Goal: Task Accomplishment & Management: Use online tool/utility

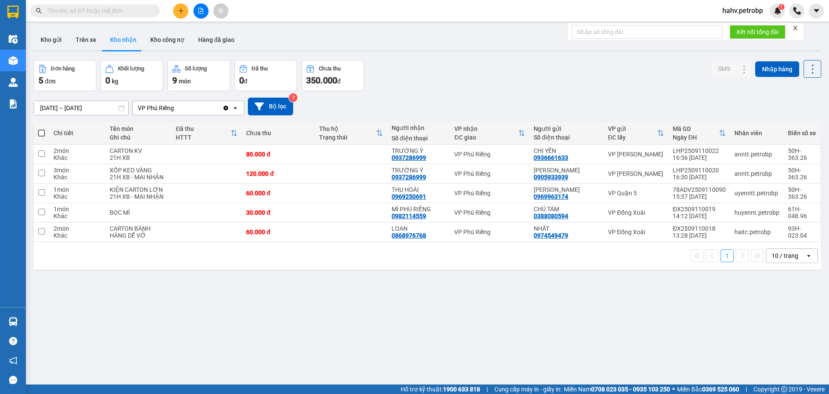
click at [91, 35] on button "Trên xe" at bounding box center [86, 39] width 35 height 21
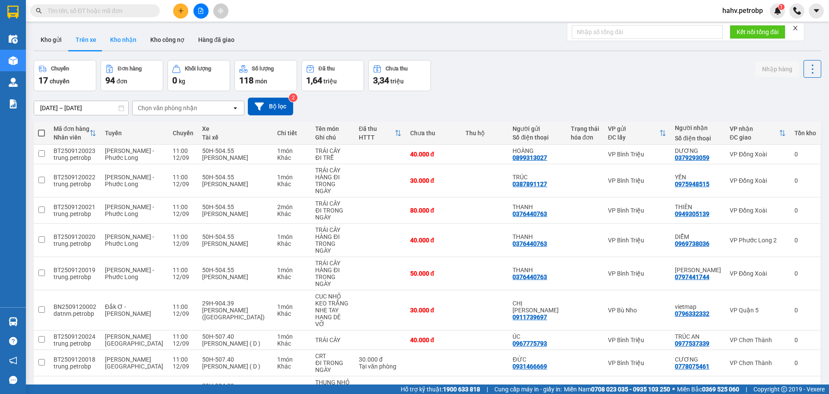
click at [124, 41] on button "Kho nhận" at bounding box center [123, 39] width 40 height 21
type input "[DATE] – [DATE]"
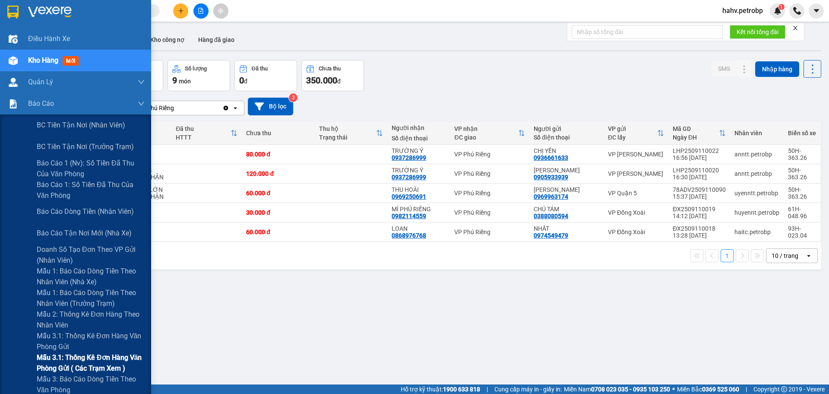
click at [25, 355] on div "Mẫu 3.1: Thống kê đơn hàng văn phòng gửi ( các trạm xem )" at bounding box center [75, 363] width 151 height 22
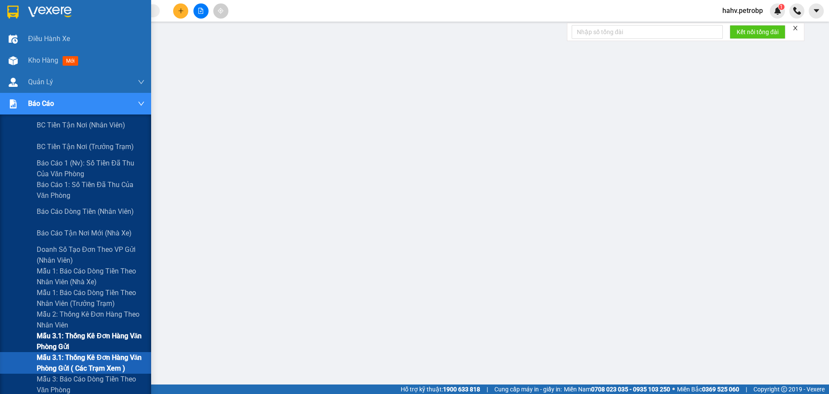
click at [54, 343] on span "Mẫu 3.1: Thống kê đơn hàng văn phòng gửi" at bounding box center [91, 341] width 108 height 22
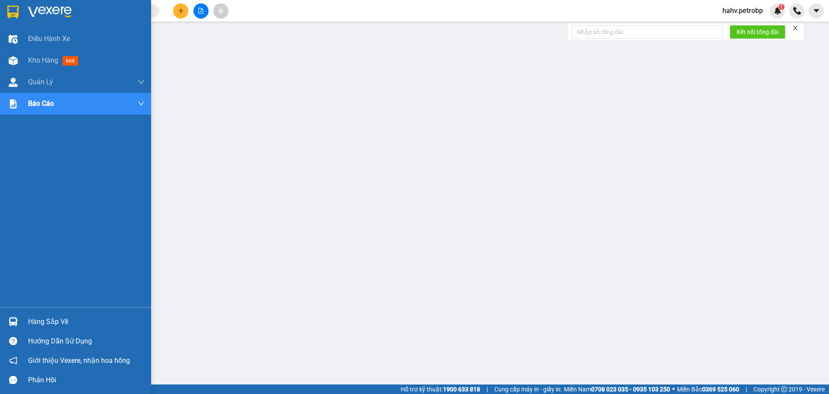
click at [32, 317] on div "Hàng sắp về" at bounding box center [86, 321] width 117 height 13
click at [42, 321] on div "Hàng sắp về" at bounding box center [86, 321] width 117 height 13
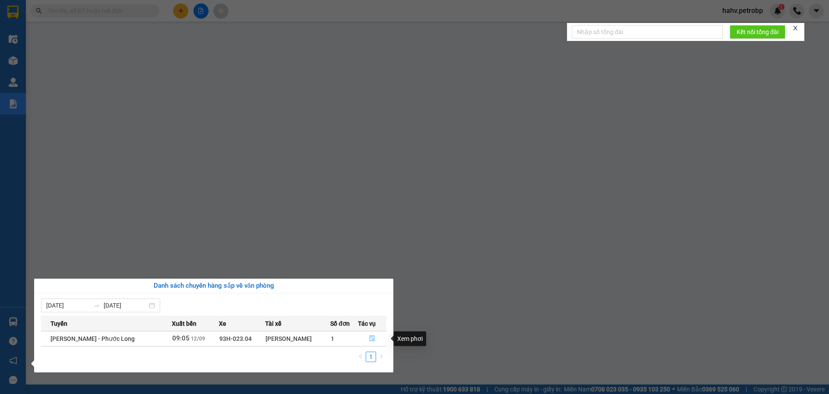
click at [373, 336] on icon "file-done" at bounding box center [372, 338] width 6 height 6
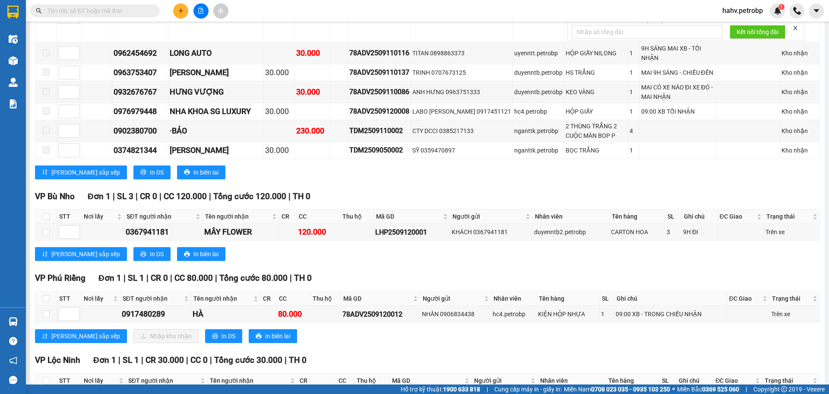
scroll to position [1238, 0]
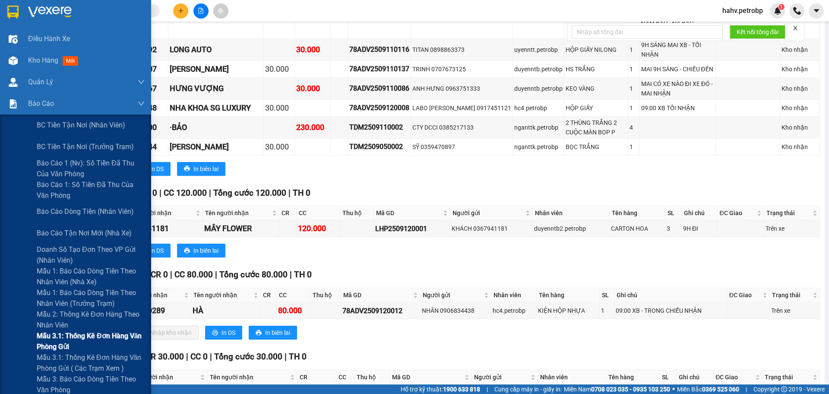
drag, startPoint x: 16, startPoint y: 347, endPoint x: 32, endPoint y: 338, distance: 17.9
click at [16, 347] on div "Mẫu 3.1: Thống kê đơn hàng văn phòng gửi" at bounding box center [75, 341] width 151 height 22
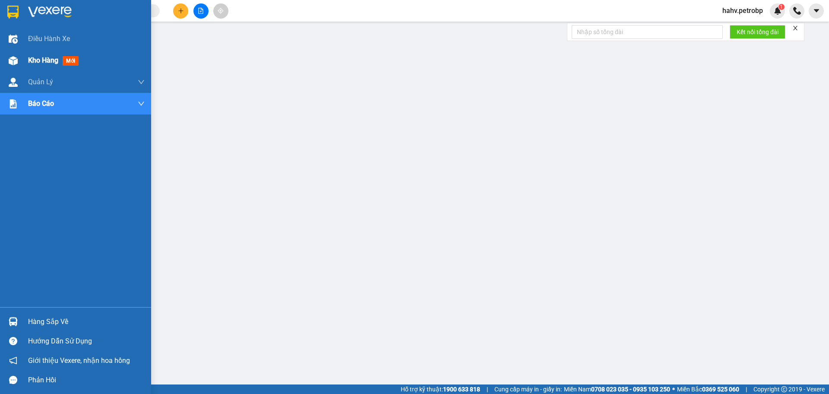
click at [29, 63] on span "Kho hàng" at bounding box center [43, 60] width 30 height 8
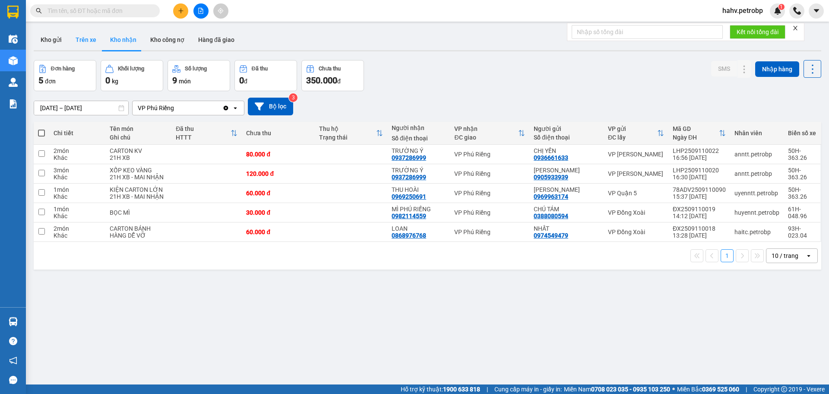
click at [92, 36] on button "Trên xe" at bounding box center [86, 39] width 35 height 21
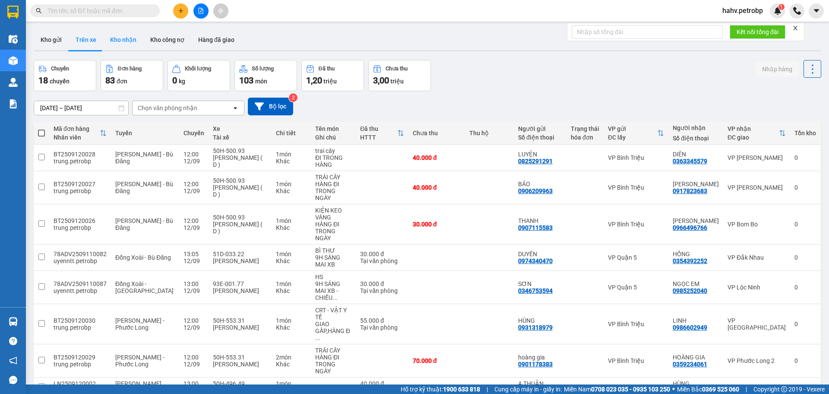
click at [126, 44] on button "Kho nhận" at bounding box center [123, 39] width 40 height 21
type input "[DATE] – [DATE]"
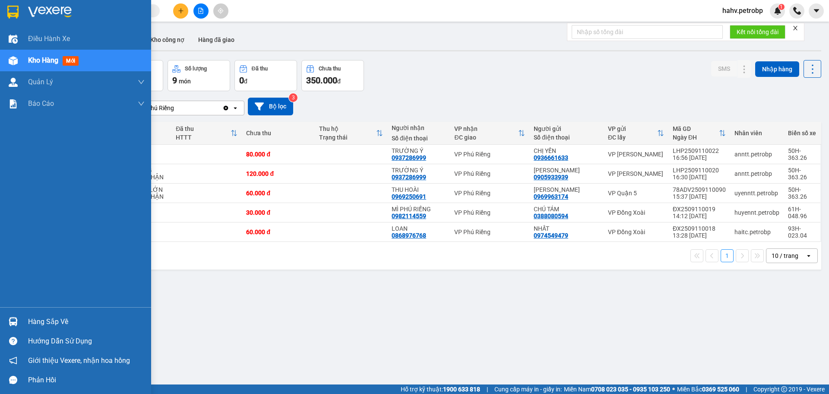
click at [66, 320] on div "Hàng sắp về" at bounding box center [86, 321] width 117 height 13
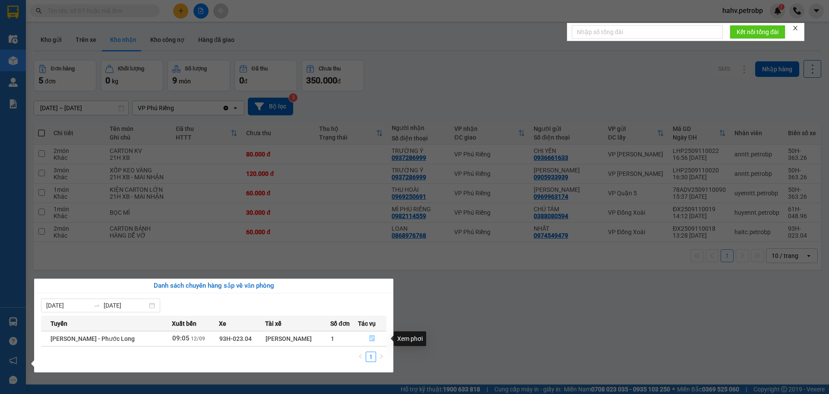
click at [370, 336] on icon "file-done" at bounding box center [372, 339] width 5 height 6
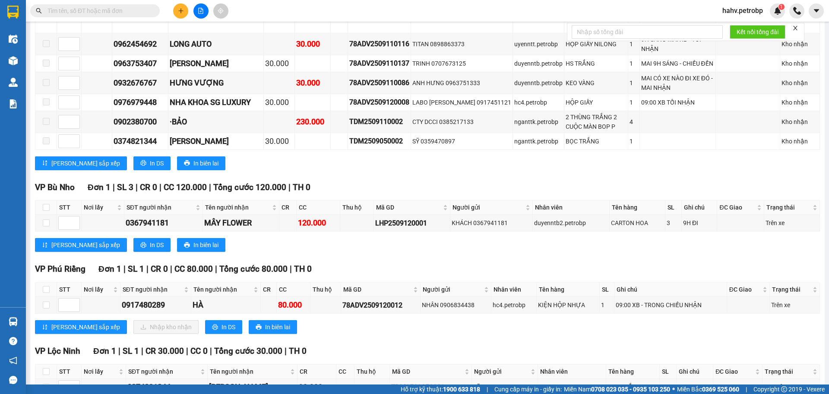
scroll to position [1254, 0]
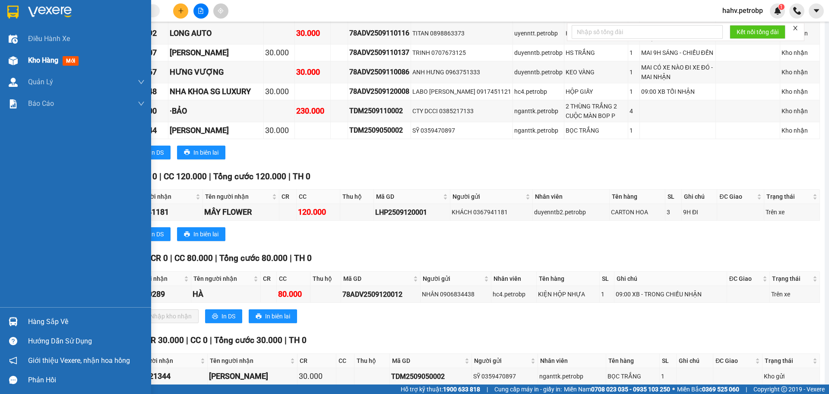
click at [29, 57] on span "Kho hàng" at bounding box center [43, 60] width 30 height 8
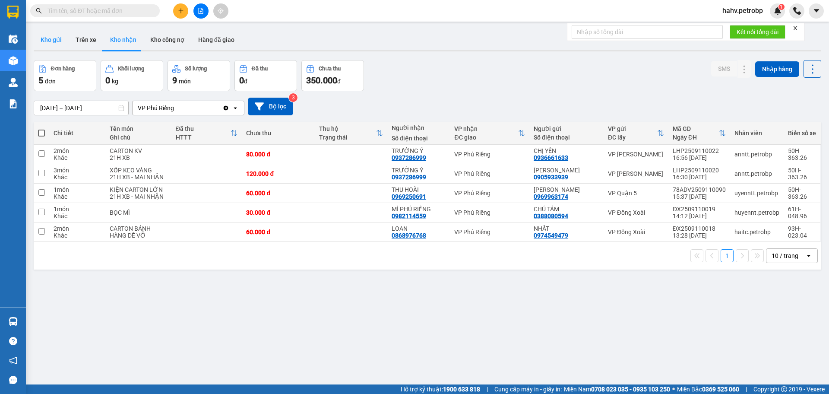
click at [60, 44] on button "Kho gửi" at bounding box center [51, 39] width 35 height 21
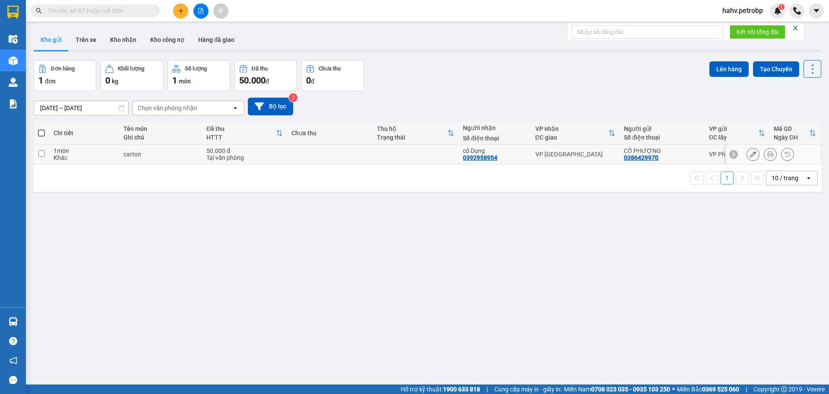
click at [200, 152] on td "carton" at bounding box center [160, 154] width 83 height 19
checkbox input "true"
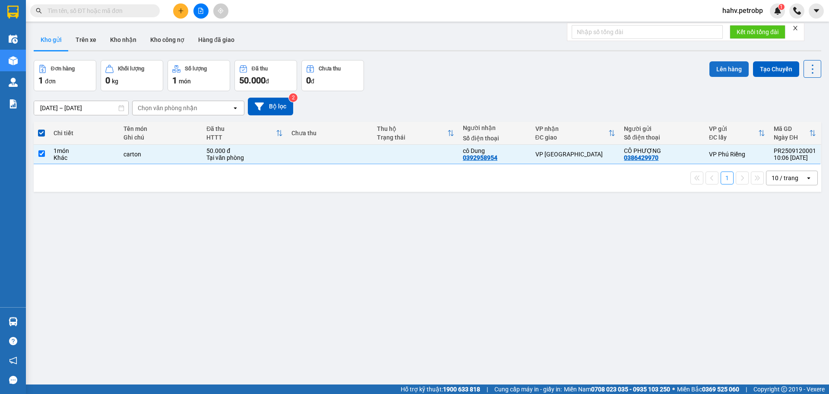
drag, startPoint x: 716, startPoint y: 63, endPoint x: 709, endPoint y: 63, distance: 6.5
click at [715, 63] on button "Lên hàng" at bounding box center [728, 69] width 39 height 16
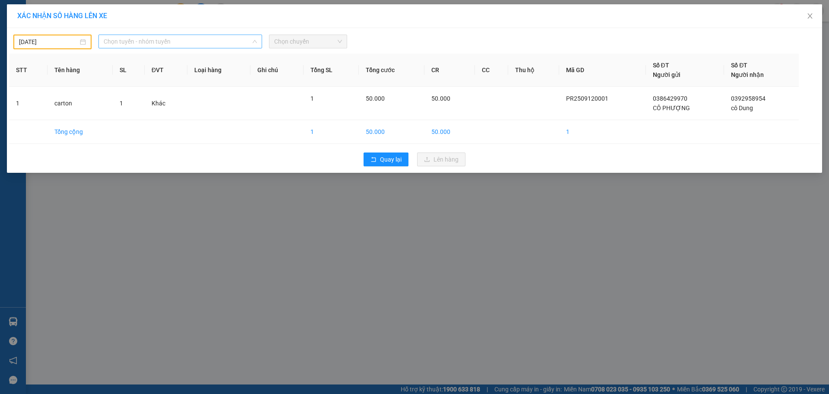
click at [182, 43] on span "Chọn tuyến - nhóm tuyến" at bounding box center [180, 41] width 153 height 13
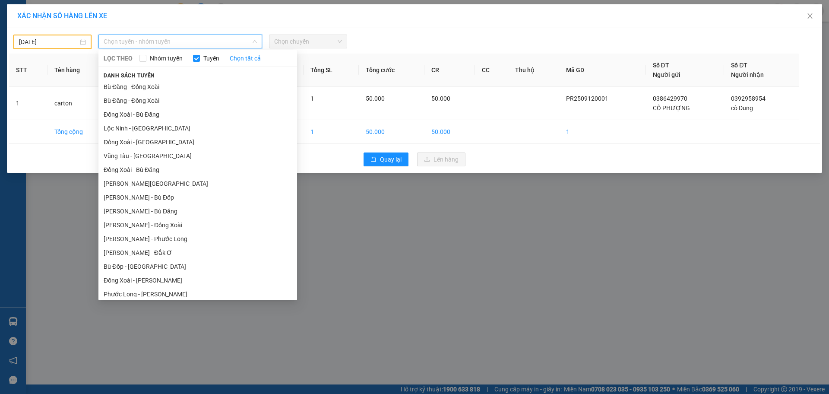
click at [38, 44] on input "11/09/2025" at bounding box center [48, 42] width 59 height 10
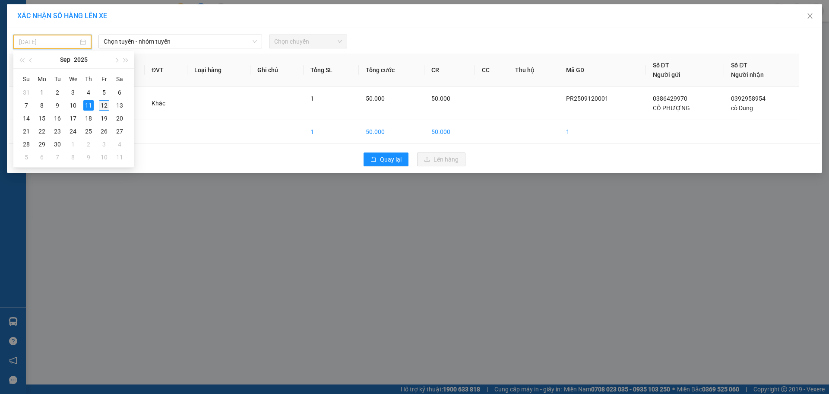
click at [108, 105] on div "12" at bounding box center [104, 105] width 10 height 10
type input "[DATE]"
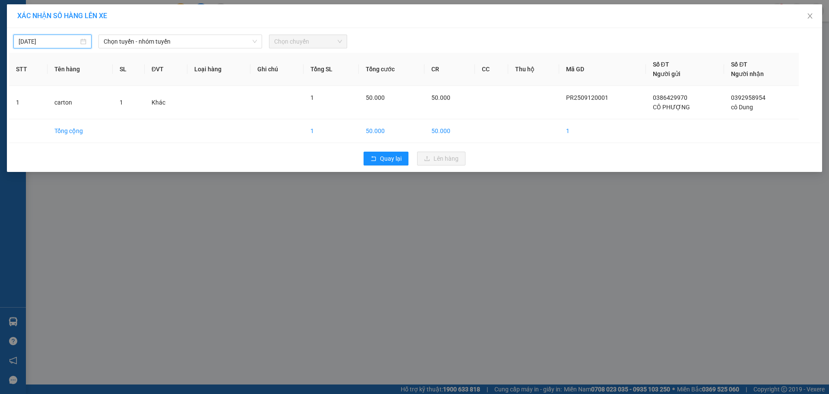
click at [187, 48] on div "12/09/2025 Chọn tuyến - nhóm tuyến LỌC THEO Nhóm tuyến Tuyến Chọn tất cả Danh s…" at bounding box center [414, 100] width 815 height 144
drag, startPoint x: 214, startPoint y: 41, endPoint x: 208, endPoint y: 82, distance: 41.9
click at [214, 41] on span "Chọn tuyến - nhóm tuyến" at bounding box center [180, 41] width 153 height 13
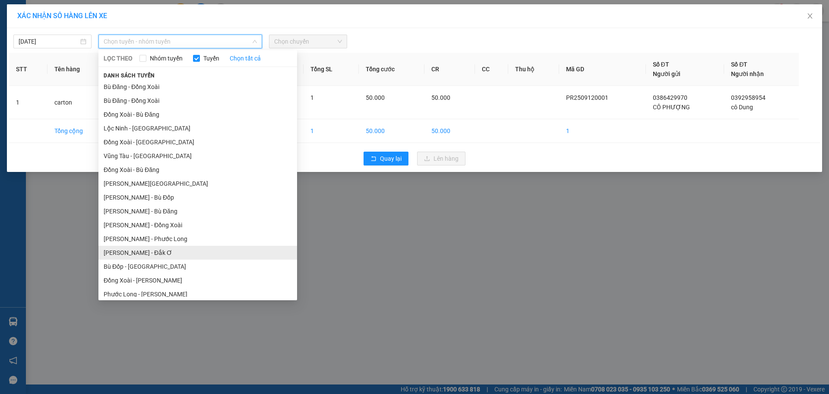
scroll to position [57, 0]
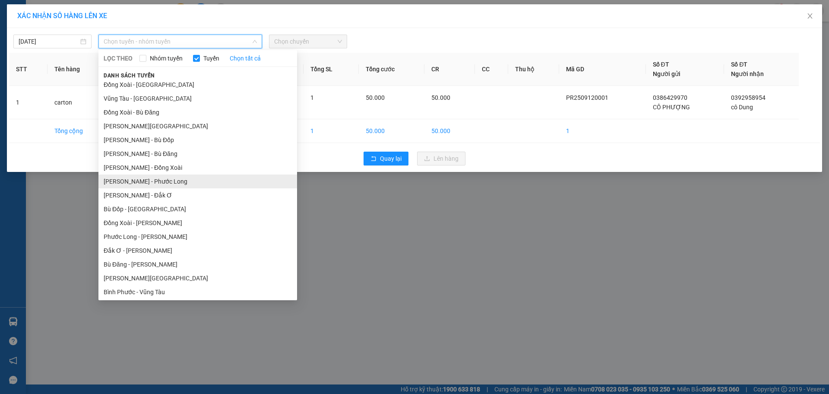
click at [212, 183] on li "[PERSON_NAME] - Phước Long" at bounding box center [197, 181] width 199 height 14
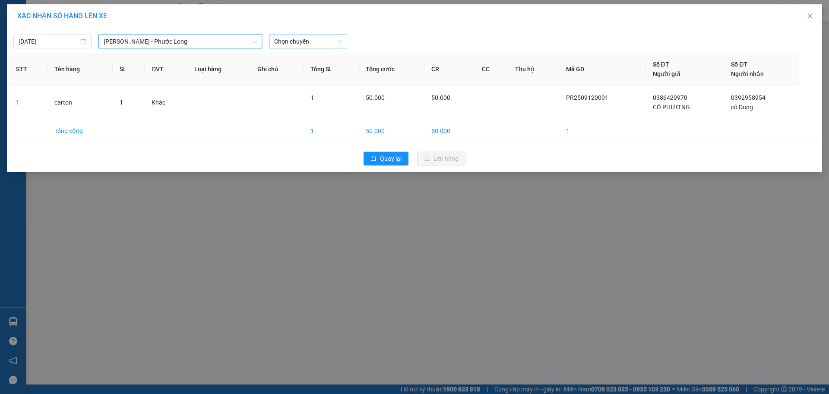
click at [320, 44] on span "Chọn chuyến" at bounding box center [308, 41] width 68 height 13
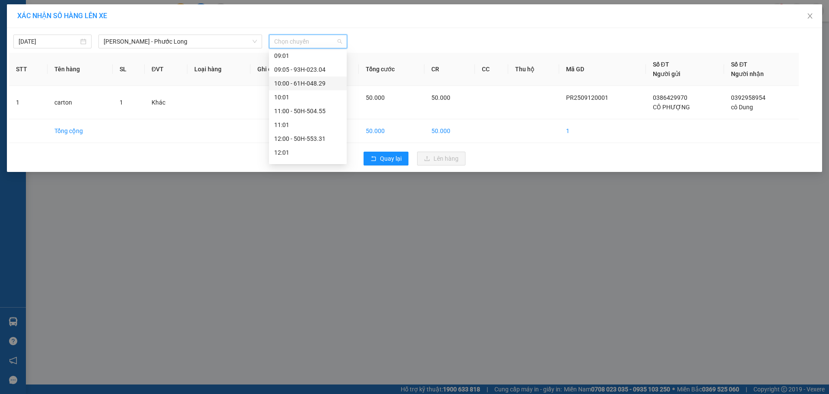
scroll to position [202, 0]
click at [323, 67] on div "09:05 - 93H-023.04" at bounding box center [307, 65] width 67 height 10
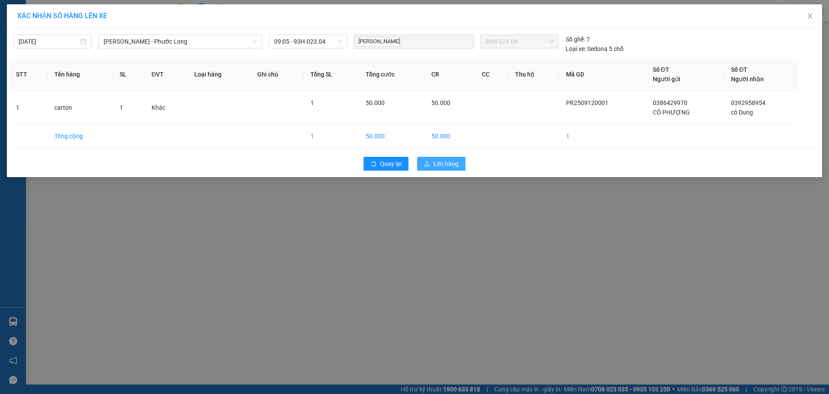
click at [449, 158] on button "Lên hàng" at bounding box center [441, 164] width 48 height 14
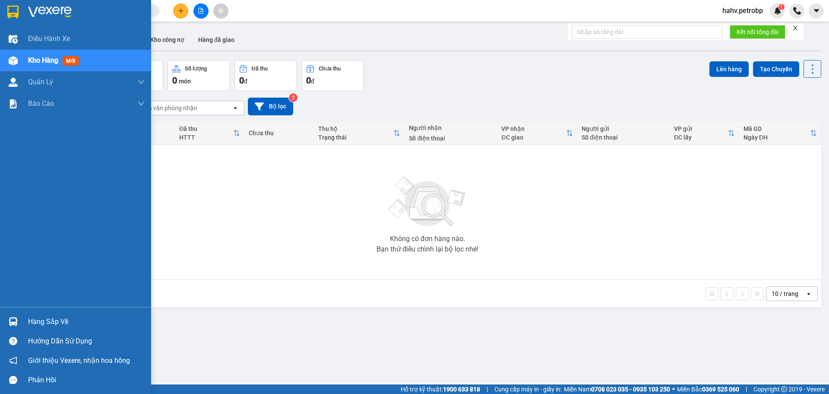
click at [32, 323] on div "Hàng sắp về" at bounding box center [86, 321] width 117 height 13
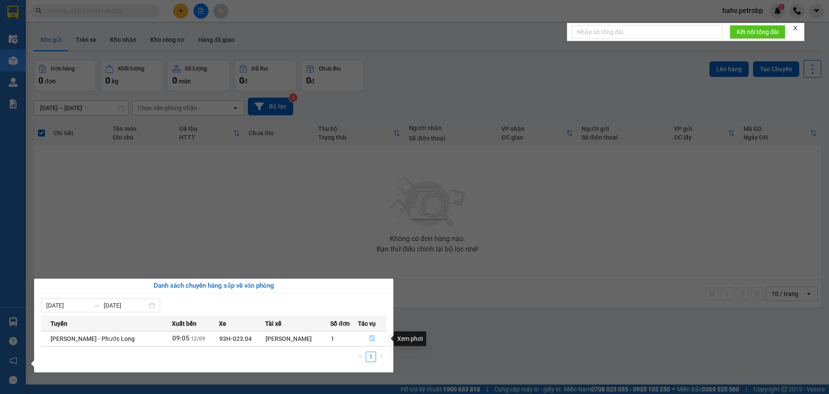
click at [371, 336] on icon "file-done" at bounding box center [372, 338] width 6 height 6
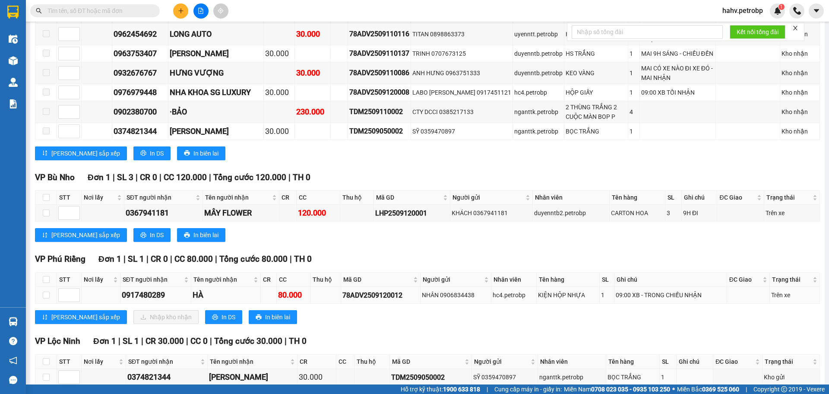
scroll to position [1271, 0]
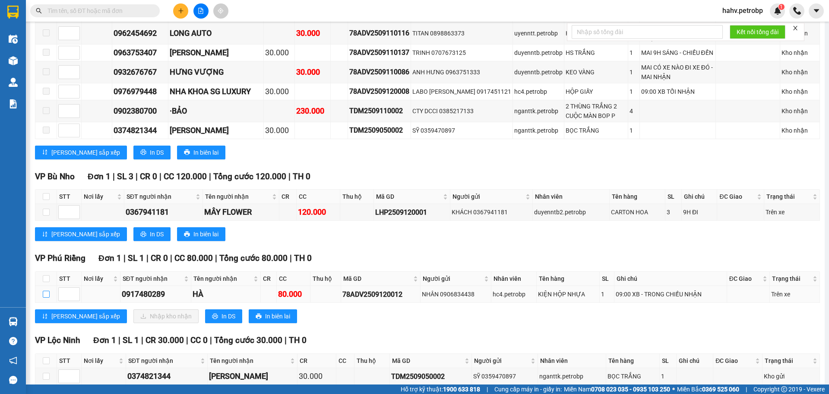
click at [44, 291] on input "checkbox" at bounding box center [46, 294] width 7 height 7
checkbox input "true"
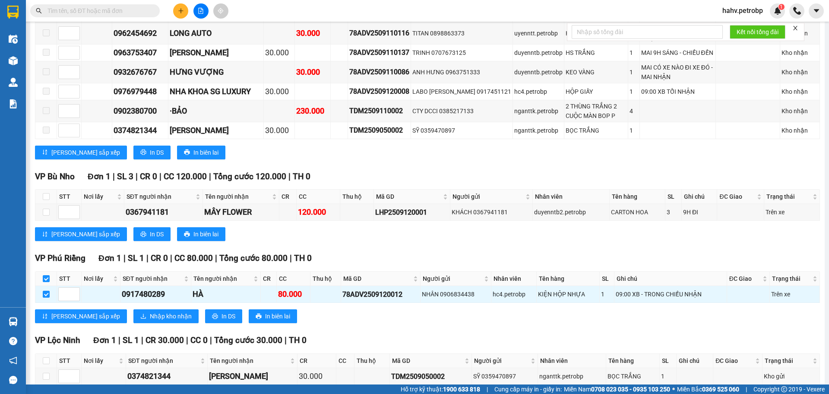
click at [115, 263] on div "VP Phú Riềng Đơn 1 | SL 1 | CR 0 | CC 80.000 | Tổng cước 80.000 | TH 0 STT Nơ…" at bounding box center [427, 291] width 785 height 78
click at [150, 311] on span "Nhập kho nhận" at bounding box center [171, 316] width 42 height 10
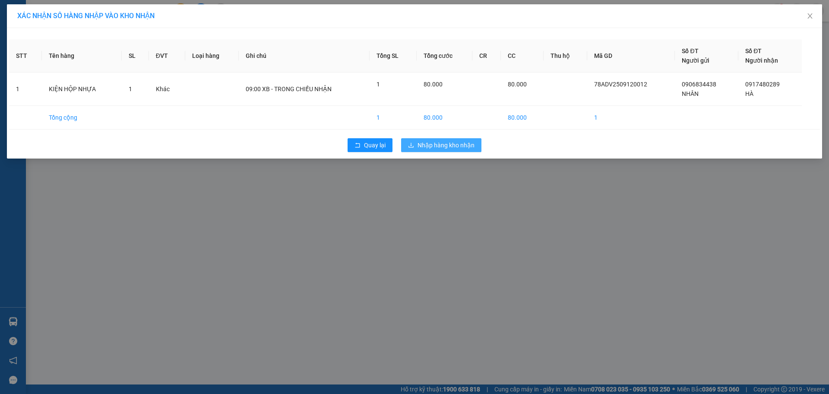
click at [433, 141] on span "Nhập hàng kho nhận" at bounding box center [446, 145] width 57 height 10
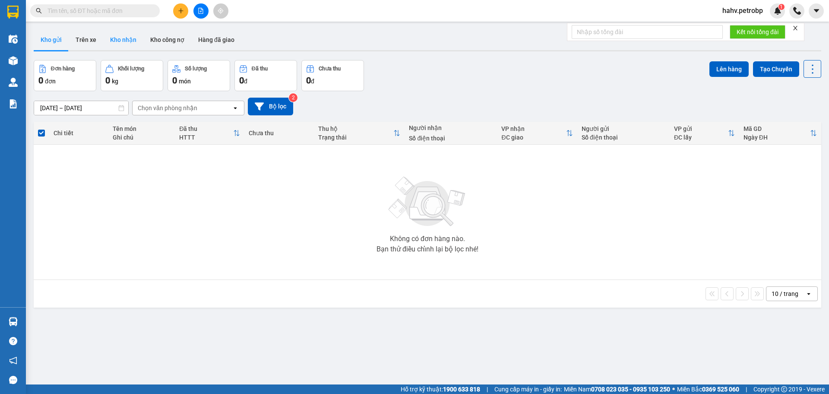
click at [128, 41] on button "Kho nhận" at bounding box center [123, 39] width 40 height 21
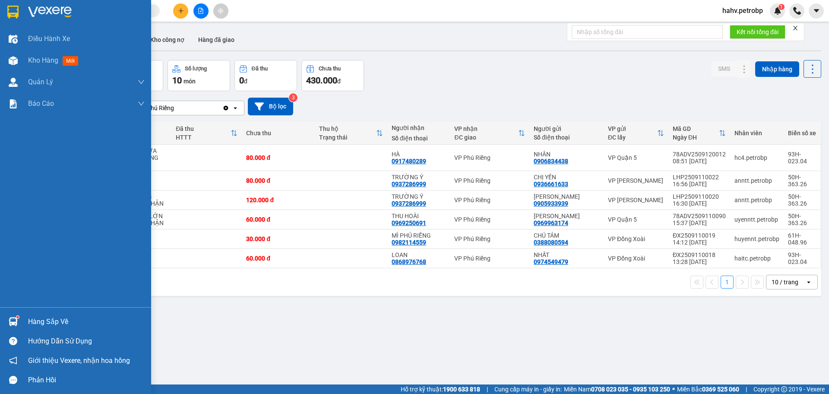
click at [23, 317] on div "Hàng sắp về" at bounding box center [75, 321] width 151 height 19
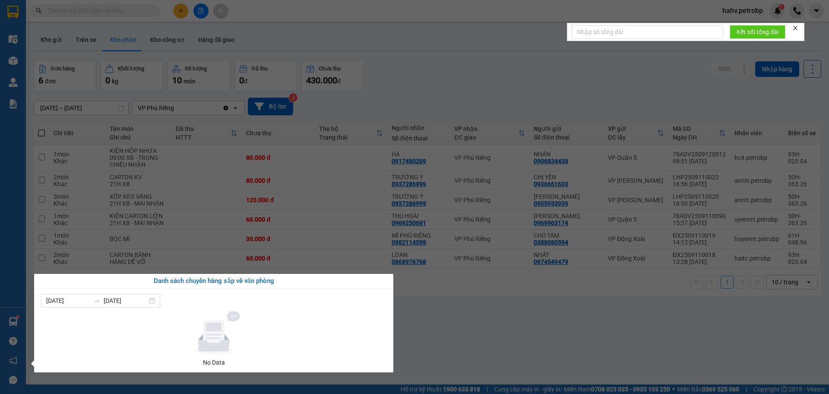
click at [0, 264] on div "Điều hành xe Kho hàng mới Quản [PERSON_NAME] lý chuyến Quản lý giao nhận mới Qu…" at bounding box center [13, 197] width 26 height 394
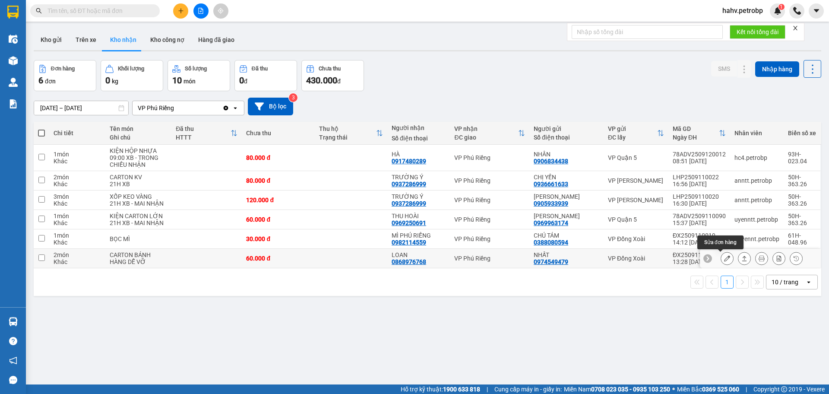
click at [724, 256] on icon at bounding box center [727, 258] width 6 height 6
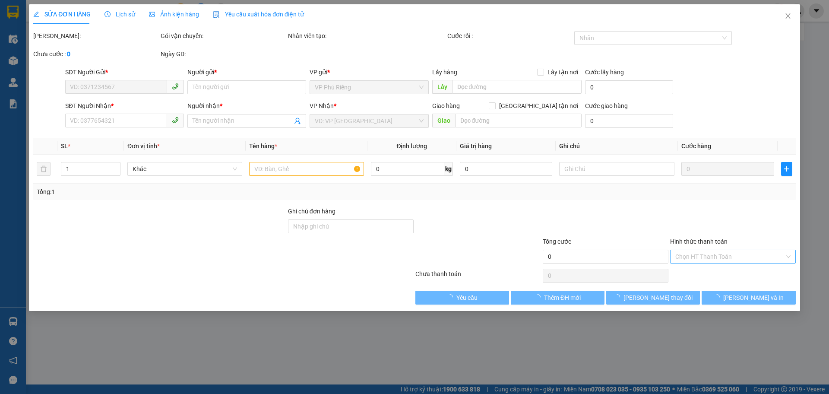
type input "0974549479"
type input "NHẤT"
type input "0868976768"
type input "LOAN"
type input "60.000"
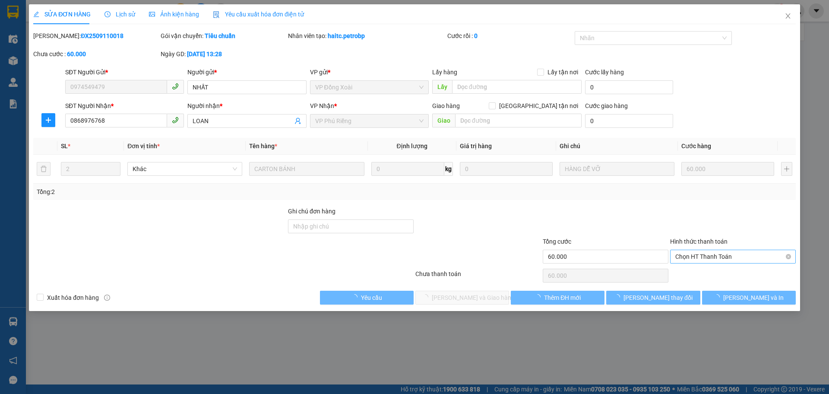
click at [709, 257] on span "Chọn HT Thanh Toán" at bounding box center [732, 256] width 115 height 13
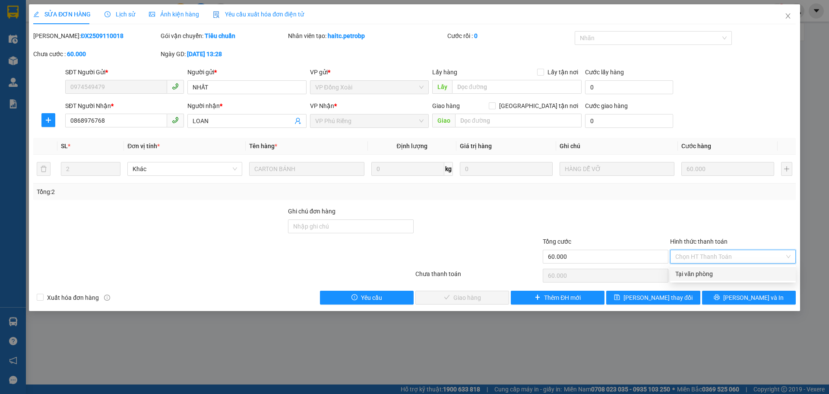
click at [711, 271] on div "Tại văn phòng" at bounding box center [732, 274] width 115 height 10
type input "0"
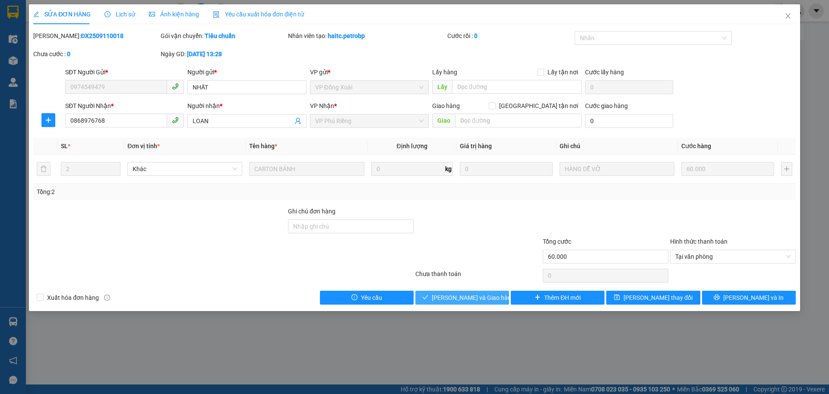
click at [493, 296] on button "Lưu và Giao hàng" at bounding box center [462, 298] width 94 height 14
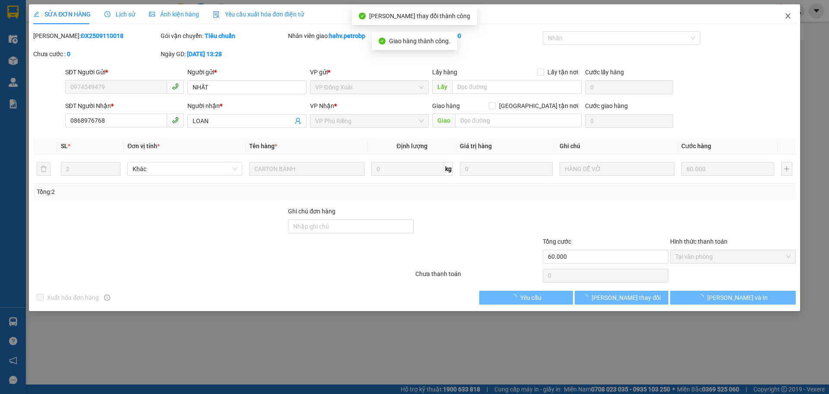
click at [790, 17] on icon "close" at bounding box center [788, 16] width 7 height 7
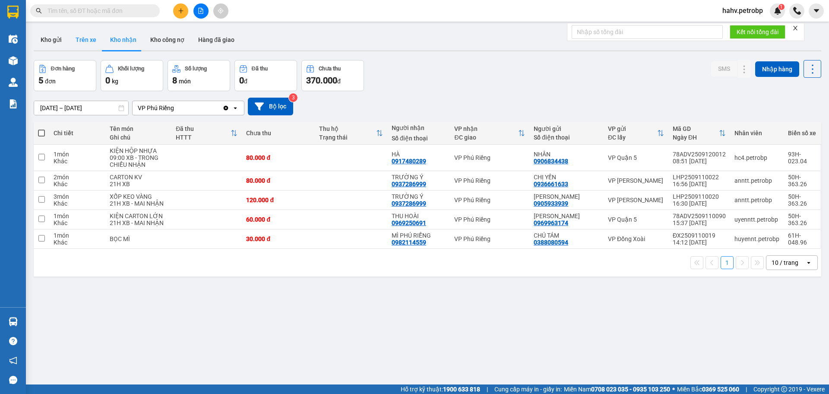
click at [82, 37] on button "Trên xe" at bounding box center [86, 39] width 35 height 21
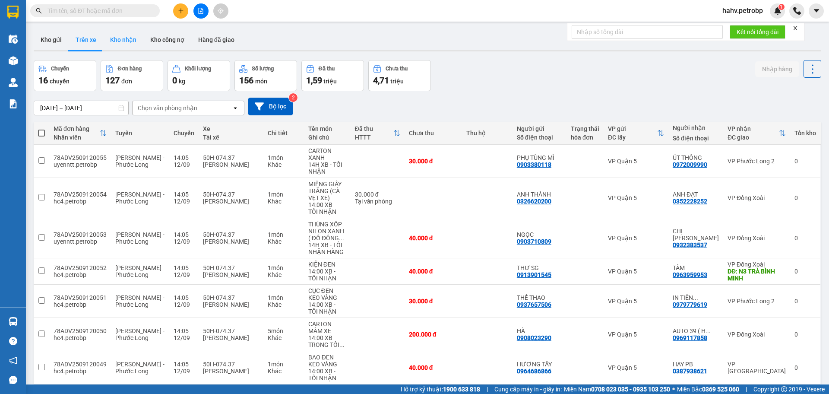
click at [132, 38] on button "Kho nhận" at bounding box center [123, 39] width 40 height 21
type input "[DATE] – [DATE]"
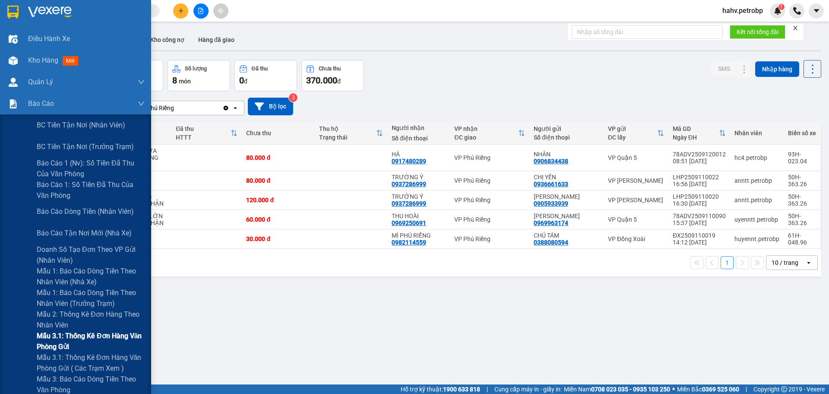
click at [42, 343] on span "Mẫu 3.1: Thống kê đơn hàng văn phòng gửi" at bounding box center [91, 341] width 108 height 22
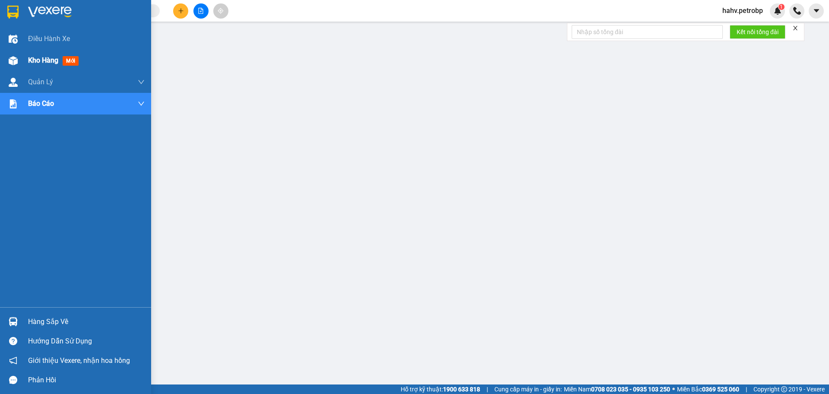
click at [44, 57] on span "Kho hàng" at bounding box center [43, 60] width 30 height 8
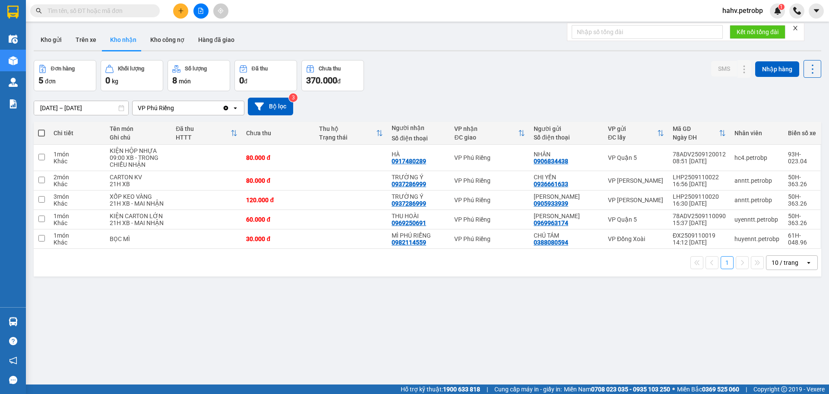
click at [103, 41] on button "Kho nhận" at bounding box center [123, 39] width 40 height 21
click at [91, 41] on button "Trên xe" at bounding box center [86, 39] width 35 height 21
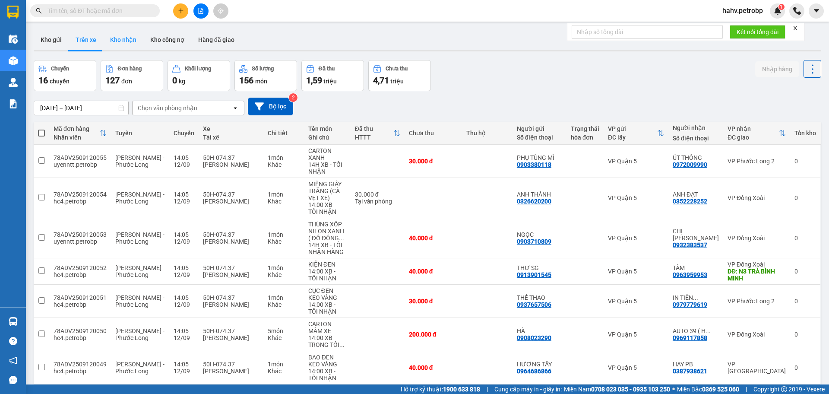
click at [130, 43] on button "Kho nhận" at bounding box center [123, 39] width 40 height 21
type input "[DATE] – [DATE]"
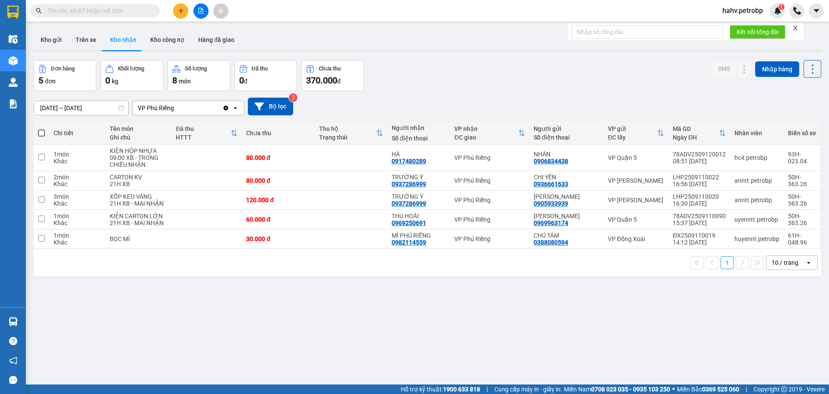
click at [203, 1] on div "Kết quả tìm kiếm ( 3 ) Bộ lọc Mã ĐH Trạng thái Món hàng Tổng cước Chưa cước Ngư…" at bounding box center [414, 11] width 829 height 22
click at [206, 12] on button at bounding box center [200, 10] width 15 height 15
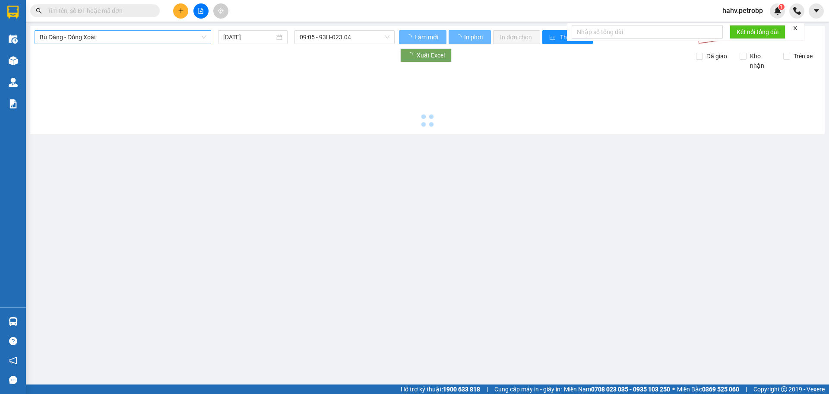
click at [146, 36] on span "Bù Đăng - Đồng Xoài" at bounding box center [123, 37] width 166 height 13
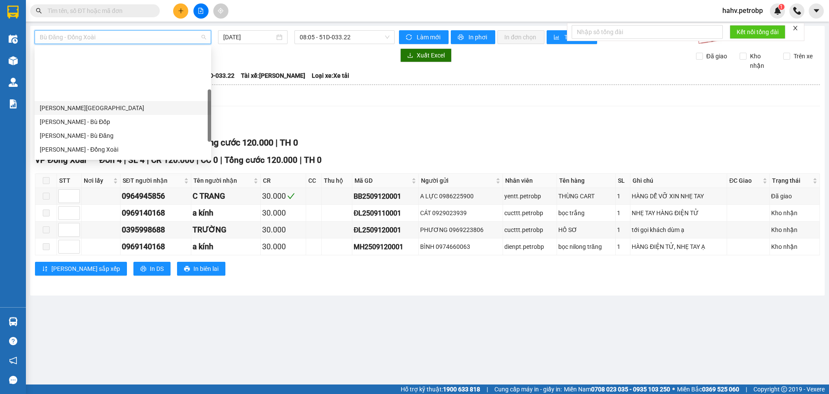
scroll to position [129, 0]
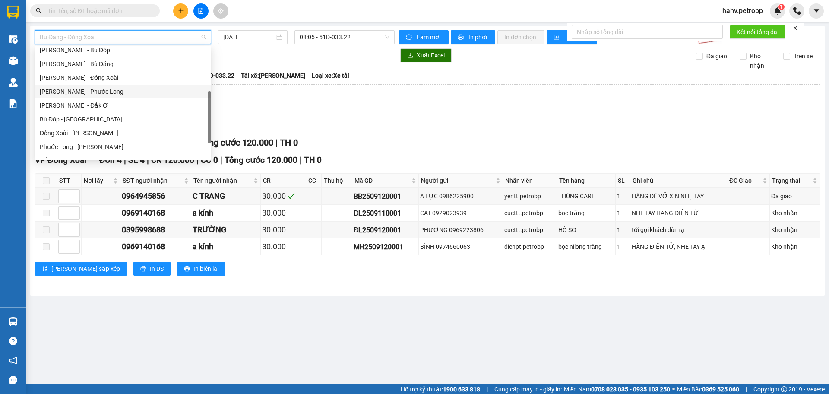
click at [151, 88] on div "[PERSON_NAME] - Phước Long" at bounding box center [123, 92] width 166 height 10
type input "[DATE]"
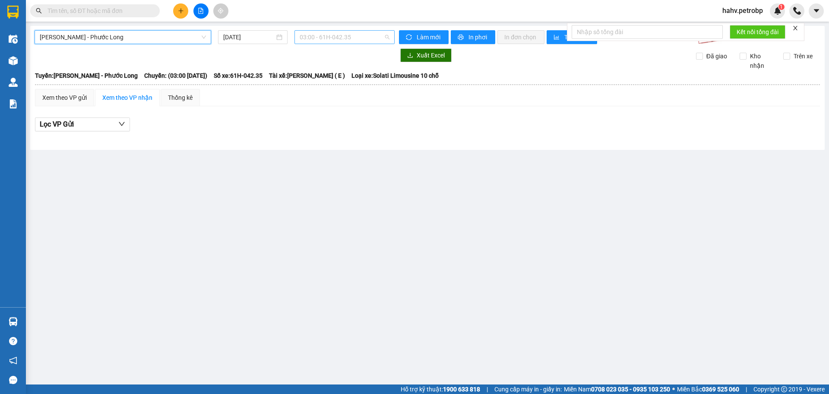
click at [331, 40] on span "03:00 - 61H-042.35" at bounding box center [345, 37] width 90 height 13
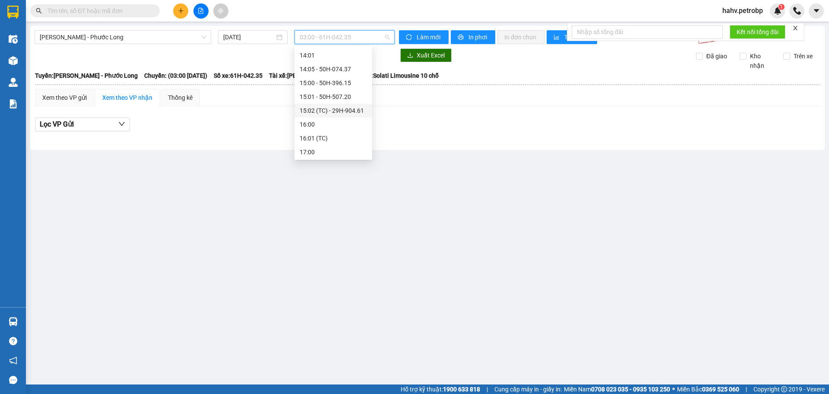
scroll to position [345, 0]
click at [344, 70] on div "14:05 - 50H-074.37" at bounding box center [333, 68] width 67 height 10
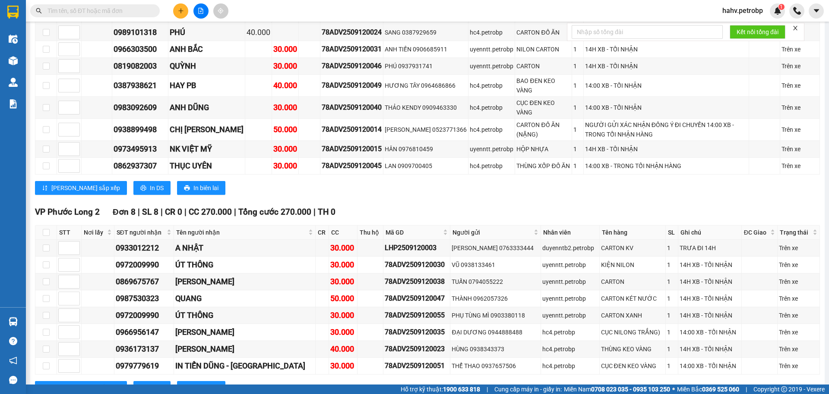
scroll to position [878, 0]
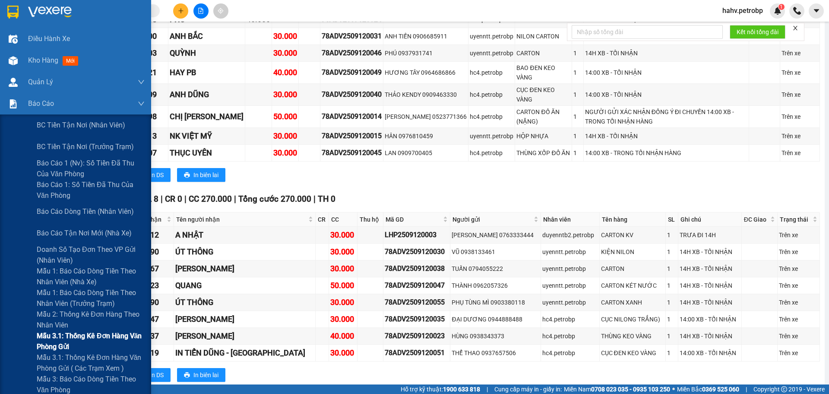
click at [45, 331] on span "Mẫu 3.1: Thống kê đơn hàng văn phòng gửi" at bounding box center [91, 341] width 108 height 22
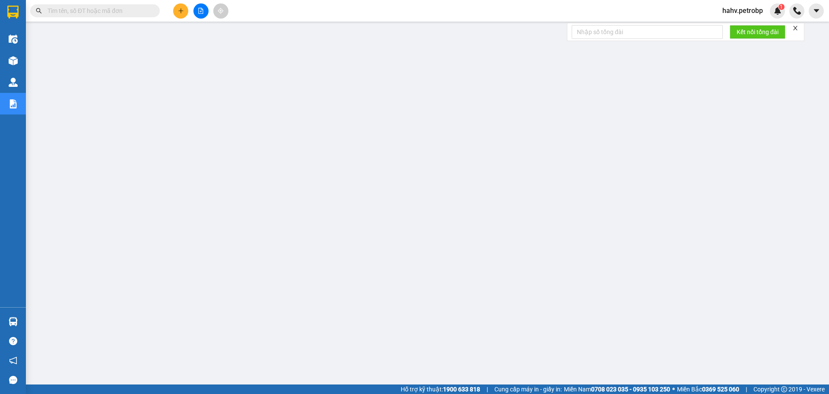
paste input "0909000422"
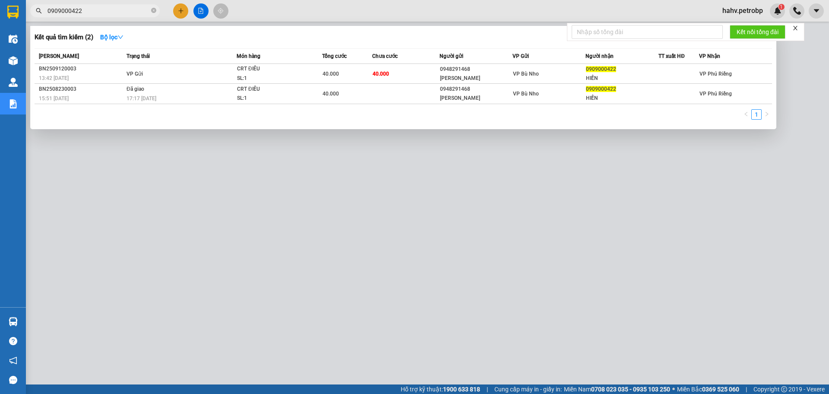
type input "0909000422"
click at [281, 279] on div at bounding box center [414, 197] width 829 height 394
click at [103, 13] on input "0909000422" at bounding box center [99, 11] width 102 height 10
click at [281, 246] on div at bounding box center [414, 197] width 829 height 394
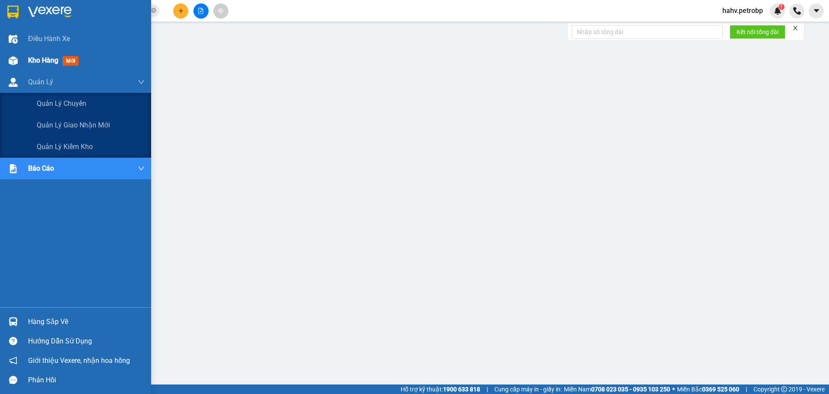
click at [18, 68] on div at bounding box center [13, 60] width 15 height 15
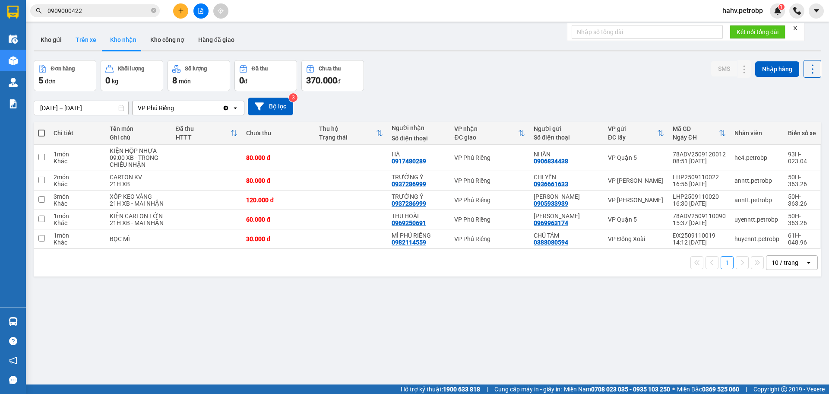
click at [92, 40] on button "Trên xe" at bounding box center [86, 39] width 35 height 21
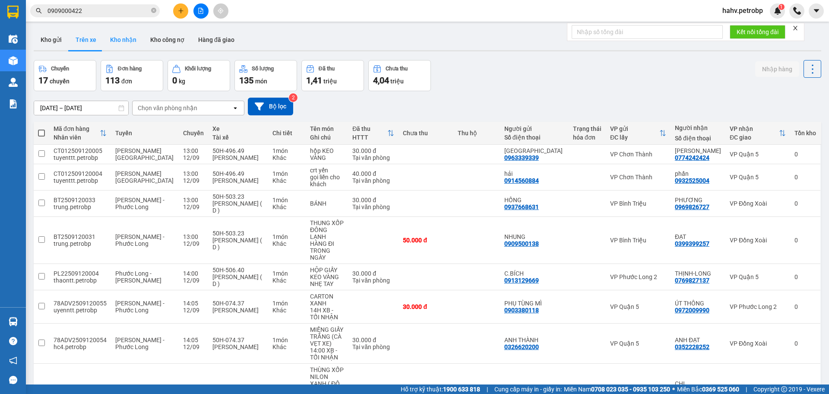
click at [117, 40] on button "Kho nhận" at bounding box center [123, 39] width 40 height 21
type input "[DATE] – [DATE]"
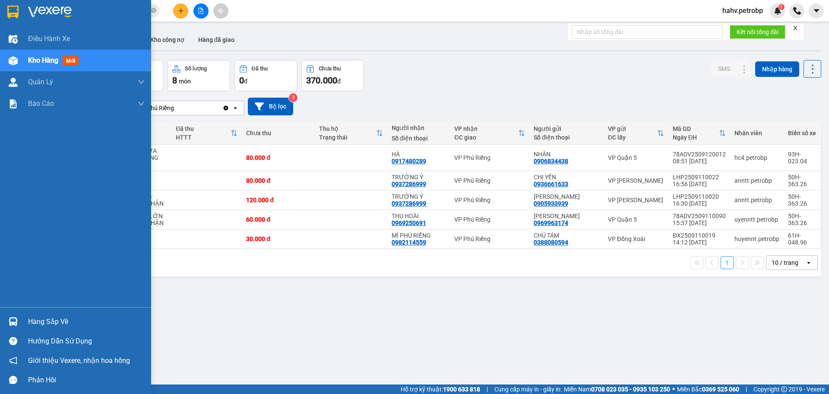
click at [26, 318] on div "Hàng sắp về" at bounding box center [75, 321] width 151 height 19
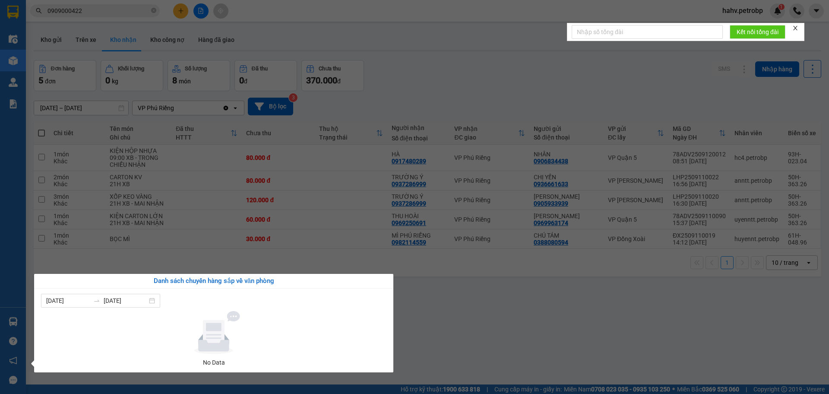
click at [9, 272] on div "Điều hành xe Kho hàng mới Quản [PERSON_NAME] lý chuyến Quản lý giao nhận mới Qu…" at bounding box center [13, 197] width 26 height 394
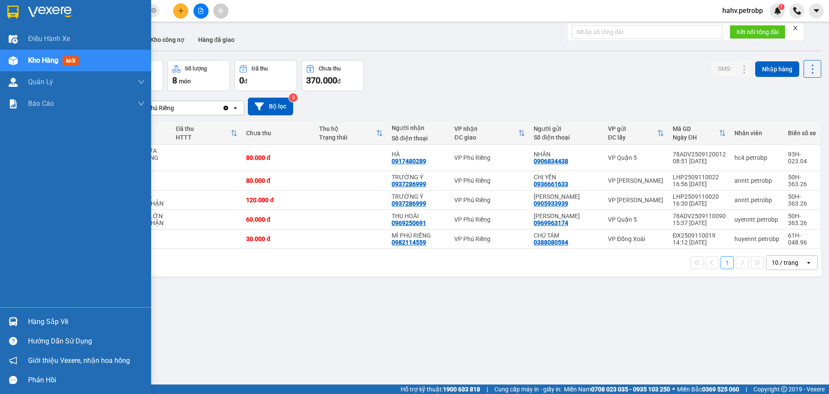
click at [25, 322] on div "Hàng sắp về" at bounding box center [75, 321] width 151 height 19
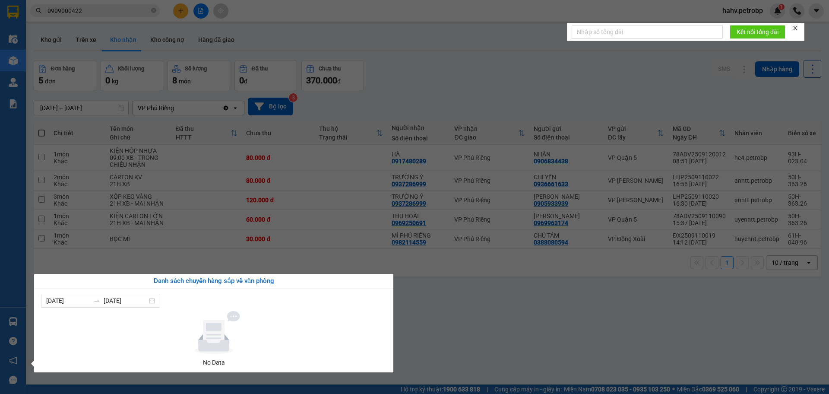
click at [0, 272] on div "Điều hành xe Kho hàng mới Quản [PERSON_NAME] lý chuyến Quản lý giao nhận mới Qu…" at bounding box center [13, 197] width 26 height 394
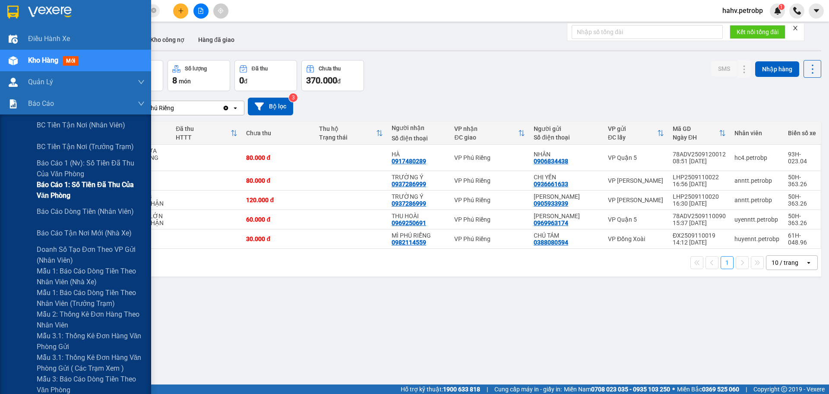
click at [49, 184] on span "Báo cáo 1: Số tiền đã thu của văn phòng" at bounding box center [91, 190] width 108 height 22
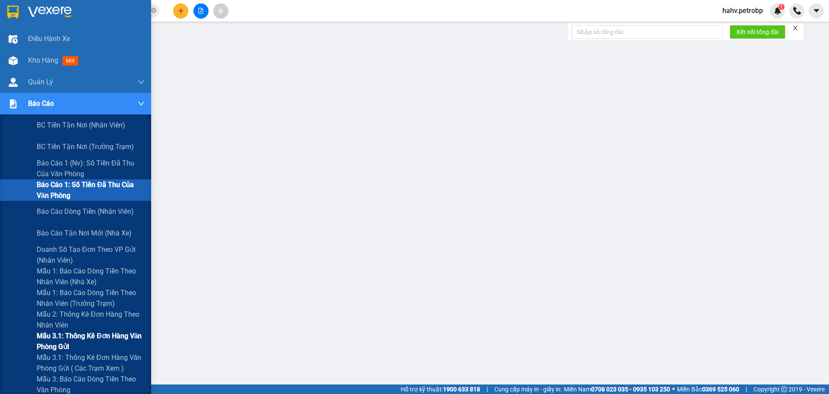
click at [10, 340] on div "Mẫu 3.1: Thống kê đơn hàng văn phòng gửi" at bounding box center [75, 341] width 151 height 22
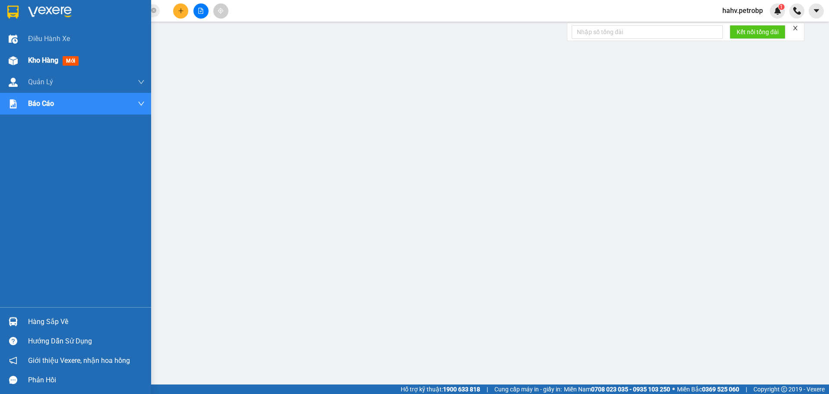
click at [33, 63] on span "Kho hàng" at bounding box center [43, 60] width 30 height 8
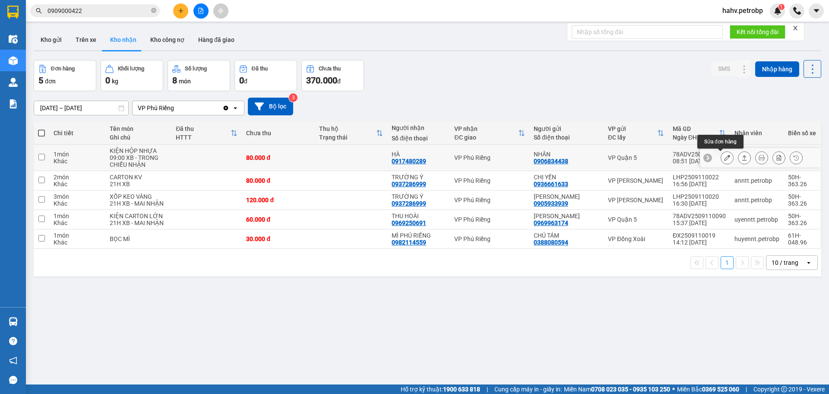
click at [724, 159] on icon at bounding box center [727, 158] width 6 height 6
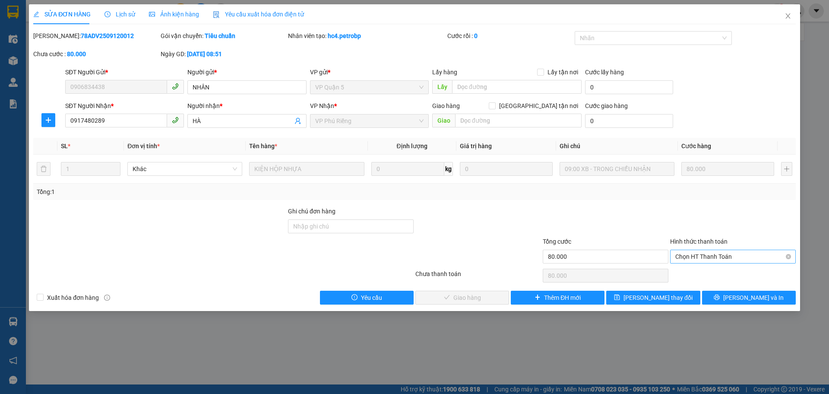
click at [706, 252] on span "Chọn HT Thanh Toán" at bounding box center [732, 256] width 115 height 13
click at [700, 274] on div "Tại văn phòng" at bounding box center [732, 274] width 115 height 10
type input "0"
click at [459, 299] on span "Lưu và Giao hàng" at bounding box center [473, 298] width 83 height 10
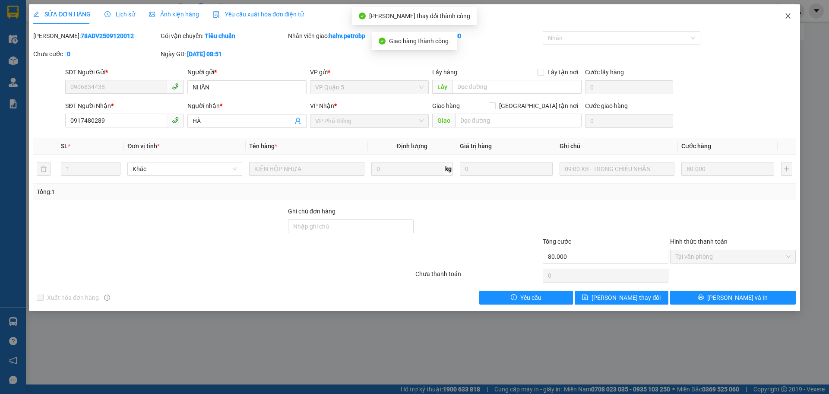
click at [789, 16] on icon "close" at bounding box center [787, 15] width 5 height 5
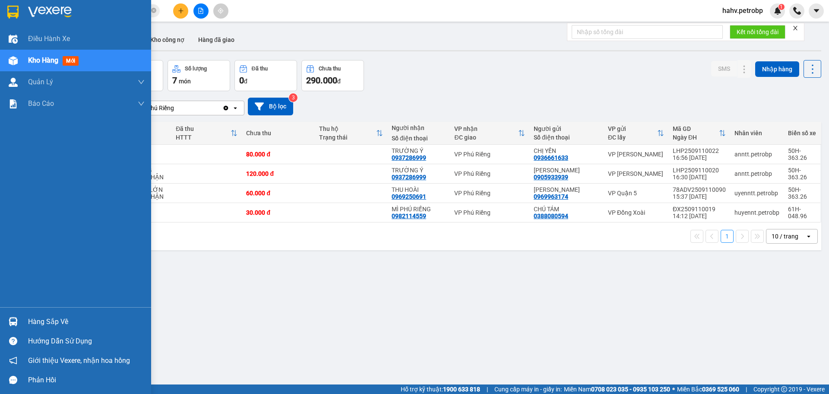
click at [2, 70] on div "Kho hàng mới" at bounding box center [75, 61] width 151 height 22
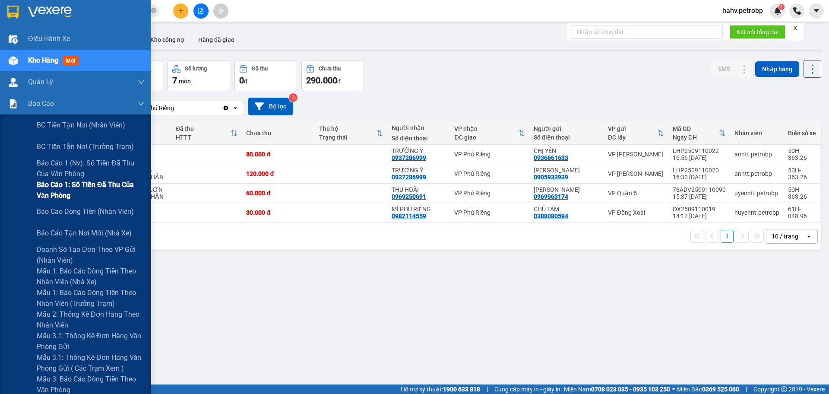
click at [3, 184] on div "Báo cáo 1: Số tiền đã thu của văn phòng" at bounding box center [75, 190] width 151 height 22
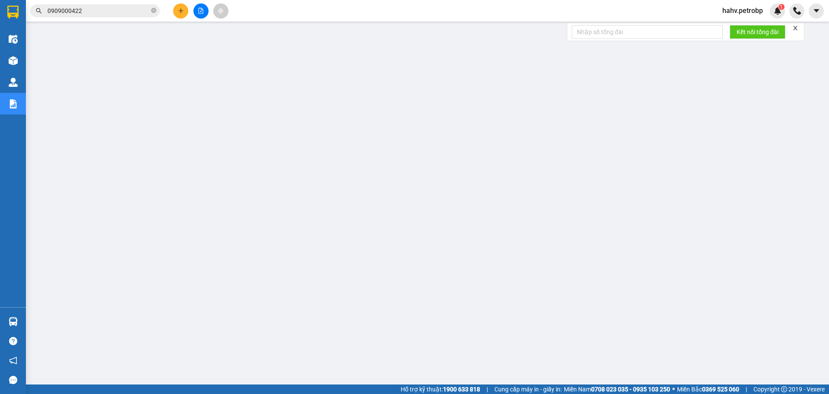
click at [202, 9] on icon "file-add" at bounding box center [201, 11] width 6 height 6
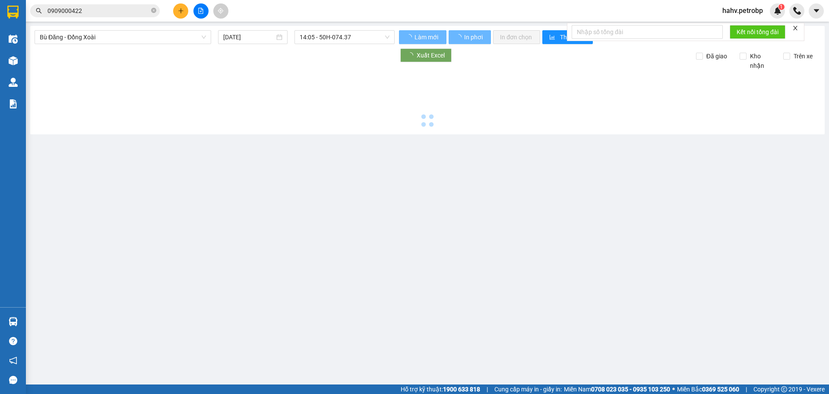
click at [116, 35] on span "Bù Đăng - Đồng Xoài" at bounding box center [123, 37] width 166 height 13
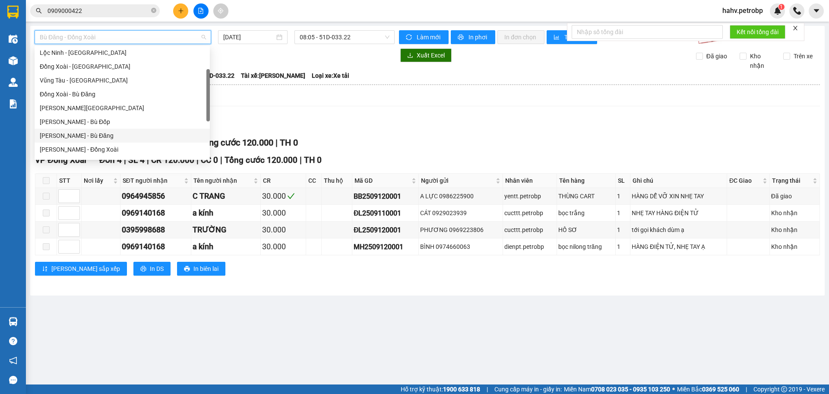
scroll to position [100, 0]
click at [113, 126] on div "[PERSON_NAME] - Phước Long" at bounding box center [122, 121] width 175 height 14
type input "[DATE]"
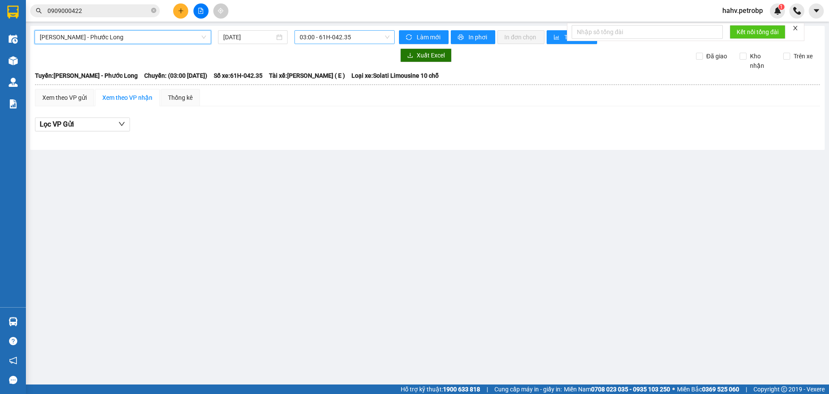
click at [346, 30] on div "03:00 - 61H-042.35" at bounding box center [345, 37] width 100 height 14
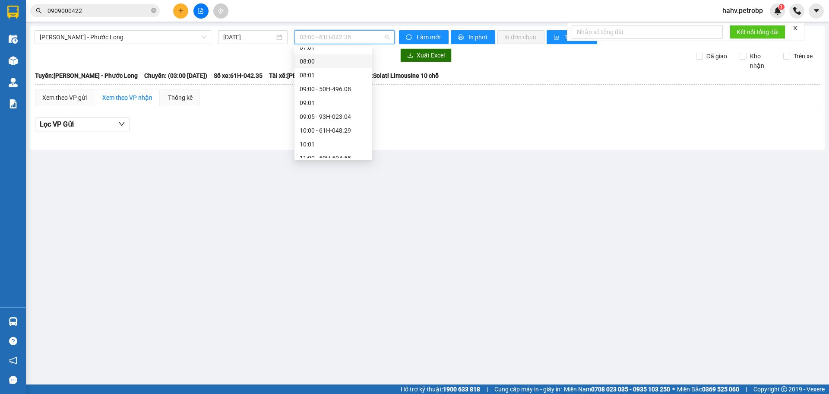
scroll to position [216, 0]
click at [328, 85] on div "11:00 - 50H-504.55" at bounding box center [333, 87] width 67 height 10
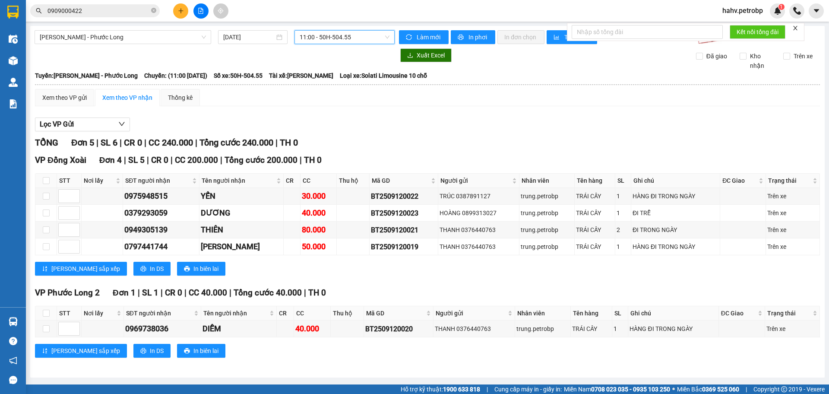
click at [342, 34] on span "11:00 - 50H-504.55" at bounding box center [345, 37] width 90 height 13
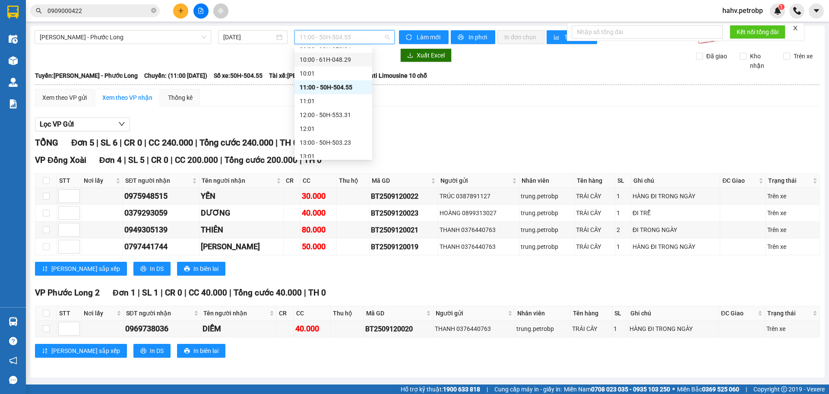
click at [332, 62] on div "10:00 - 61H-048.29" at bounding box center [333, 60] width 67 height 10
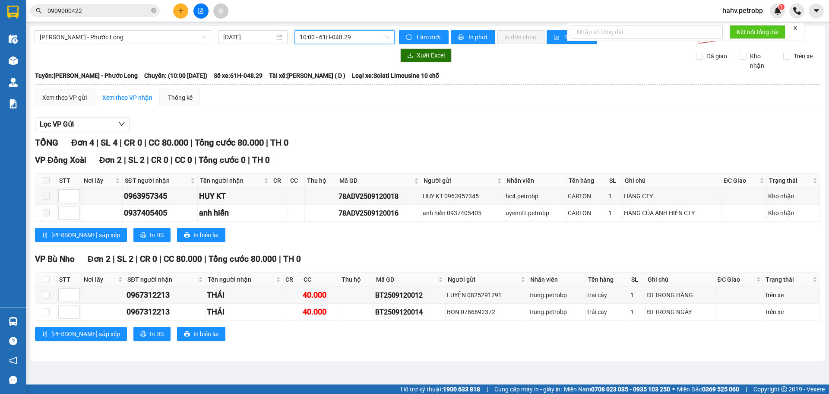
click at [339, 37] on span "10:00 - 61H-048.29" at bounding box center [345, 37] width 90 height 13
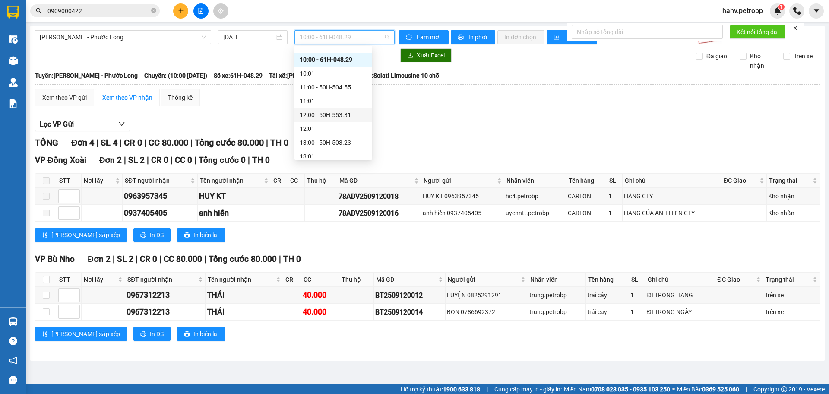
click at [301, 329] on div "VP Bù Nho Đơn 2 | SL 2 | CR 0 | CC 80.000 | Tổng cước 80.000 | TH 0 STT Nơi lấ…" at bounding box center [427, 300] width 785 height 95
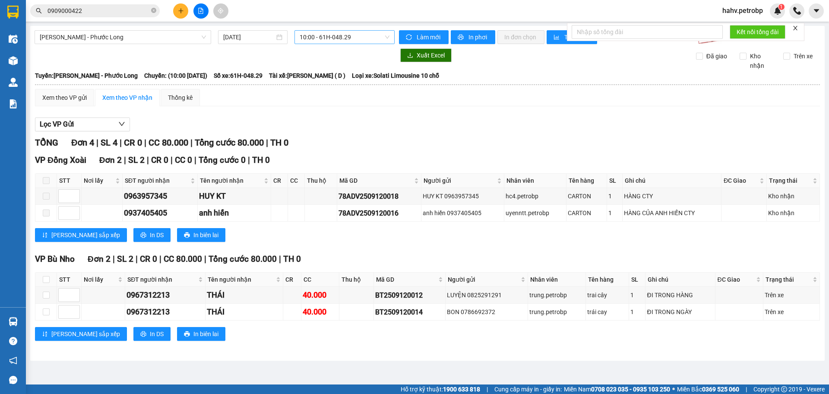
click at [351, 39] on span "10:00 - 61H-048.29" at bounding box center [345, 37] width 90 height 13
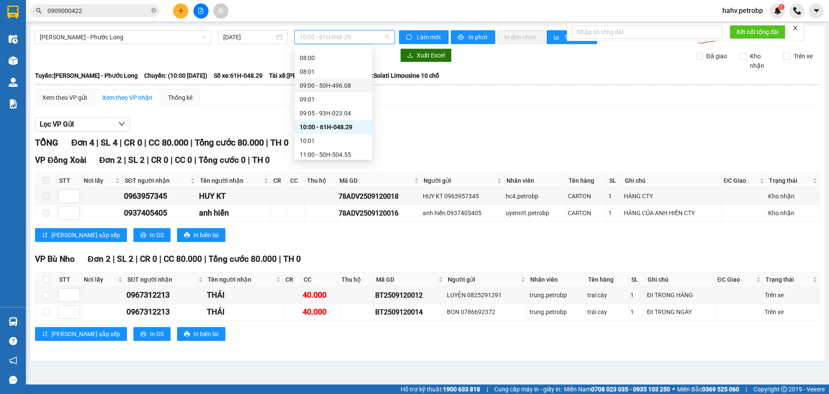
scroll to position [144, 0]
click at [330, 90] on div "09:00 - 50H-496.08" at bounding box center [333, 91] width 67 height 10
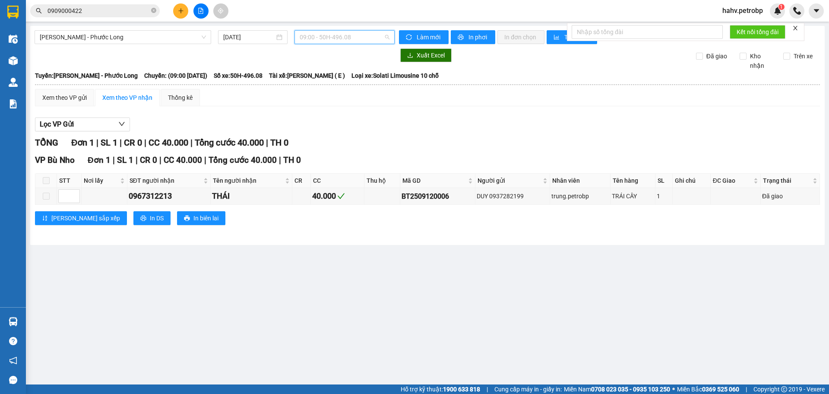
click at [348, 40] on span "09:00 - 50H-496.08" at bounding box center [345, 37] width 90 height 13
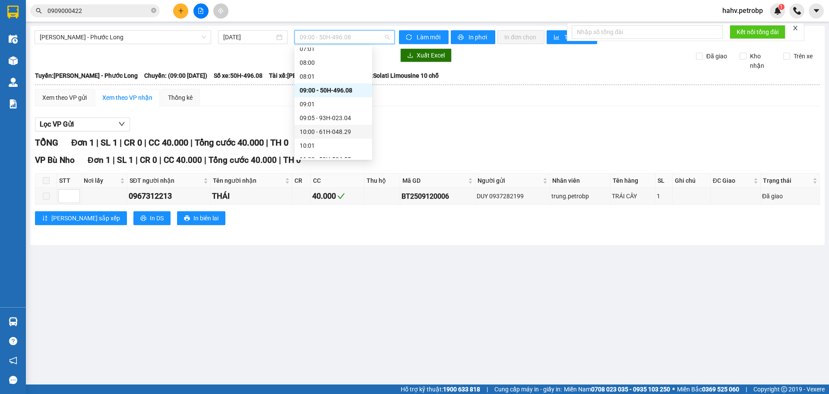
click at [348, 128] on div "10:00 - 61H-048.29" at bounding box center [333, 132] width 67 height 10
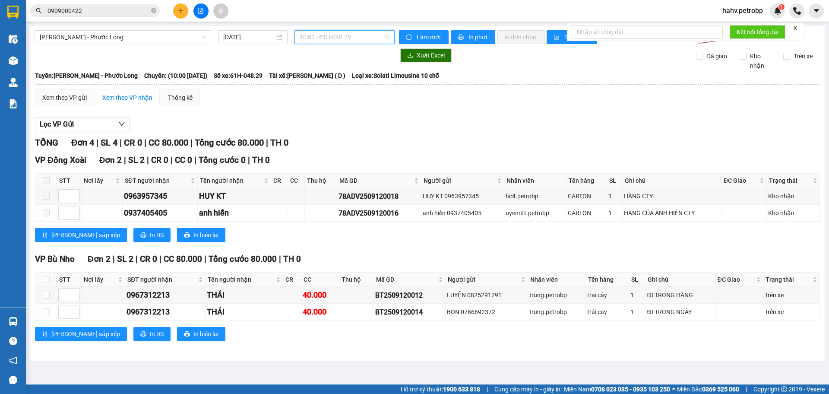
click at [346, 38] on span "10:00 - 61H-048.29" at bounding box center [345, 37] width 90 height 13
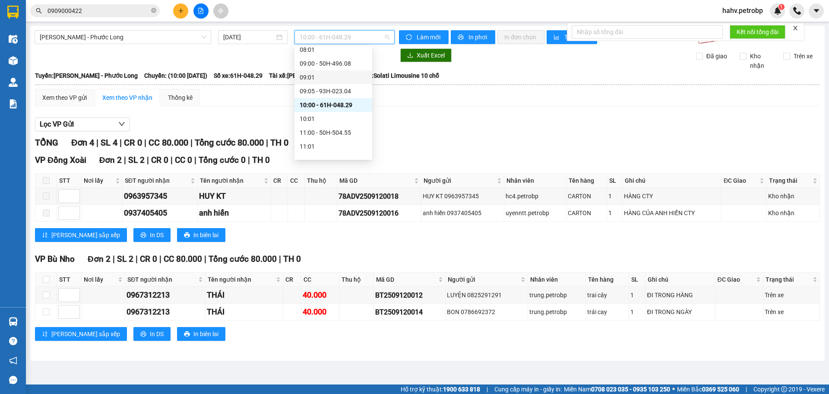
scroll to position [173, 0]
click at [377, 198] on div "78ADV2509120018" at bounding box center [379, 196] width 81 height 11
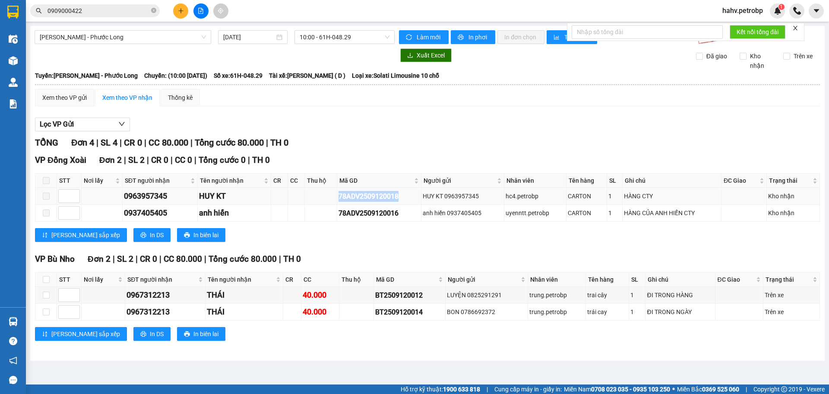
click at [377, 198] on div "78ADV2509120018" at bounding box center [379, 196] width 81 height 11
copy div "78ADV2509120018"
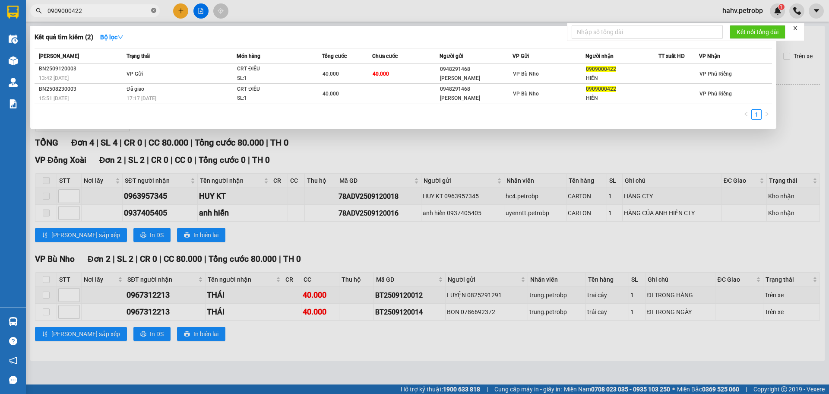
click at [155, 11] on icon "close-circle" at bounding box center [153, 10] width 5 height 5
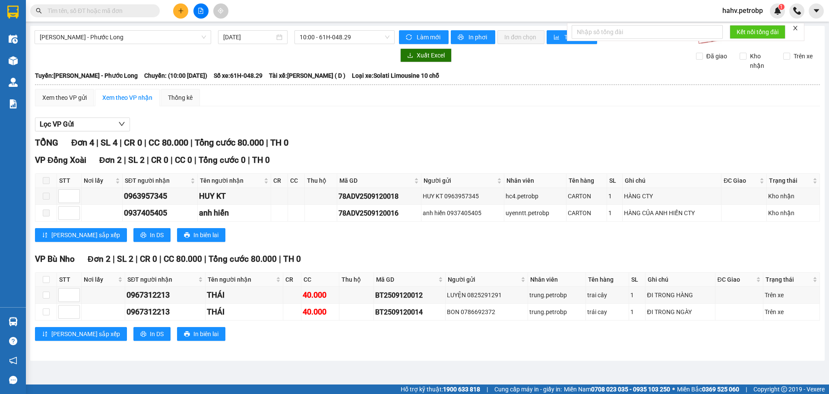
paste input "78ADV2509120018"
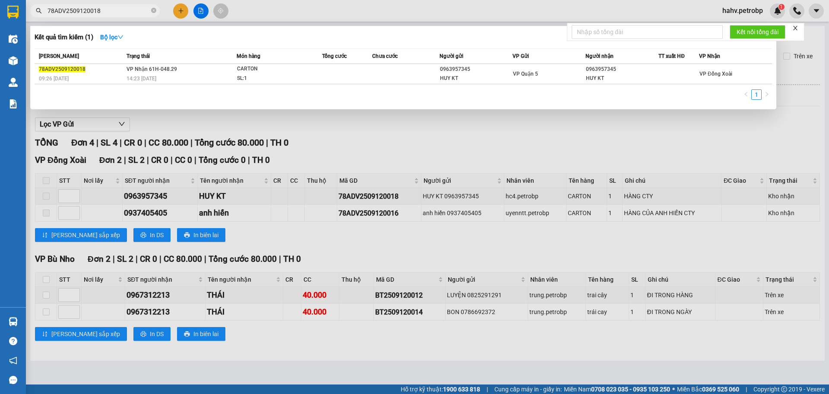
type input "78ADV2509120018"
click at [486, 247] on div at bounding box center [414, 197] width 829 height 394
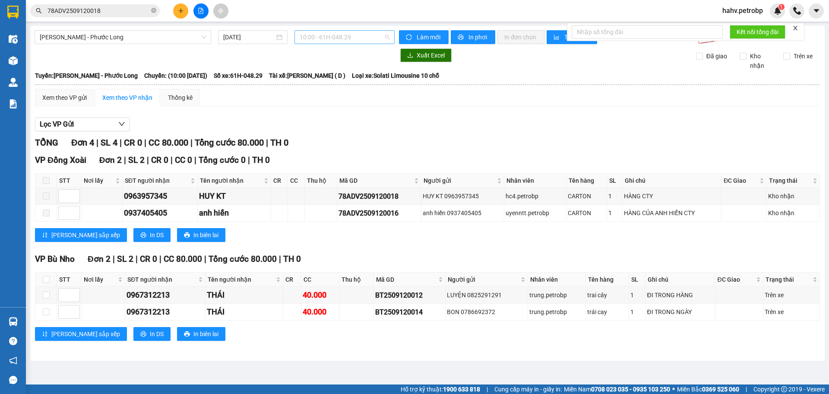
click at [320, 40] on span "10:00 - 61H-048.29" at bounding box center [345, 37] width 90 height 13
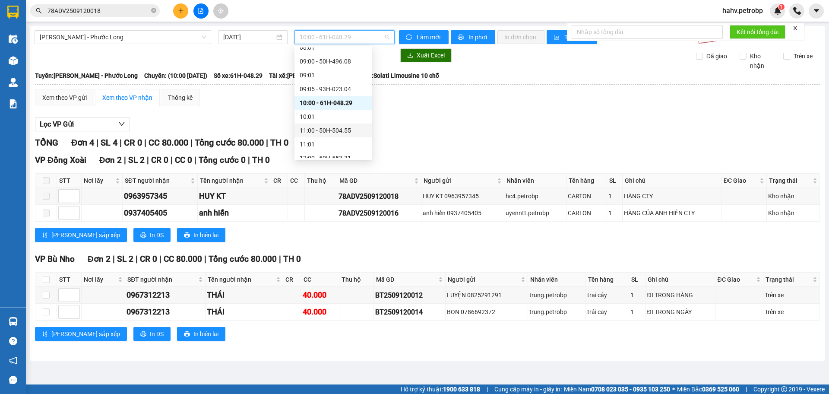
click at [340, 134] on div "11:00 - 50H-504.55" at bounding box center [333, 131] width 67 height 10
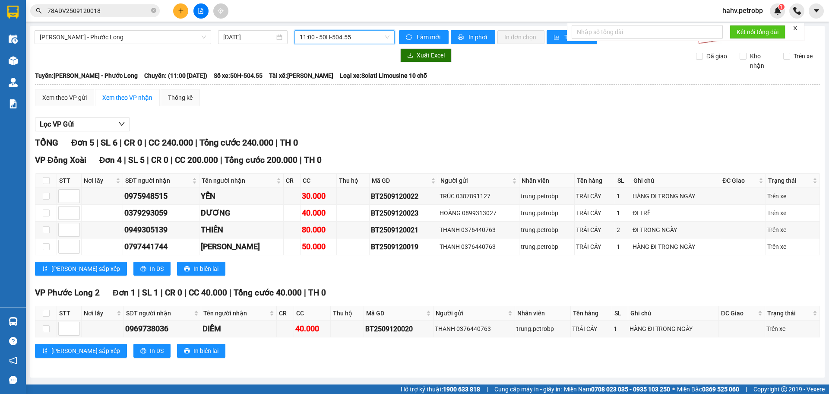
click at [352, 41] on span "11:00 - 50H-504.55" at bounding box center [345, 37] width 90 height 13
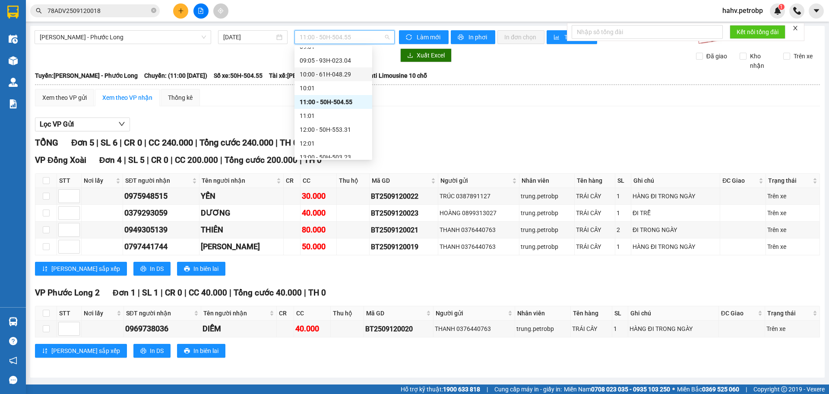
scroll to position [202, 0]
click at [345, 131] on div "12:00 - 50H-553.31" at bounding box center [333, 129] width 67 height 10
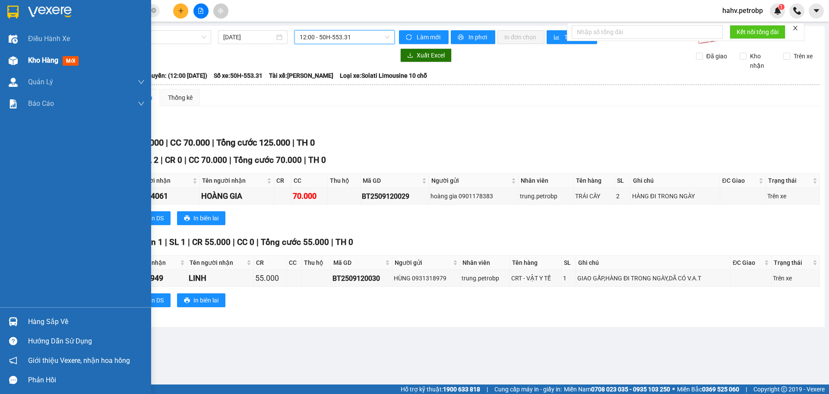
click at [0, 55] on div "Kho hàng mới" at bounding box center [75, 61] width 151 height 22
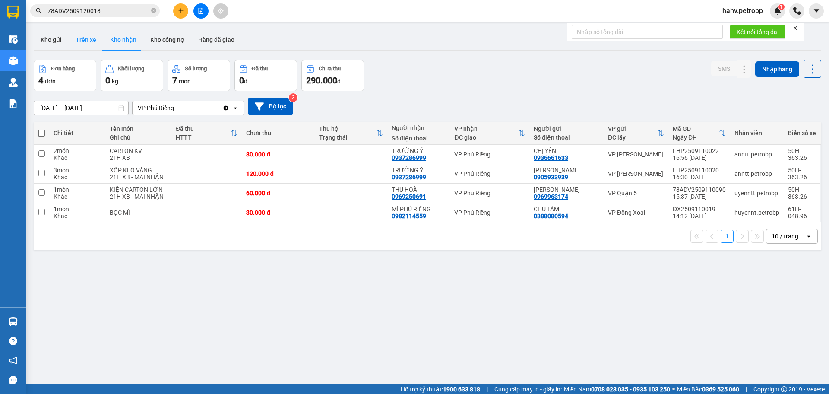
click at [82, 35] on button "Trên xe" at bounding box center [86, 39] width 35 height 21
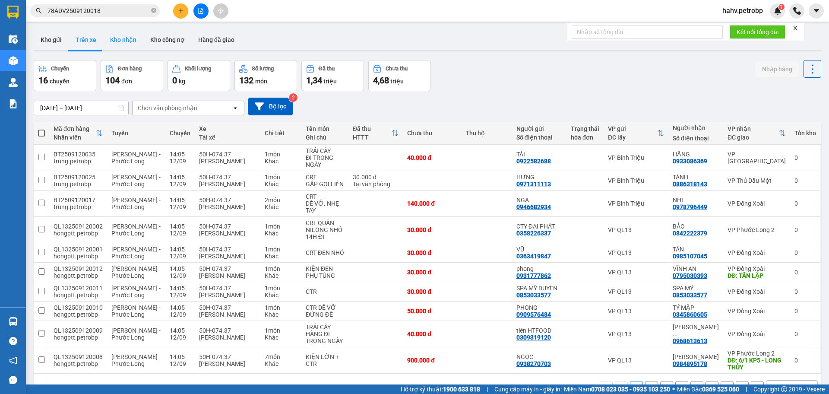
click at [116, 35] on button "Kho nhận" at bounding box center [123, 39] width 40 height 21
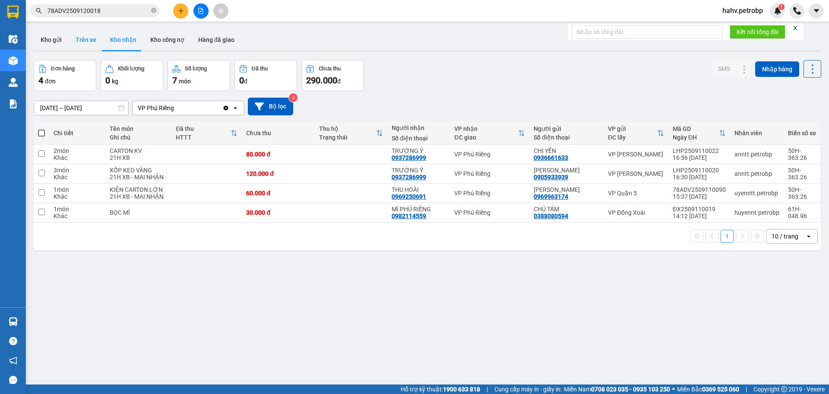
click at [96, 36] on button "Trên xe" at bounding box center [86, 39] width 35 height 21
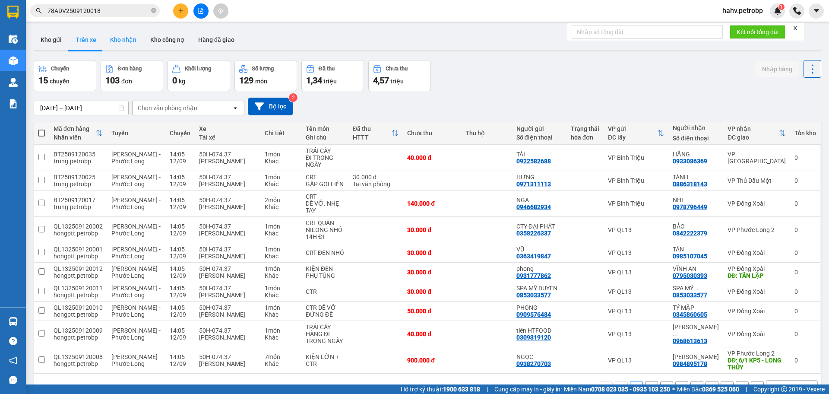
click at [118, 39] on button "Kho nhận" at bounding box center [123, 39] width 40 height 21
type input "[DATE] – [DATE]"
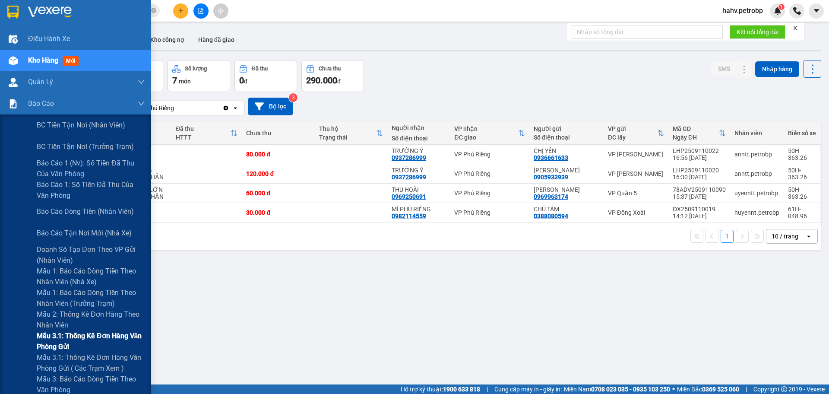
click at [27, 345] on div "Mẫu 3.1: Thống kê đơn hàng văn phòng gửi" at bounding box center [75, 341] width 151 height 22
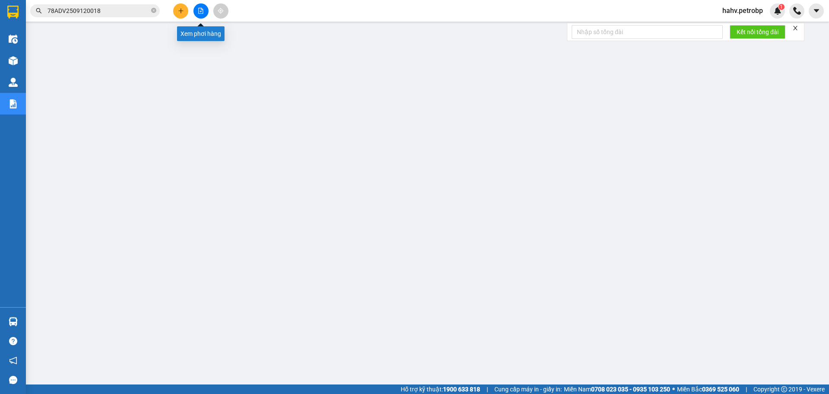
click at [207, 10] on button at bounding box center [200, 10] width 15 height 15
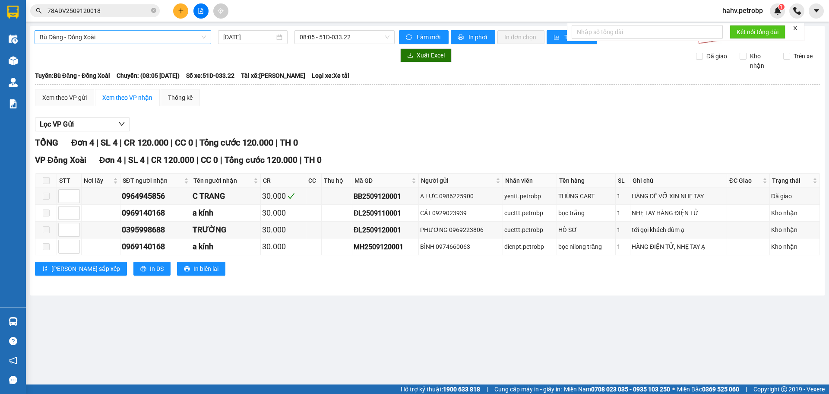
click at [121, 40] on span "Bù Đăng - Đồng Xoài" at bounding box center [123, 37] width 166 height 13
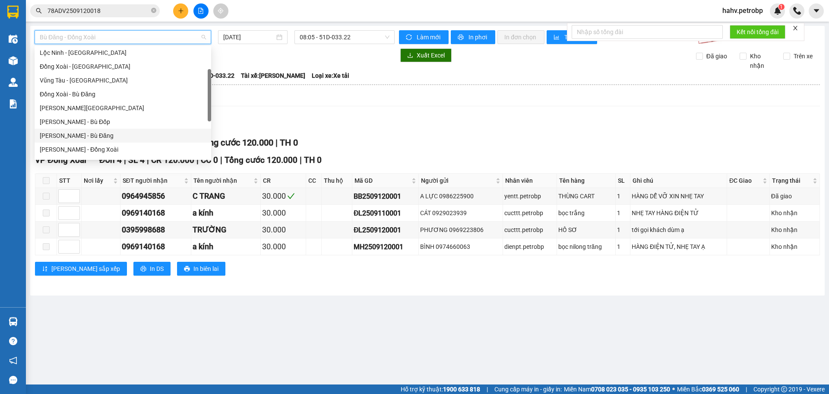
scroll to position [114, 0]
click at [126, 108] on div "[PERSON_NAME] - Phước Long" at bounding box center [123, 106] width 166 height 10
type input "[DATE]"
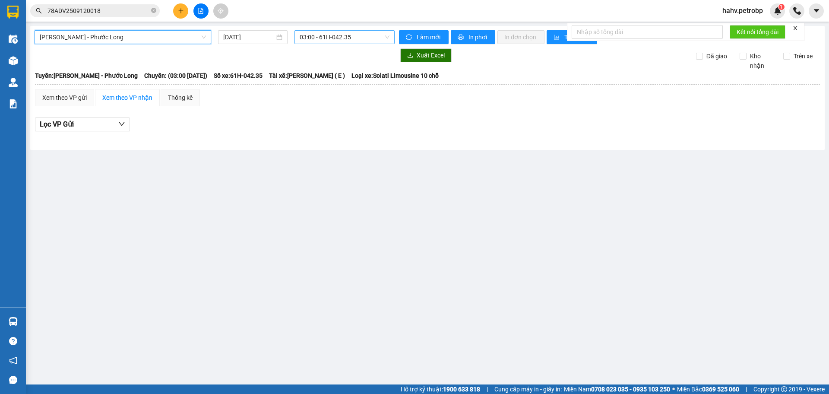
drag, startPoint x: 342, startPoint y: 32, endPoint x: 341, endPoint y: 42, distance: 9.5
click at [342, 32] on span "03:00 - 61H-042.35" at bounding box center [345, 37] width 90 height 13
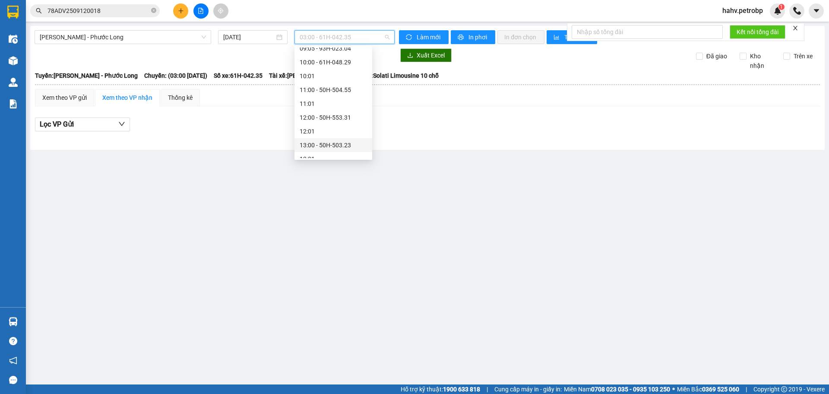
scroll to position [172, 0]
click at [318, 91] on div "09:05 - 93H-023.04" at bounding box center [333, 90] width 67 height 10
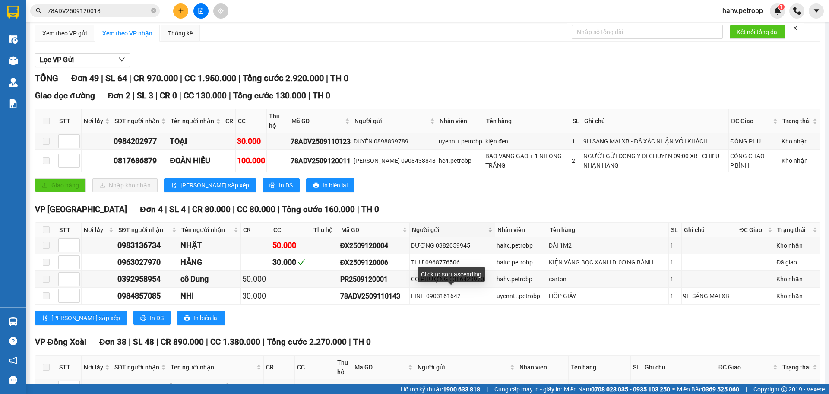
scroll to position [72, 0]
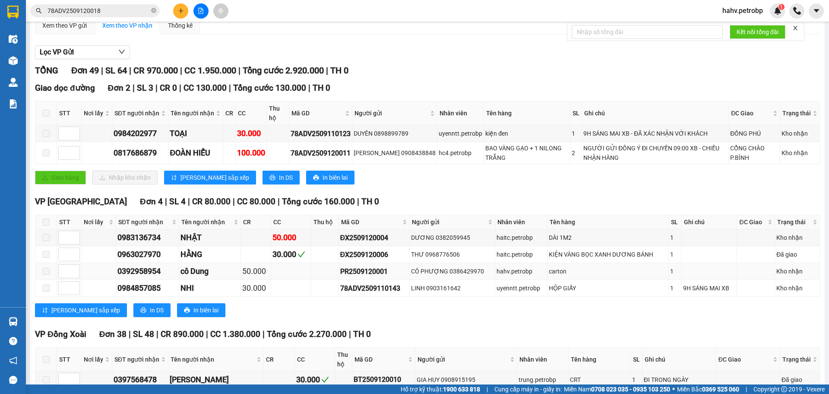
click at [157, 271] on div "0392958954" at bounding box center [147, 271] width 60 height 12
copy div "0392958954"
click at [153, 12] on icon "close-circle" at bounding box center [153, 10] width 5 height 5
paste input "0392958954"
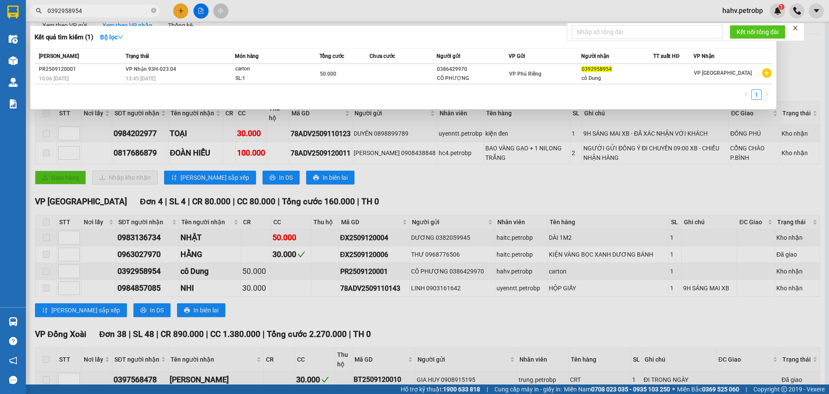
type input "0392958954"
click at [409, 313] on div at bounding box center [414, 197] width 829 height 394
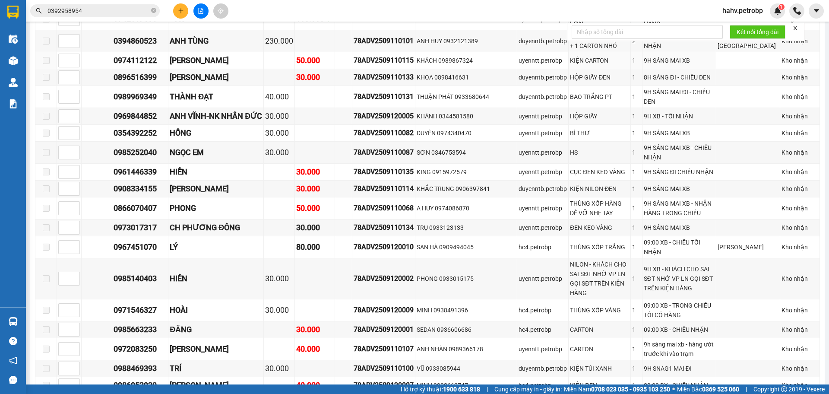
scroll to position [576, 0]
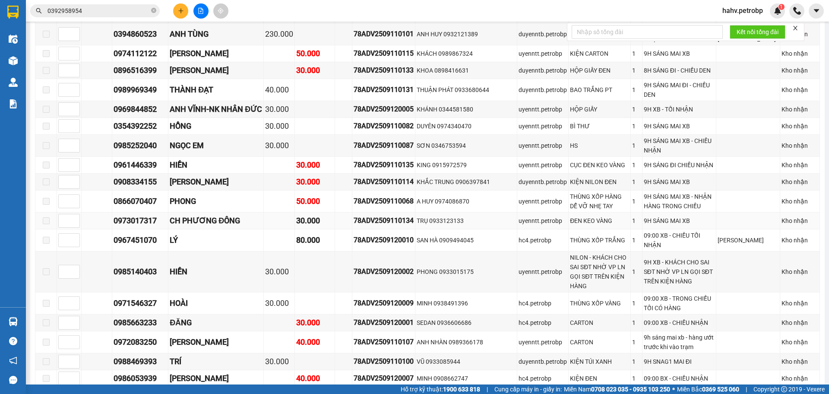
click at [393, 215] on div "78ADV2509110134" at bounding box center [384, 220] width 60 height 11
copy div "78ADV2509110134"
click at [155, 9] on icon "close-circle" at bounding box center [153, 10] width 5 height 5
paste input "78ADV2509110134"
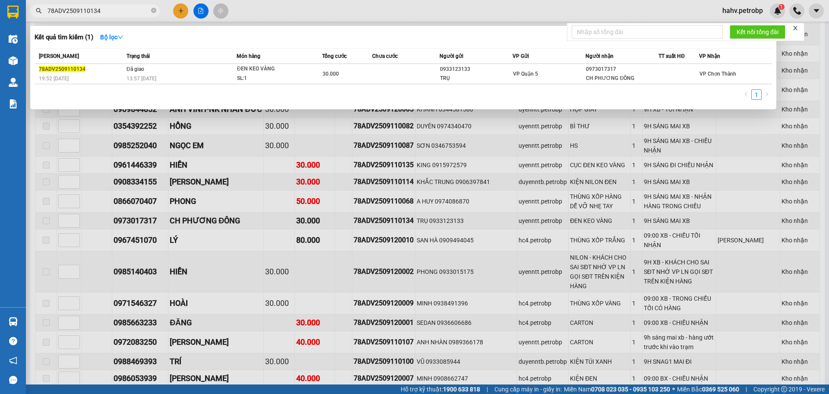
type input "78ADV2509110134"
click at [276, 240] on div at bounding box center [414, 197] width 829 height 394
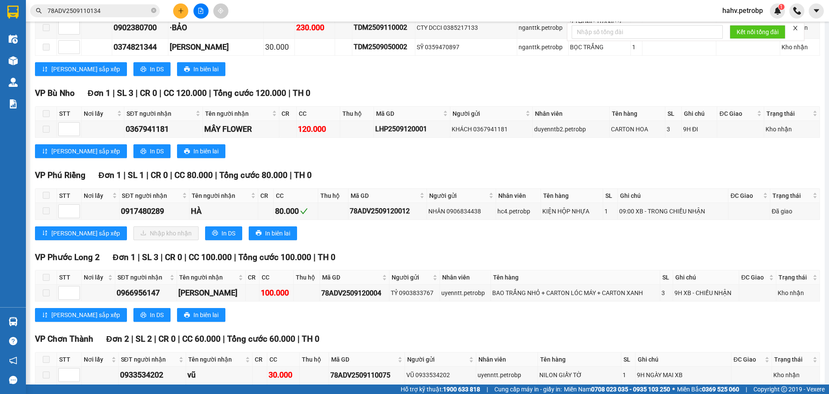
scroll to position [1189, 0]
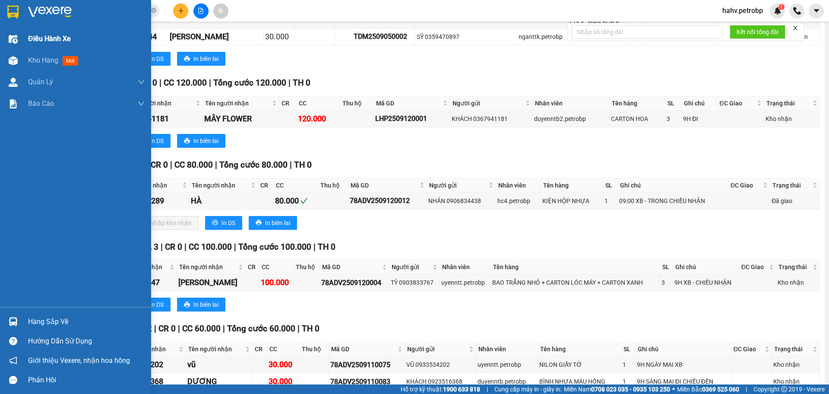
click at [31, 49] on div "Điều hành xe" at bounding box center [86, 39] width 117 height 22
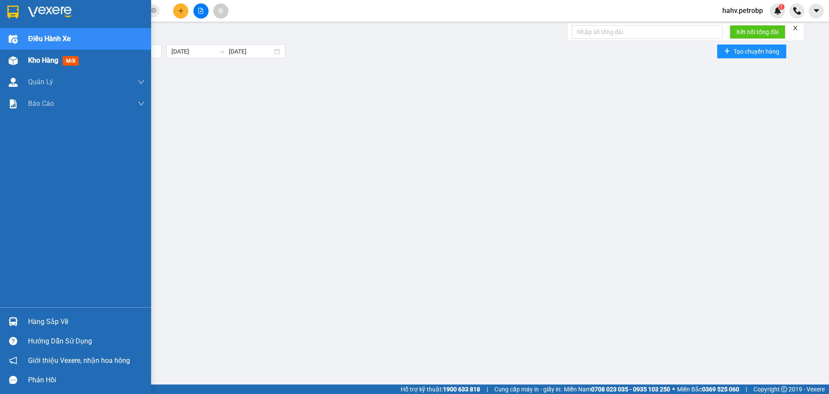
click at [42, 58] on span "Kho hàng" at bounding box center [43, 60] width 30 height 8
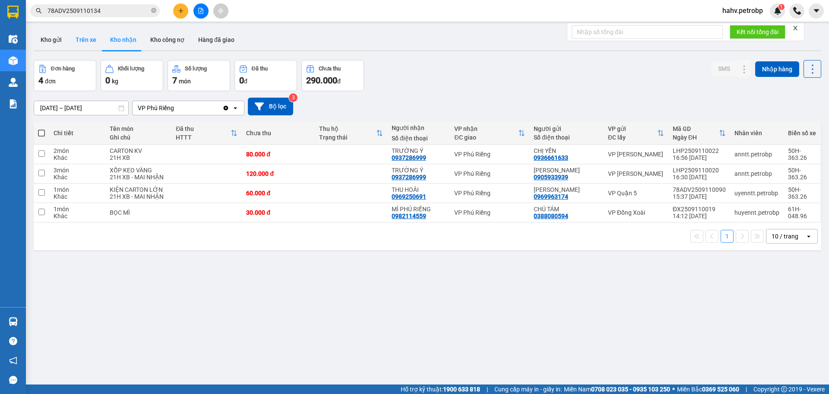
click at [89, 45] on button "Trên xe" at bounding box center [86, 39] width 35 height 21
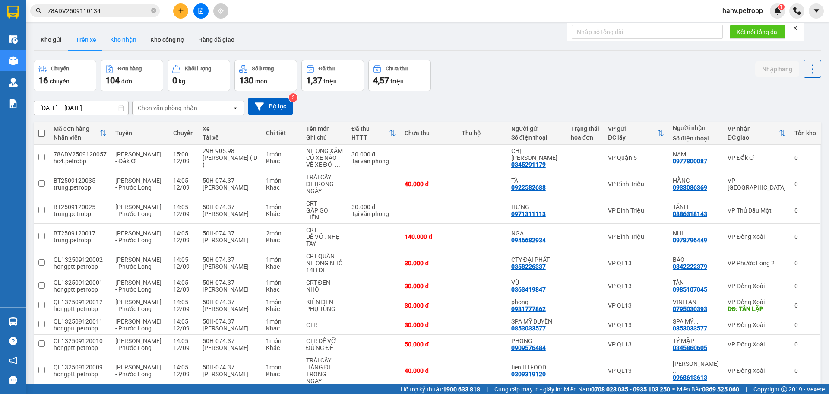
click at [131, 40] on button "Kho nhận" at bounding box center [123, 39] width 40 height 21
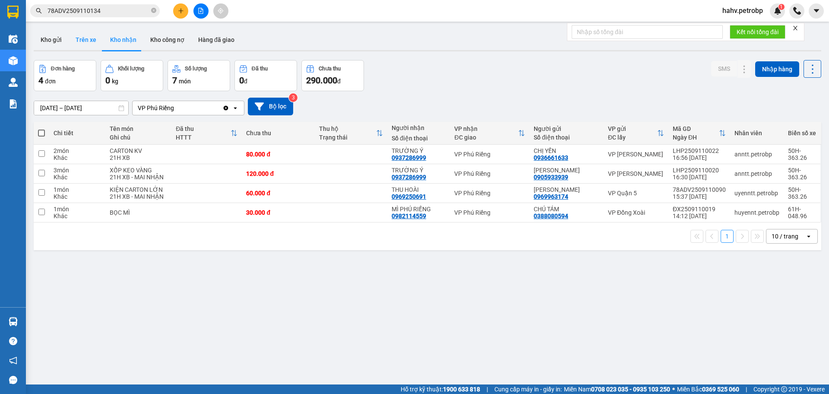
drag, startPoint x: 81, startPoint y: 35, endPoint x: 95, endPoint y: 38, distance: 14.4
click at [82, 36] on button "Trên xe" at bounding box center [86, 39] width 35 height 21
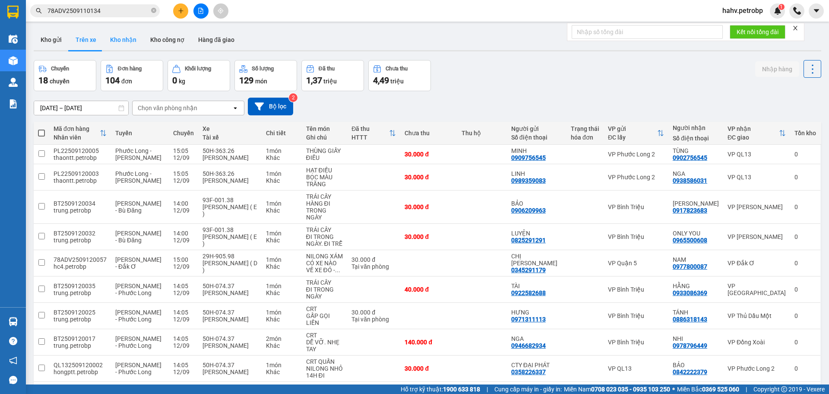
click at [117, 40] on button "Kho nhận" at bounding box center [123, 39] width 40 height 21
type input "[DATE] – [DATE]"
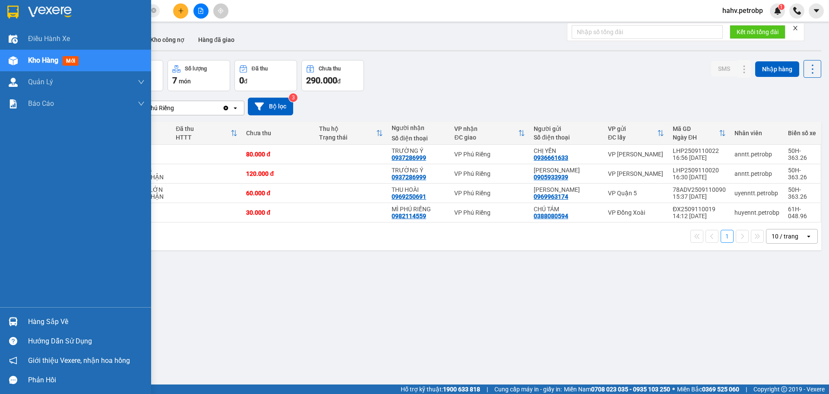
click at [41, 319] on div "Hàng sắp về" at bounding box center [86, 321] width 117 height 13
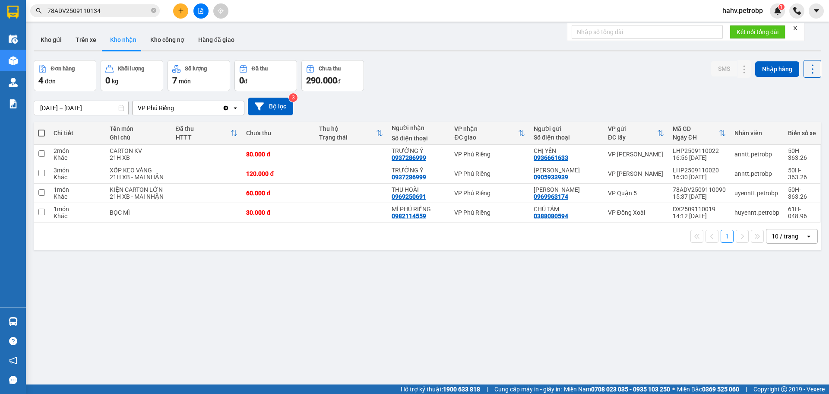
click at [472, 349] on section "Kết quả tìm kiếm ( 1 ) Bộ lọc Mã ĐH Trạng thái Món hàng Tổng cước Chưa cước Ngư…" at bounding box center [414, 197] width 829 height 394
click at [199, 3] on div at bounding box center [200, 10] width 65 height 15
click at [202, 9] on icon "file-add" at bounding box center [201, 11] width 6 height 6
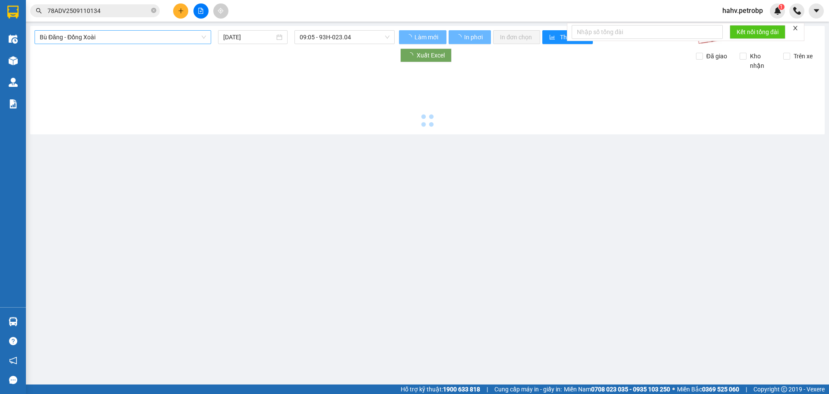
click at [147, 35] on span "Bù Đăng - Đồng Xoài" at bounding box center [123, 37] width 166 height 13
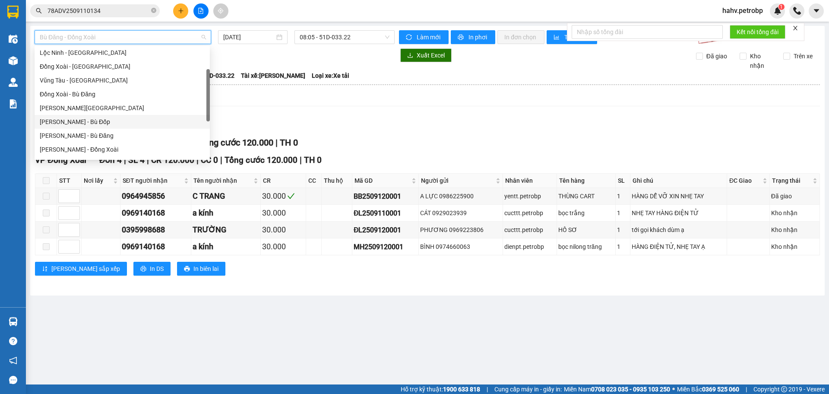
scroll to position [114, 0]
click at [126, 109] on div "[PERSON_NAME] - Phước Long" at bounding box center [122, 106] width 165 height 10
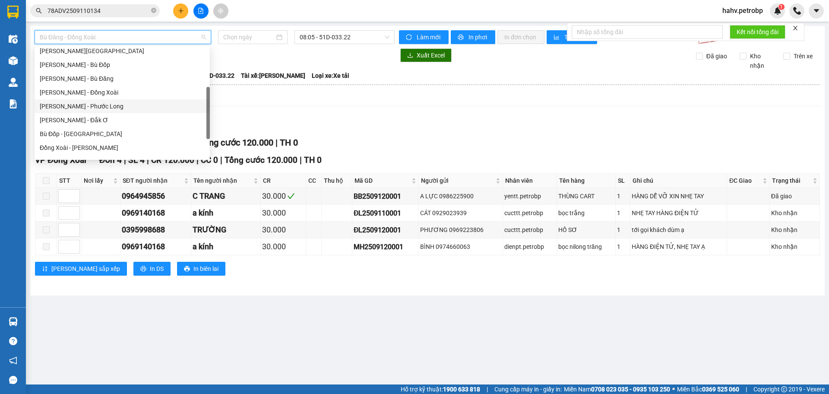
type input "[DATE]"
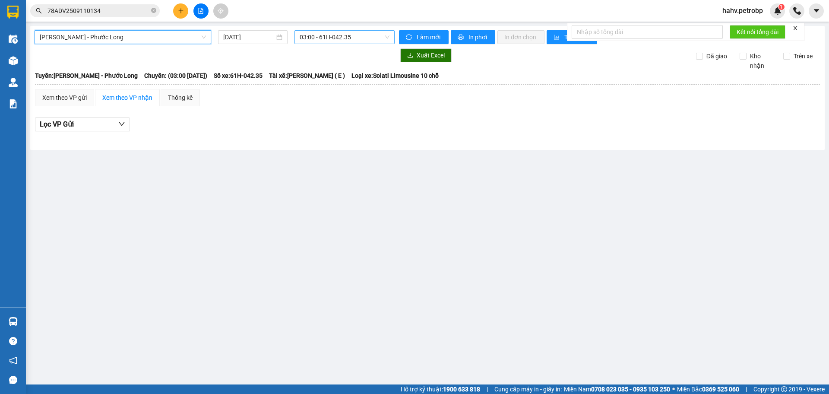
click at [329, 34] on span "03:00 - 61H-042.35" at bounding box center [345, 37] width 90 height 13
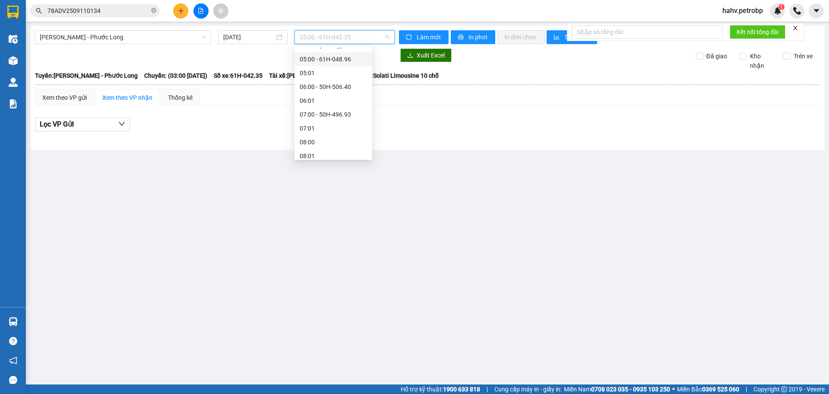
scroll to position [72, 0]
click at [323, 84] on div "06:00 - 50H-506.40" at bounding box center [334, 79] width 78 height 14
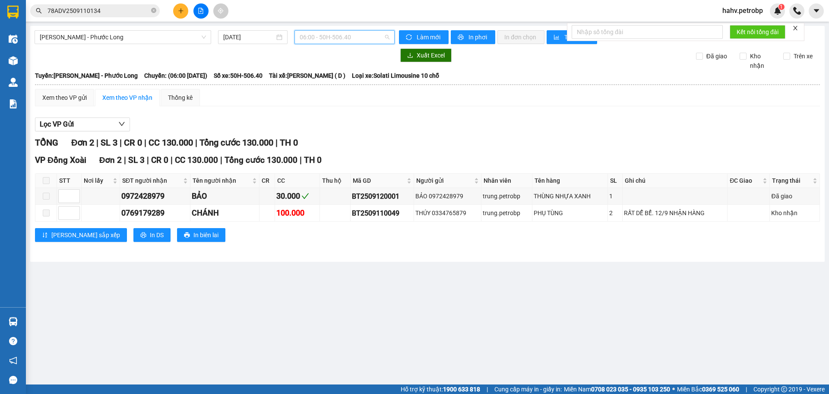
click at [330, 42] on span "06:00 - 50H-506.40" at bounding box center [345, 37] width 90 height 13
click at [328, 102] on div "07:00 - 50H-496.93" at bounding box center [333, 107] width 67 height 10
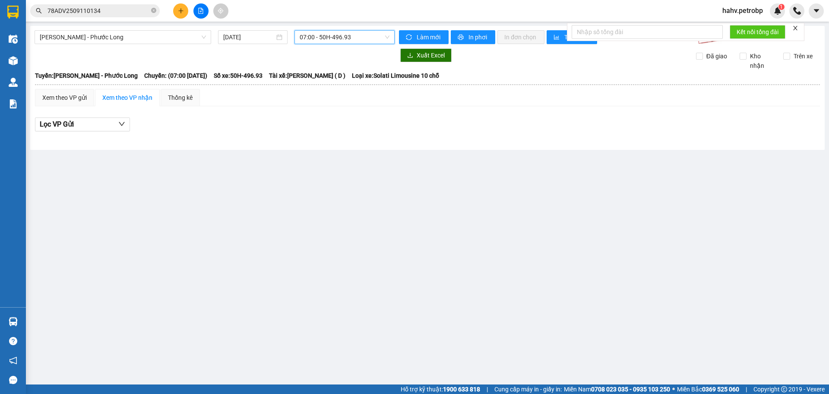
click at [341, 38] on span "07:00 - 50H-496.93" at bounding box center [345, 37] width 90 height 13
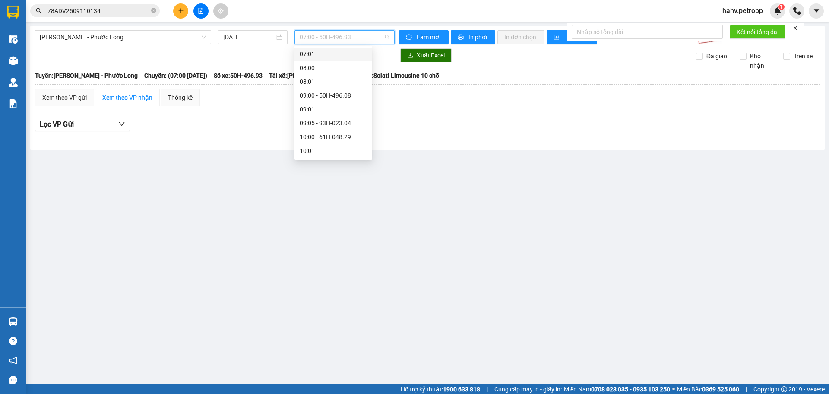
scroll to position [144, 0]
click at [340, 96] on div "09:00 - 50H-496.08" at bounding box center [334, 90] width 78 height 14
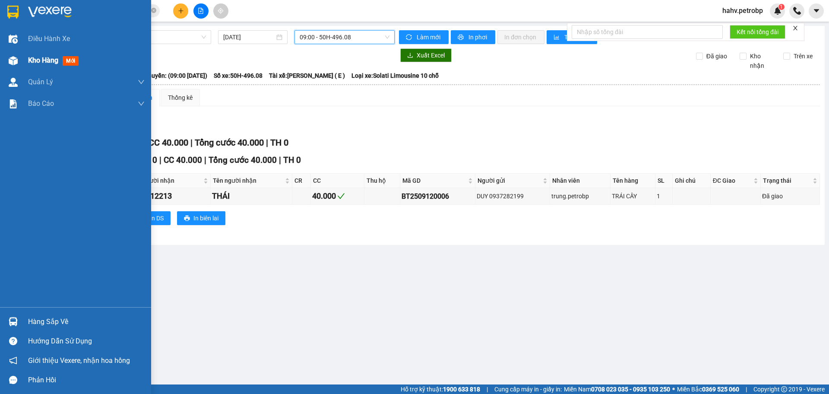
click at [40, 67] on div "Kho hàng mới" at bounding box center [86, 61] width 117 height 22
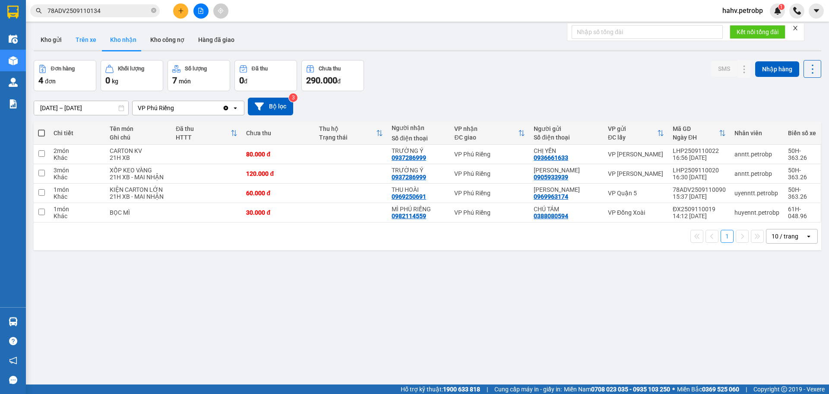
click at [96, 43] on button "Trên xe" at bounding box center [86, 39] width 35 height 21
type input "[DATE] – [DATE]"
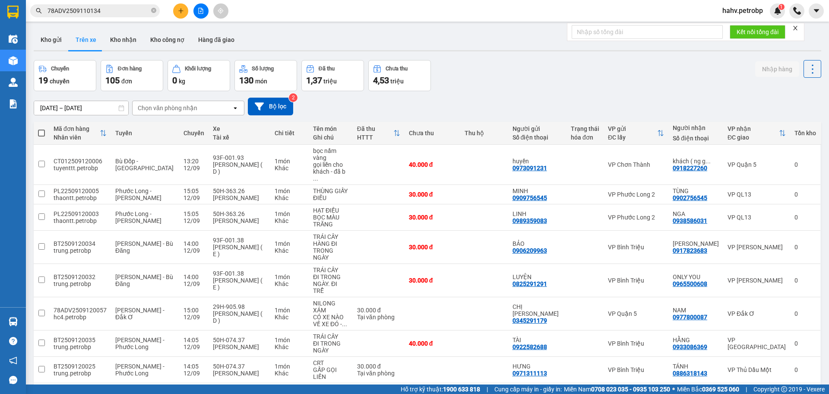
click at [202, 13] on icon "file-add" at bounding box center [201, 11] width 5 height 6
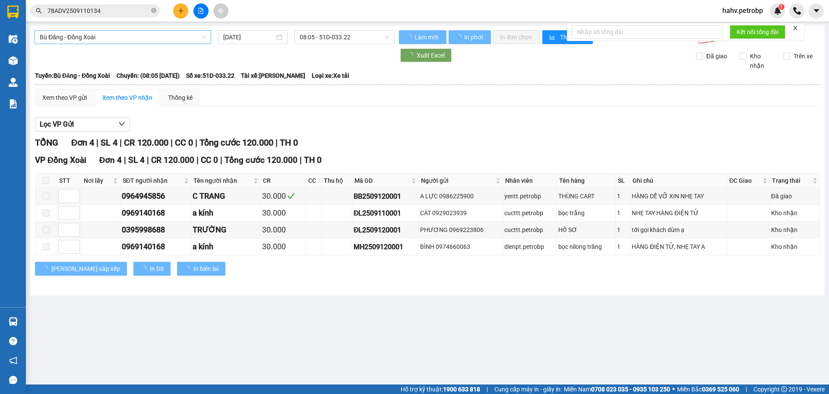
click at [145, 33] on span "Bù Đăng - Đồng Xoài" at bounding box center [123, 37] width 166 height 13
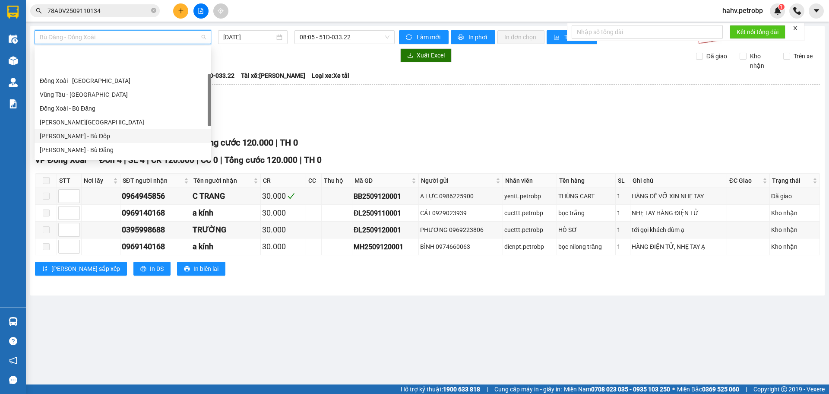
scroll to position [86, 0]
click at [139, 139] on div "[PERSON_NAME] - Phước Long" at bounding box center [123, 135] width 166 height 10
type input "[DATE]"
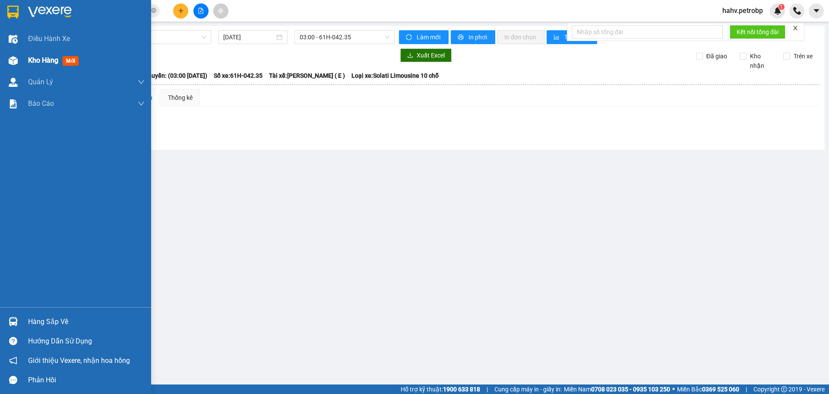
click at [9, 57] on img at bounding box center [13, 60] width 9 height 9
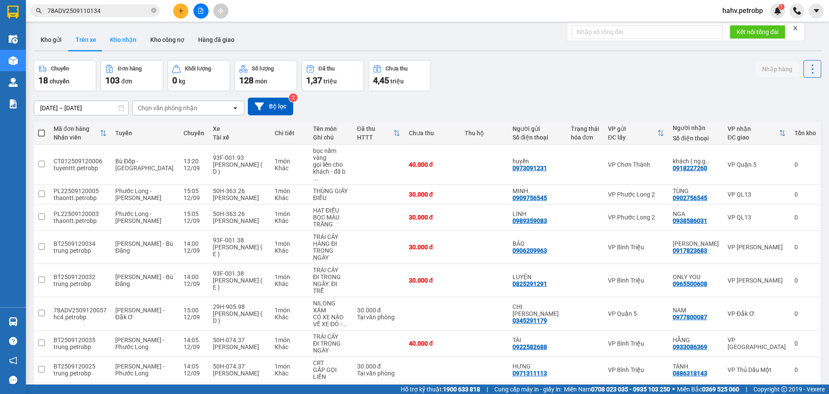
click at [127, 31] on button "Kho nhận" at bounding box center [123, 39] width 40 height 21
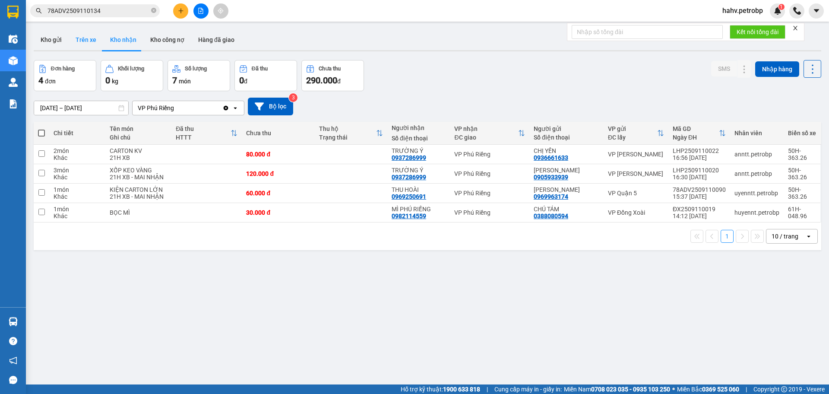
click at [98, 30] on button "Trên xe" at bounding box center [86, 39] width 35 height 21
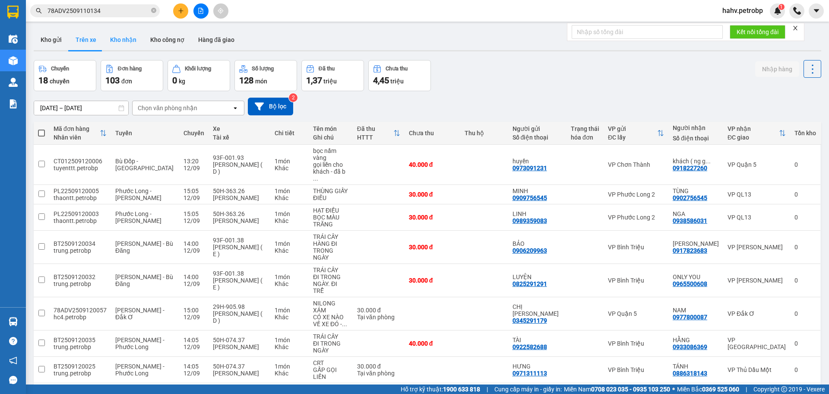
click at [117, 36] on button "Kho nhận" at bounding box center [123, 39] width 40 height 21
type input "[DATE] – [DATE]"
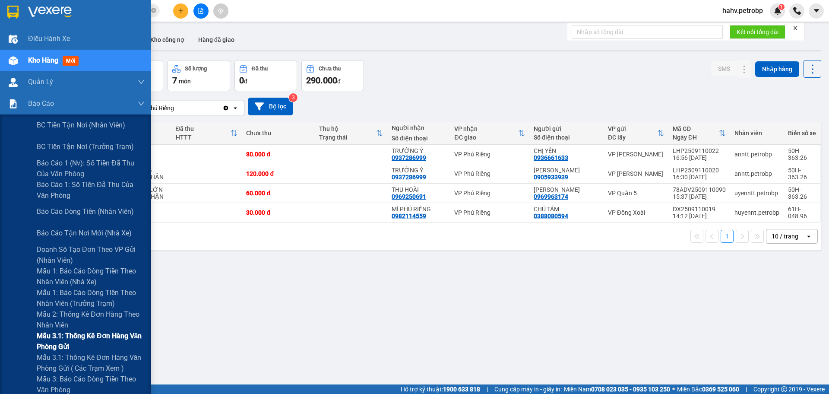
click at [41, 340] on span "Mẫu 3.1: Thống kê đơn hàng văn phòng gửi" at bounding box center [91, 341] width 108 height 22
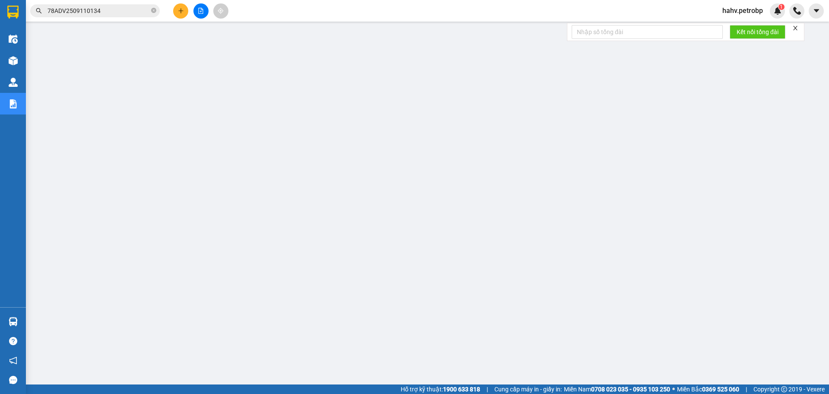
click at [203, 10] on icon "file-add" at bounding box center [201, 11] width 6 height 6
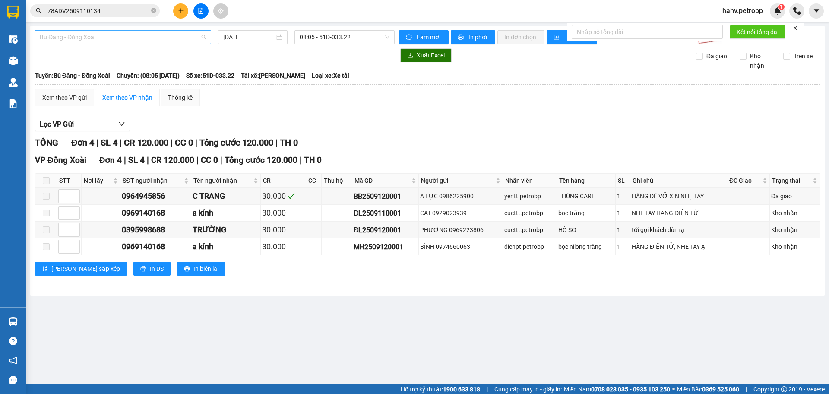
click at [140, 36] on span "Bù Đăng - Đồng Xoài" at bounding box center [123, 37] width 166 height 13
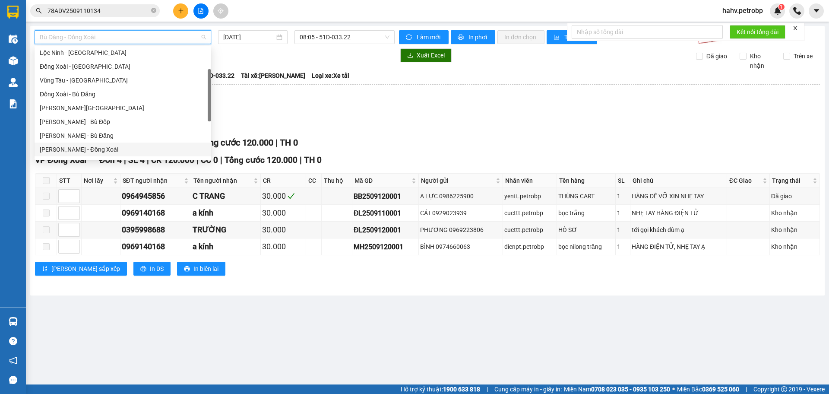
scroll to position [100, 0]
click at [140, 121] on div "[PERSON_NAME] - Phước Long" at bounding box center [123, 121] width 166 height 10
type input "[DATE]"
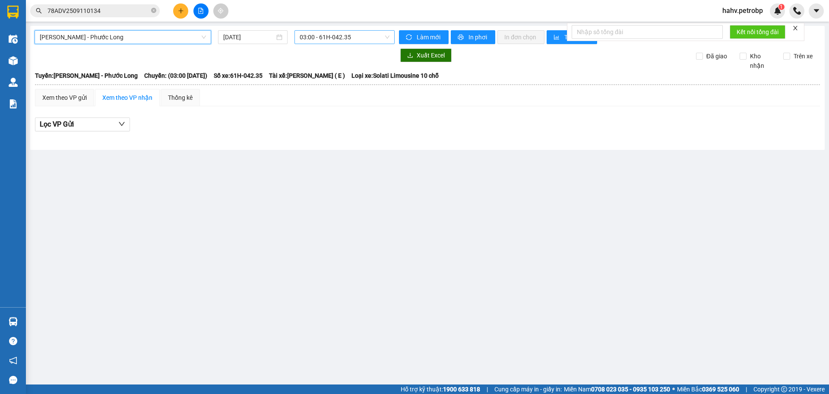
click at [333, 36] on span "03:00 - 61H-042.35" at bounding box center [345, 37] width 90 height 13
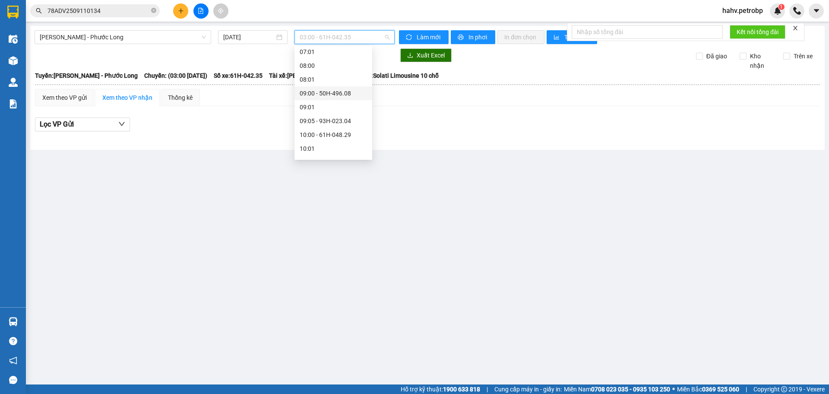
scroll to position [158, 0]
click at [348, 121] on div "10:00 - 61H-048.29" at bounding box center [333, 117] width 67 height 10
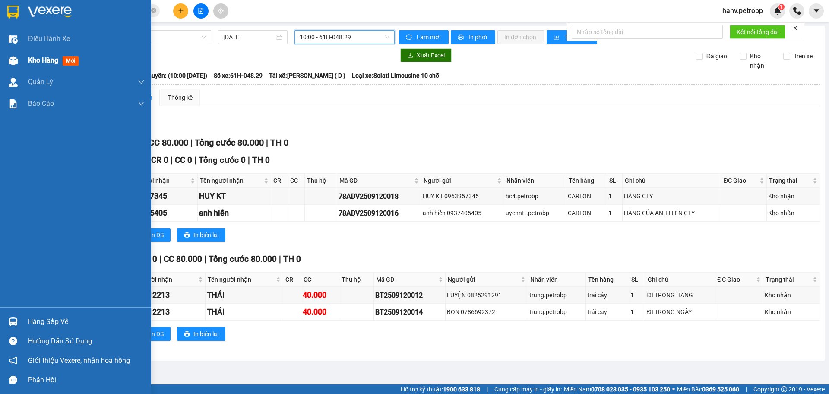
drag, startPoint x: 47, startPoint y: 55, endPoint x: 42, endPoint y: 57, distance: 5.6
click at [42, 57] on div "Kho hàng mới" at bounding box center [55, 60] width 54 height 11
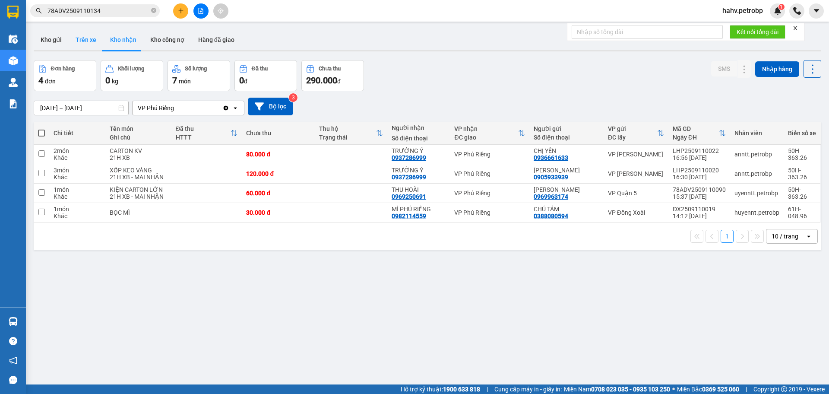
click at [81, 44] on button "Trên xe" at bounding box center [86, 39] width 35 height 21
type input "[DATE] – [DATE]"
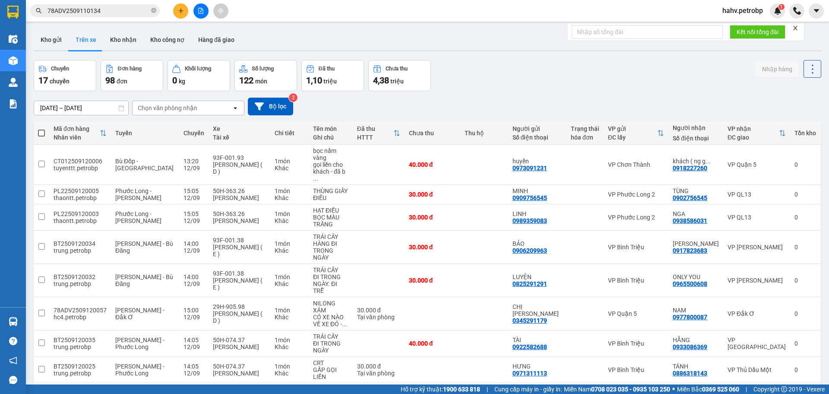
click at [157, 13] on span "78ADV2509110134" at bounding box center [95, 10] width 130 height 13
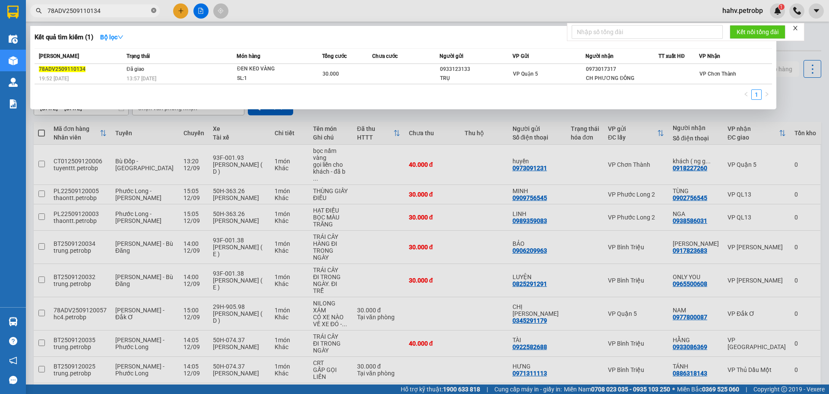
click at [154, 10] on icon "close-circle" at bounding box center [153, 10] width 5 height 5
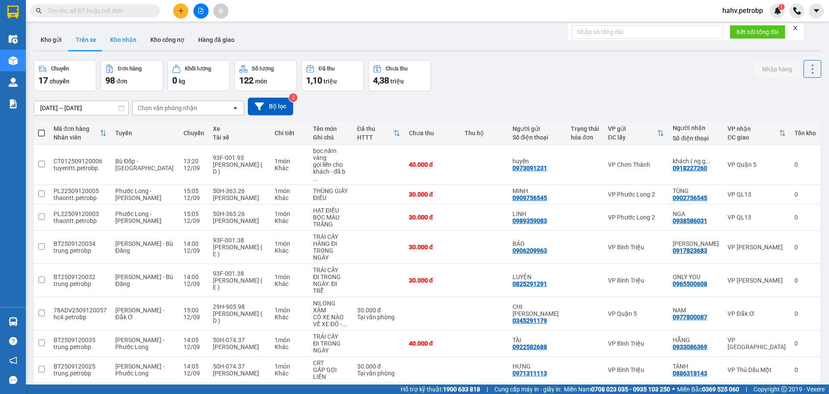
click at [127, 39] on button "Kho nhận" at bounding box center [123, 39] width 40 height 21
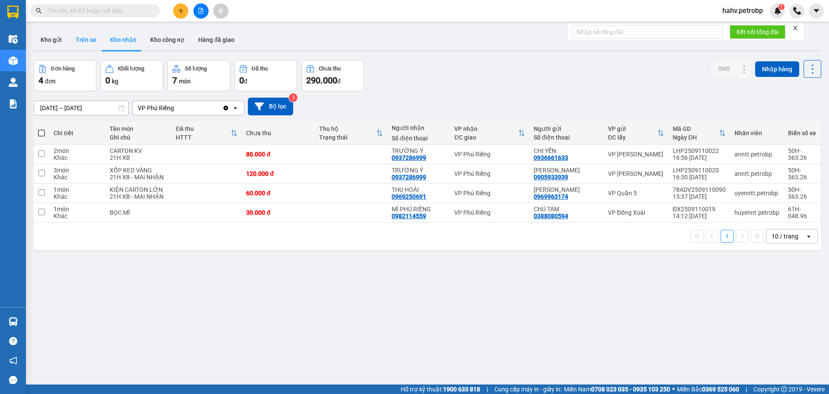
drag, startPoint x: 89, startPoint y: 43, endPoint x: 96, endPoint y: 43, distance: 6.9
click at [89, 43] on button "Trên xe" at bounding box center [86, 39] width 35 height 21
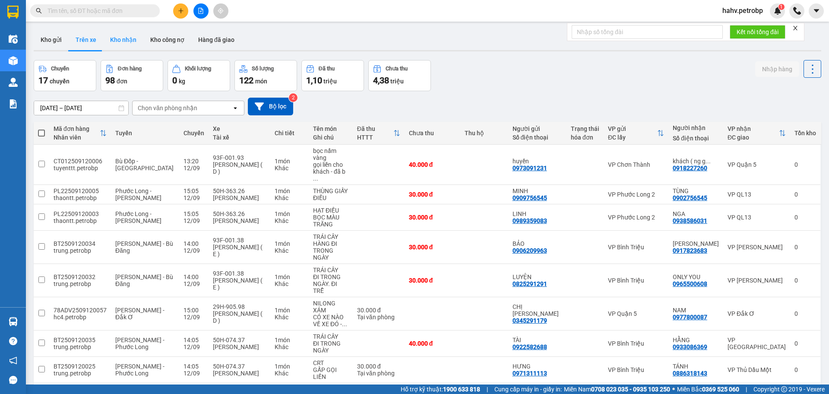
click at [120, 41] on button "Kho nhận" at bounding box center [123, 39] width 40 height 21
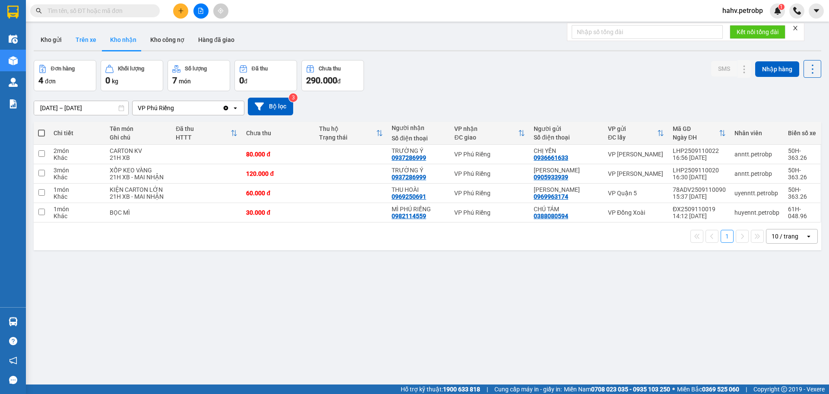
click at [89, 48] on button "Trên xe" at bounding box center [86, 39] width 35 height 21
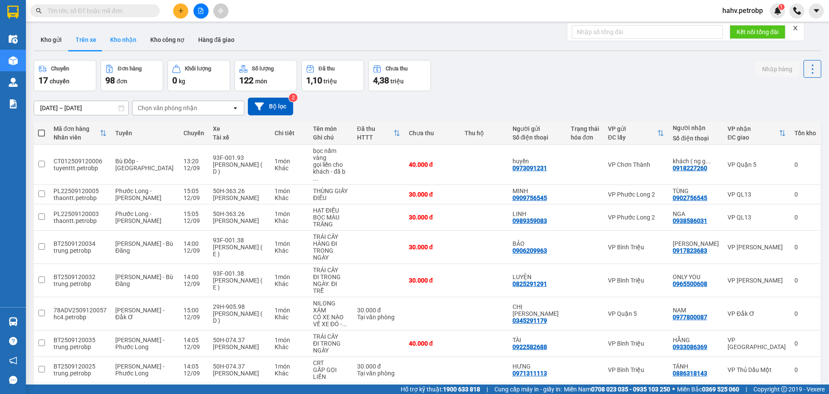
click at [133, 38] on button "Kho nhận" at bounding box center [123, 39] width 40 height 21
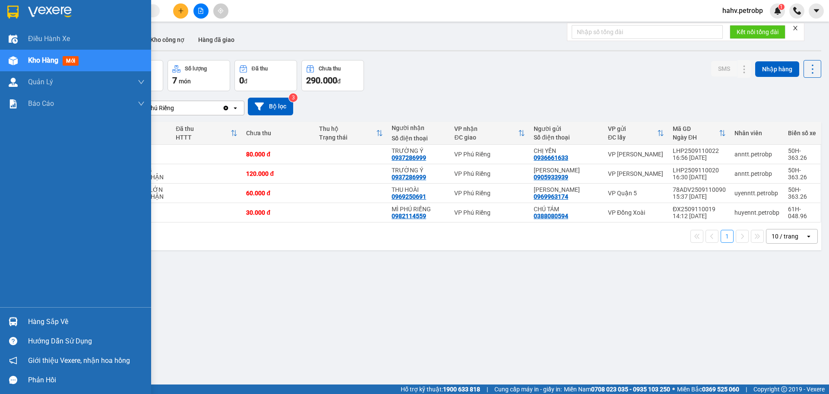
drag, startPoint x: 25, startPoint y: 316, endPoint x: 35, endPoint y: 317, distance: 9.5
click at [29, 316] on div "Hàng sắp về" at bounding box center [75, 321] width 151 height 19
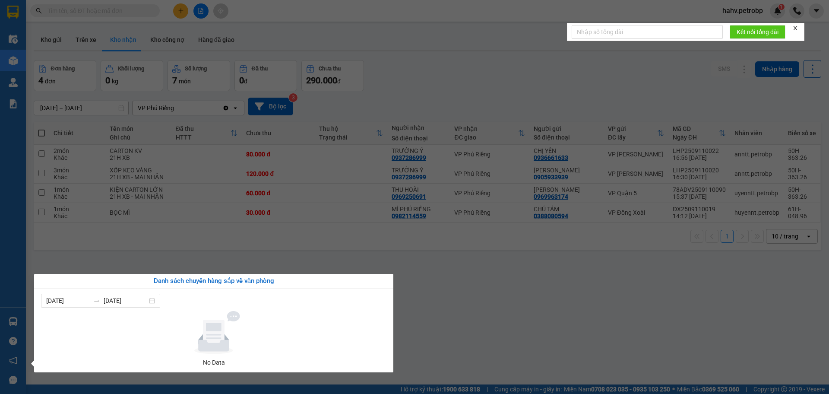
click at [1, 272] on div "Điều hành xe Kho hàng mới Quản [PERSON_NAME] lý chuyến Quản lý giao nhận mới Qu…" at bounding box center [13, 197] width 26 height 394
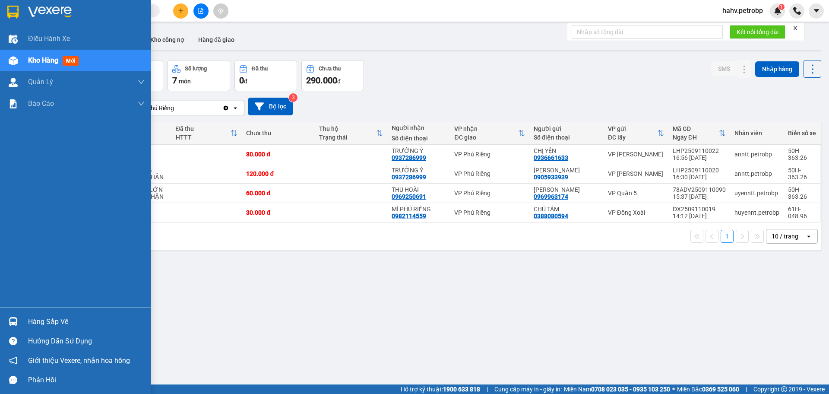
click at [50, 323] on div "Hàng sắp về" at bounding box center [86, 321] width 117 height 13
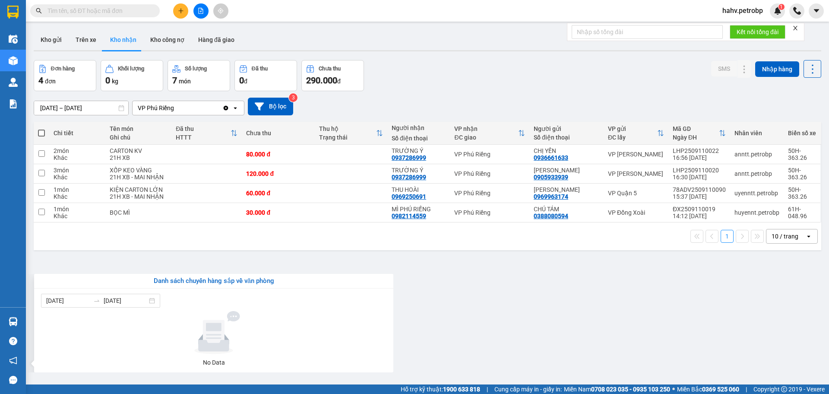
drag, startPoint x: 515, startPoint y: 279, endPoint x: 118, endPoint y: 179, distance: 409.2
click at [498, 282] on section "Kết quả tìm kiếm ( 1 ) Bộ lọc Mã ĐH Trạng thái Món hàng Tổng cước Chưa cước Ngư…" at bounding box center [414, 197] width 829 height 394
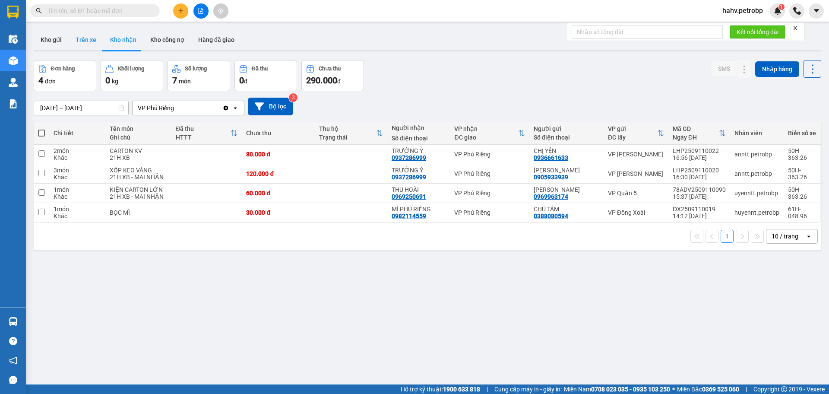
click at [91, 42] on button "Trên xe" at bounding box center [86, 39] width 35 height 21
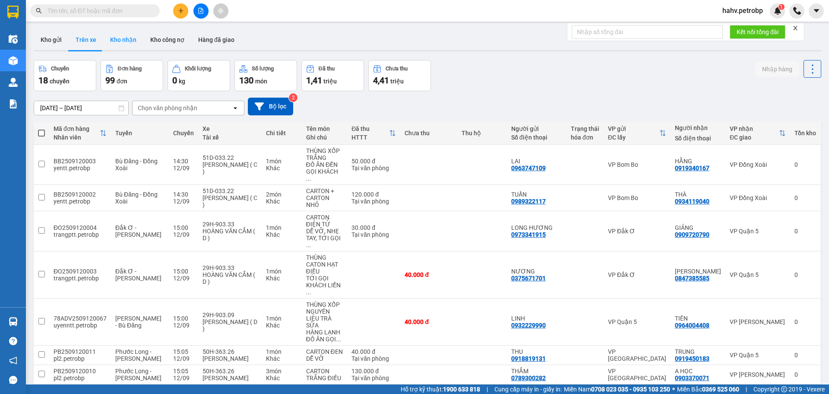
click at [118, 40] on button "Kho nhận" at bounding box center [123, 39] width 40 height 21
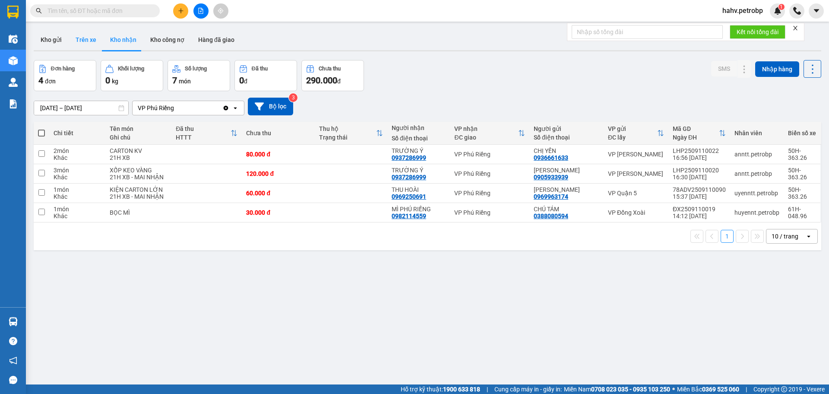
click at [96, 43] on button "Trên xe" at bounding box center [86, 39] width 35 height 21
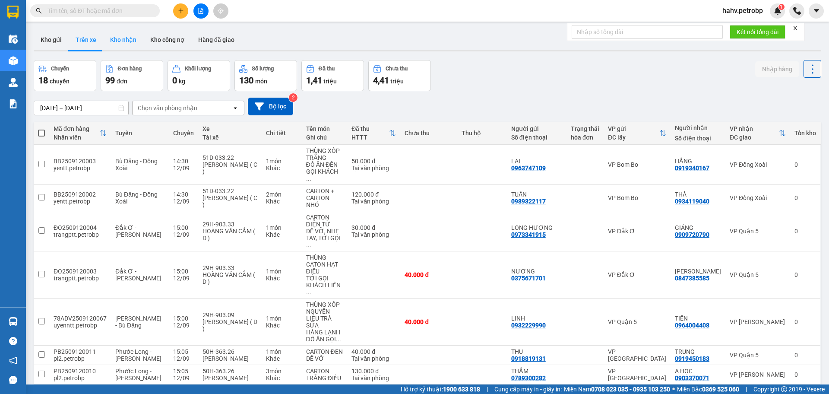
click at [120, 43] on button "Kho nhận" at bounding box center [123, 39] width 40 height 21
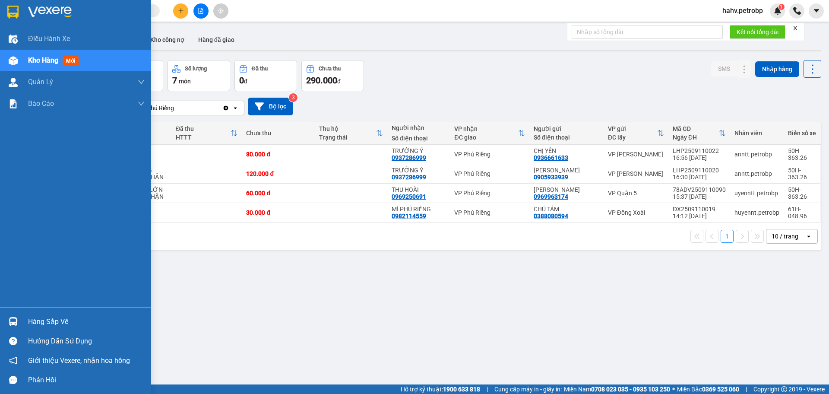
click at [5, 317] on div "Hàng sắp về" at bounding box center [75, 321] width 151 height 19
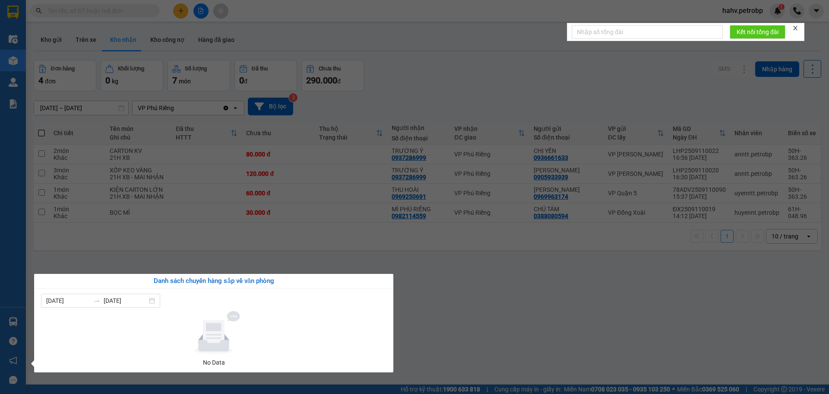
drag, startPoint x: 493, startPoint y: 292, endPoint x: 429, endPoint y: 264, distance: 69.8
click at [481, 285] on section "Kết quả tìm kiếm ( 1 ) Bộ lọc Mã ĐH Trạng thái Món hàng Tổng cước Chưa cước Ngư…" at bounding box center [414, 197] width 829 height 394
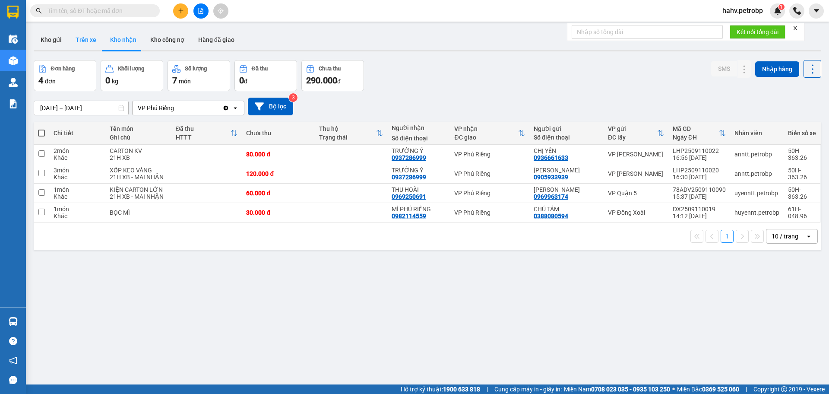
click at [79, 43] on button "Trên xe" at bounding box center [86, 39] width 35 height 21
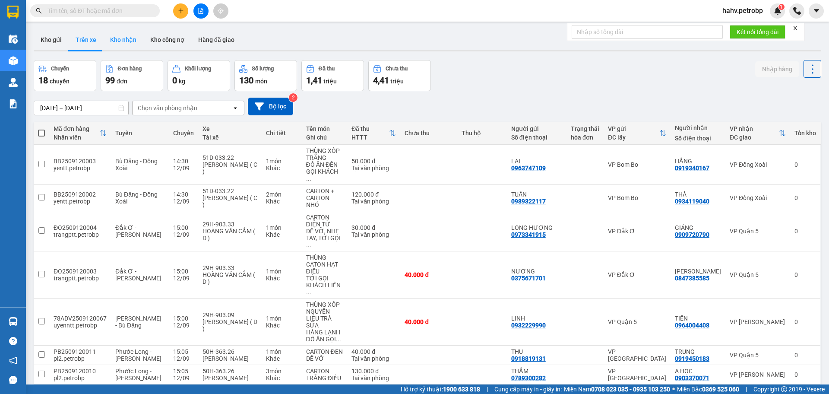
click at [116, 42] on button "Kho nhận" at bounding box center [123, 39] width 40 height 21
type input "[DATE] – [DATE]"
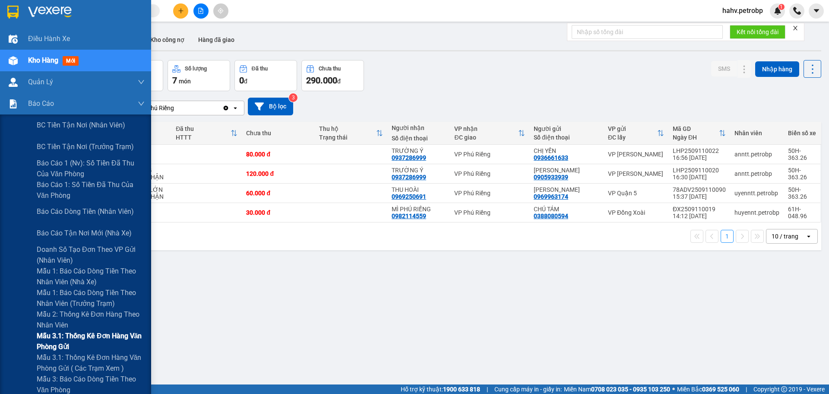
click at [4, 344] on div "Mẫu 3.1: Thống kê đơn hàng văn phòng gửi" at bounding box center [75, 341] width 151 height 22
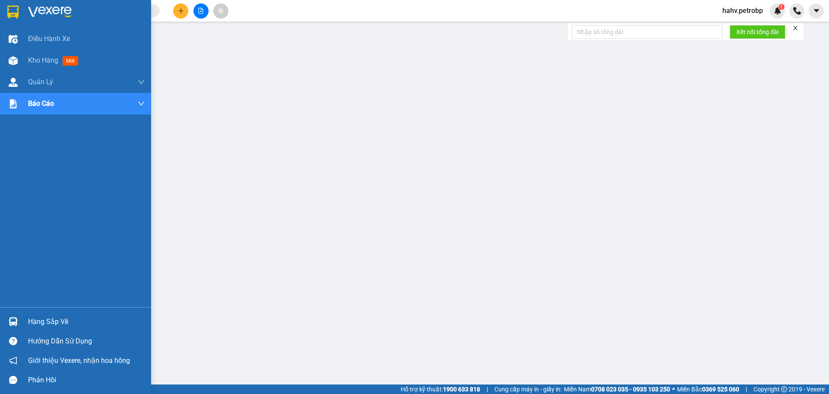
drag, startPoint x: 10, startPoint y: 316, endPoint x: 26, endPoint y: 321, distance: 16.7
click at [10, 317] on div at bounding box center [13, 321] width 15 height 15
click at [24, 314] on div "Hàng sắp về" at bounding box center [75, 321] width 151 height 19
click at [22, 323] on div "Hàng sắp về" at bounding box center [75, 321] width 151 height 19
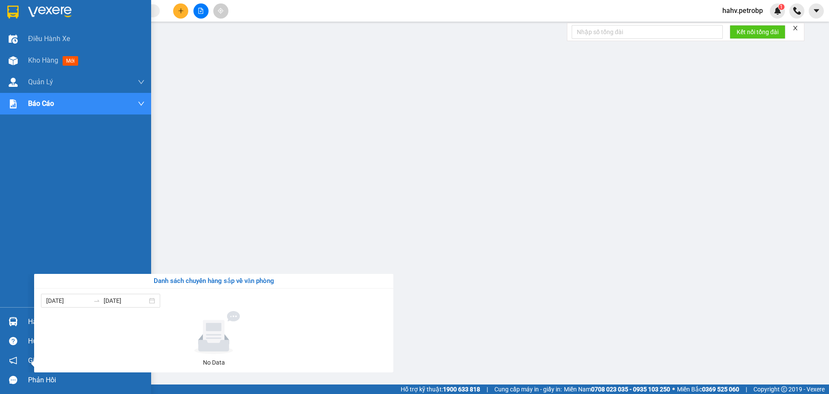
click at [0, 269] on div "Điều hành xe Kho hàng mới Quản [PERSON_NAME] lý chuyến Quản lý giao nhận mới Qu…" at bounding box center [75, 197] width 151 height 394
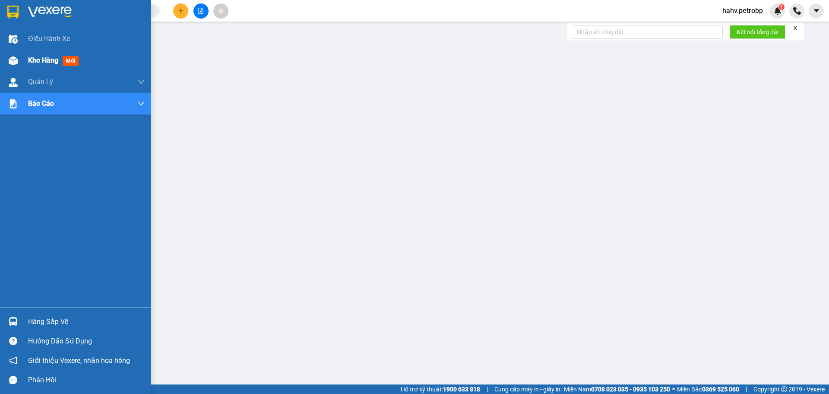
click at [43, 66] on div "Kho hàng mới" at bounding box center [86, 61] width 117 height 22
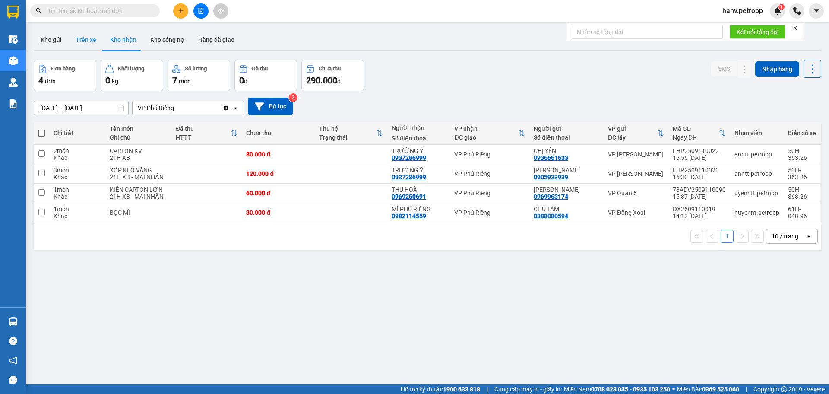
drag, startPoint x: 93, startPoint y: 32, endPoint x: 101, endPoint y: 35, distance: 8.5
click at [92, 32] on button "Trên xe" at bounding box center [86, 39] width 35 height 21
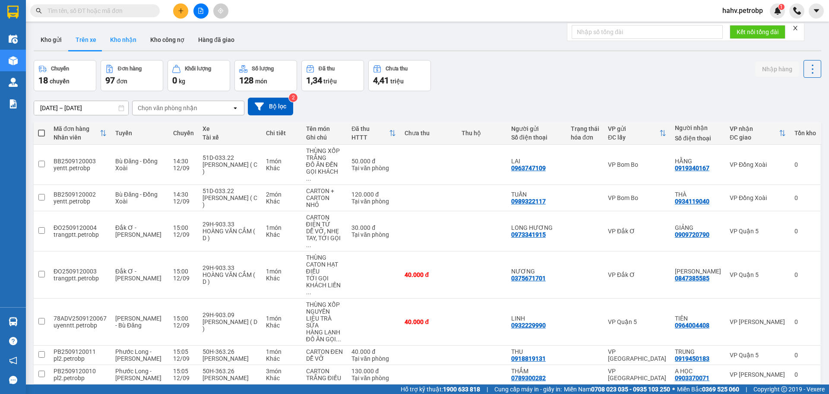
click at [109, 36] on button "Kho nhận" at bounding box center [123, 39] width 40 height 21
type input "[DATE] – [DATE]"
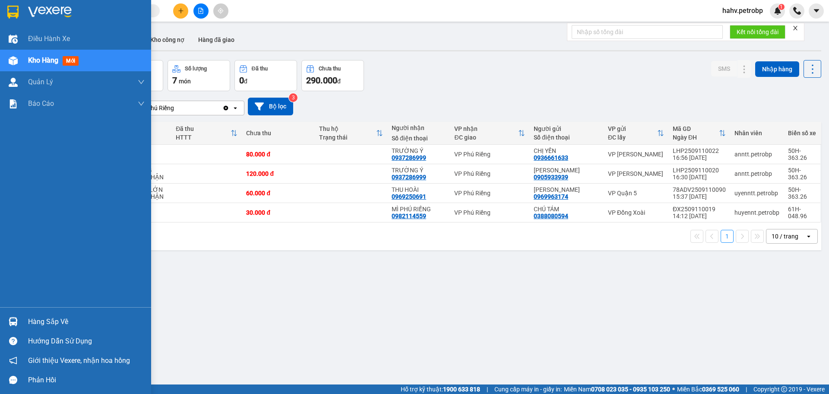
click at [16, 315] on div at bounding box center [13, 321] width 15 height 15
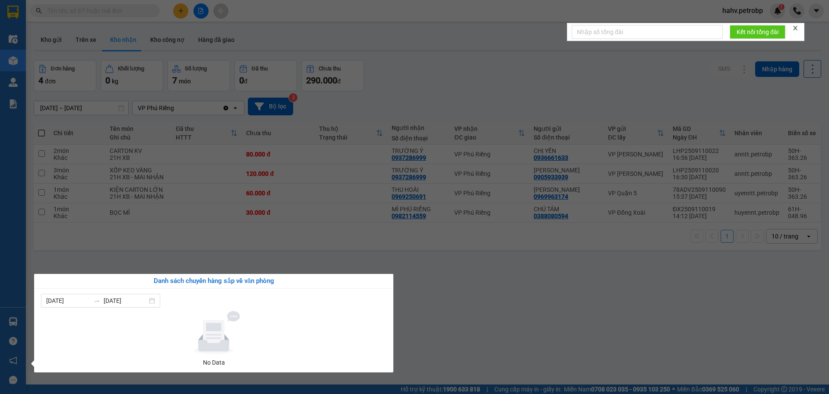
click at [448, 309] on section "Kết quả tìm kiếm ( 1 ) Bộ lọc Mã ĐH Trạng thái Món hàng Tổng cước Chưa cước Ngư…" at bounding box center [414, 197] width 829 height 394
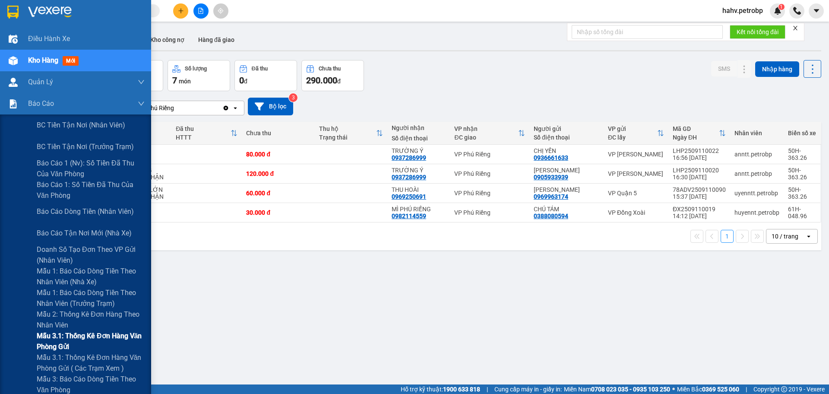
click at [36, 331] on div "Mẫu 3.1: Thống kê đơn hàng văn phòng gửi" at bounding box center [75, 341] width 151 height 22
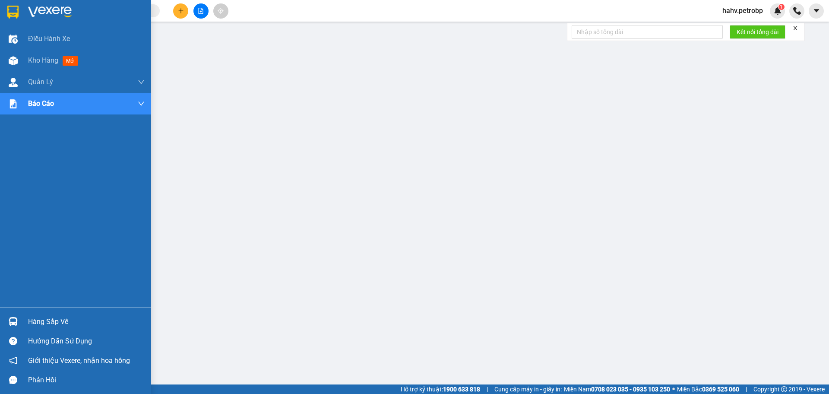
click at [46, 317] on div "Hàng sắp về" at bounding box center [86, 321] width 117 height 13
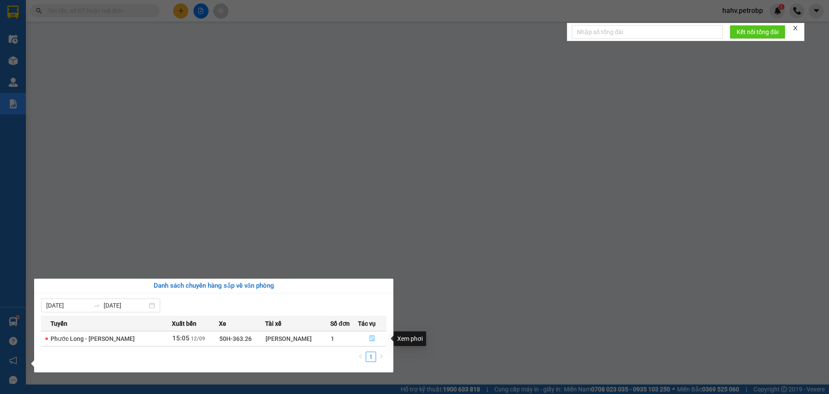
click at [370, 338] on icon "file-done" at bounding box center [372, 338] width 6 height 6
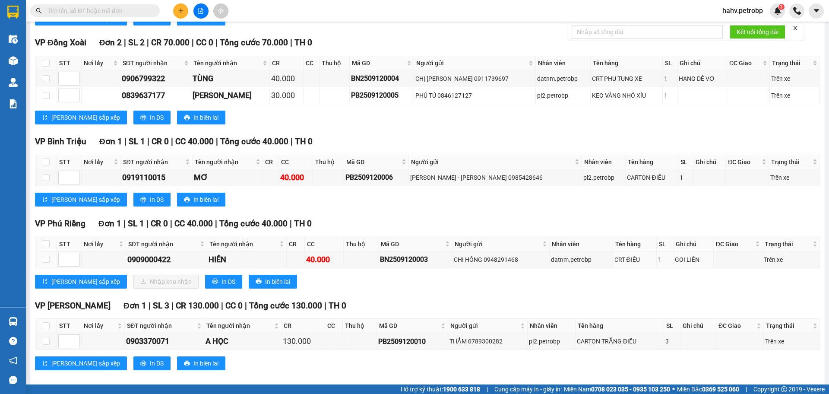
scroll to position [317, 0]
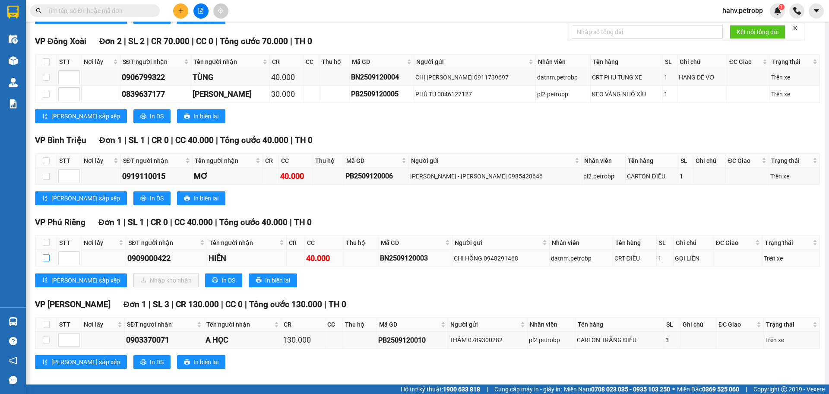
click at [47, 259] on input "checkbox" at bounding box center [46, 257] width 7 height 7
checkbox input "true"
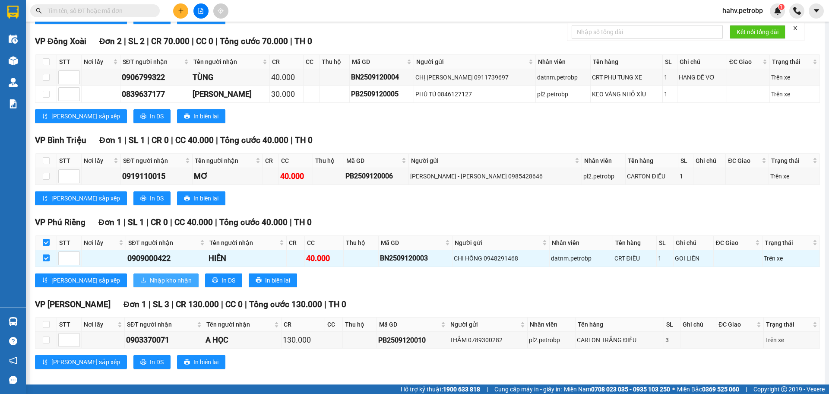
click at [150, 282] on span "Nhập kho nhận" at bounding box center [171, 281] width 42 height 10
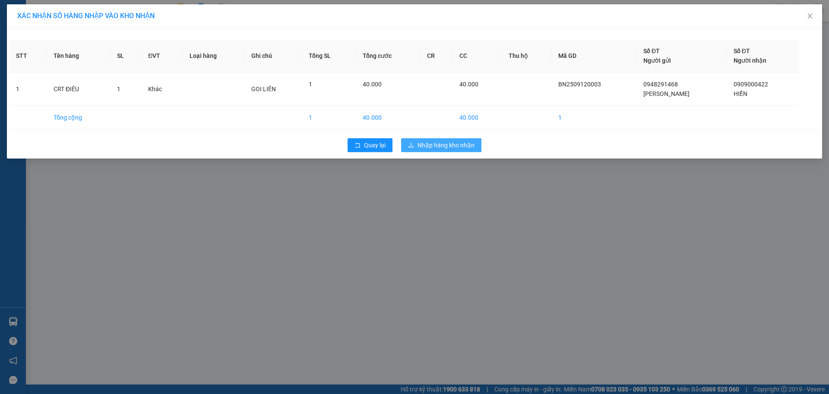
click at [432, 142] on span "Nhập hàng kho nhận" at bounding box center [446, 145] width 57 height 10
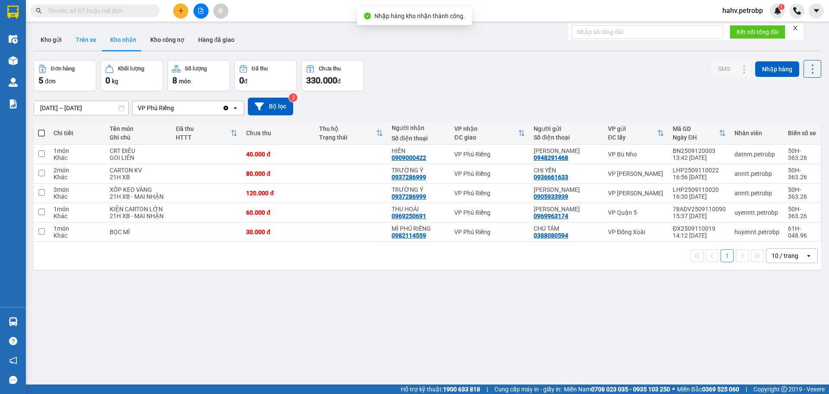
click at [74, 44] on button "Trên xe" at bounding box center [86, 39] width 35 height 21
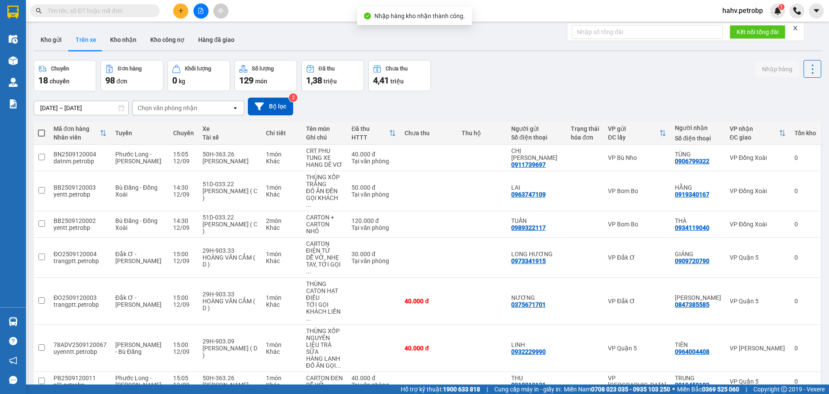
click at [96, 40] on button "Trên xe" at bounding box center [86, 39] width 35 height 21
click at [114, 36] on button "Kho nhận" at bounding box center [123, 39] width 40 height 21
type input "[DATE] – [DATE]"
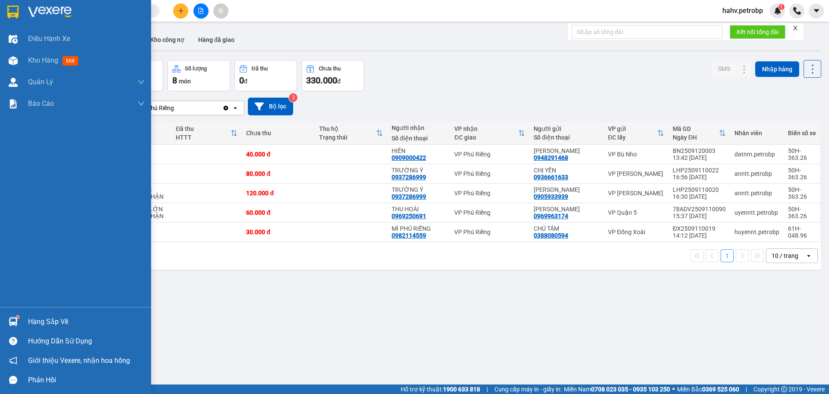
click at [11, 323] on img at bounding box center [13, 321] width 9 height 9
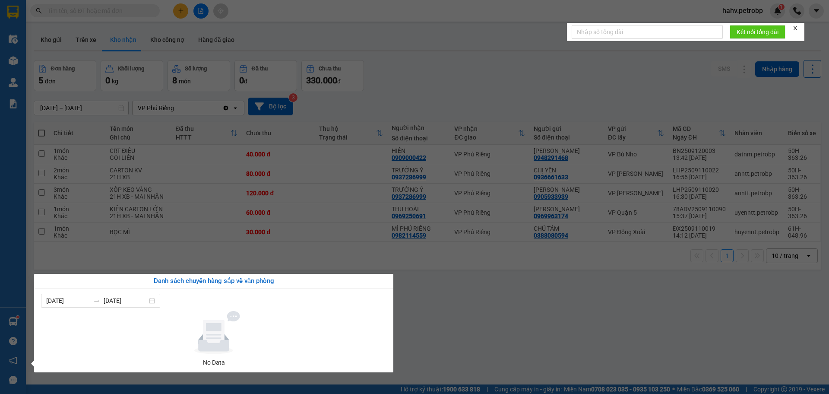
click at [43, 276] on div "Danh sách chuyến hàng sắp về văn phòng" at bounding box center [213, 281] width 345 height 10
click at [0, 294] on div "Điều hành xe Kho hàng mới Quản [PERSON_NAME] lý chuyến Quản lý giao nhận mới Qu…" at bounding box center [13, 197] width 26 height 394
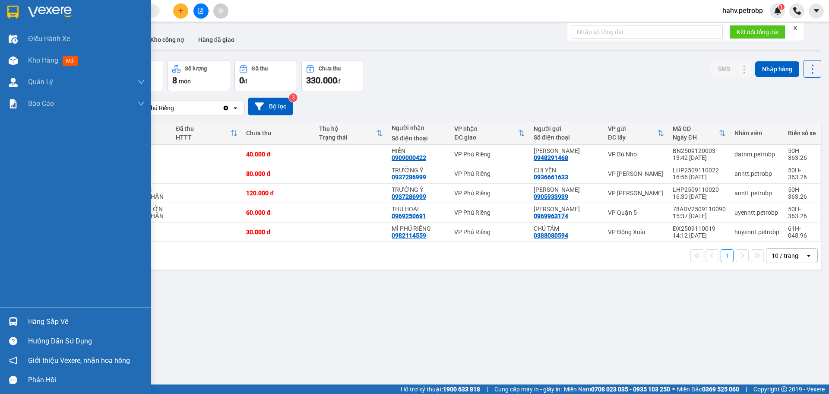
drag, startPoint x: 37, startPoint y: 320, endPoint x: 68, endPoint y: 321, distance: 31.6
click at [41, 321] on div "Hàng sắp về" at bounding box center [86, 321] width 117 height 13
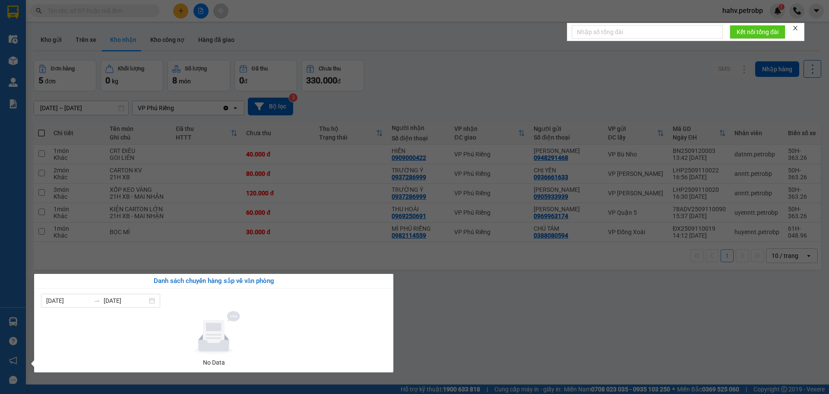
drag, startPoint x: 537, startPoint y: 320, endPoint x: 320, endPoint y: 224, distance: 238.0
click at [523, 315] on section "Kết quả tìm kiếm ( 1 ) Bộ lọc Mã ĐH Trạng thái Món hàng Tổng cước Chưa cước Ngư…" at bounding box center [414, 197] width 829 height 394
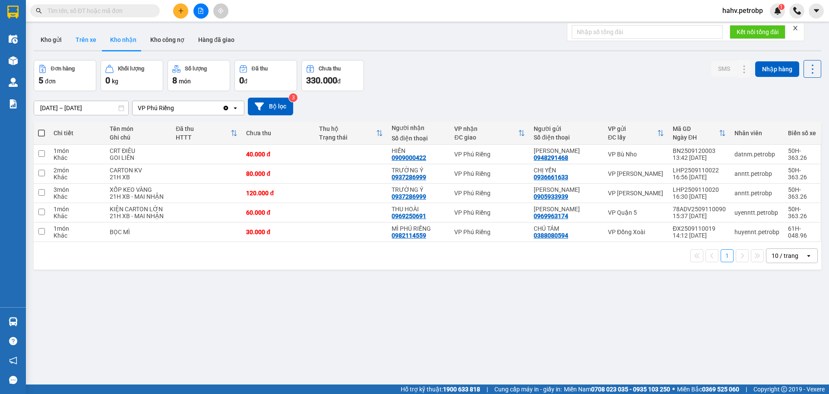
click at [82, 39] on button "Trên xe" at bounding box center [86, 39] width 35 height 21
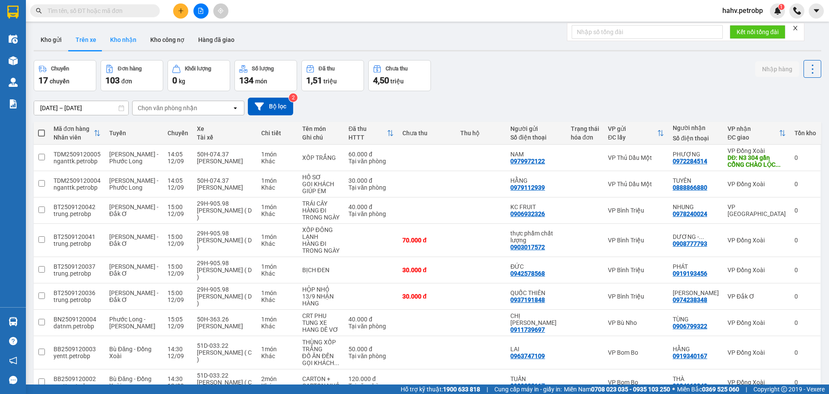
click at [111, 39] on button "Kho nhận" at bounding box center [123, 39] width 40 height 21
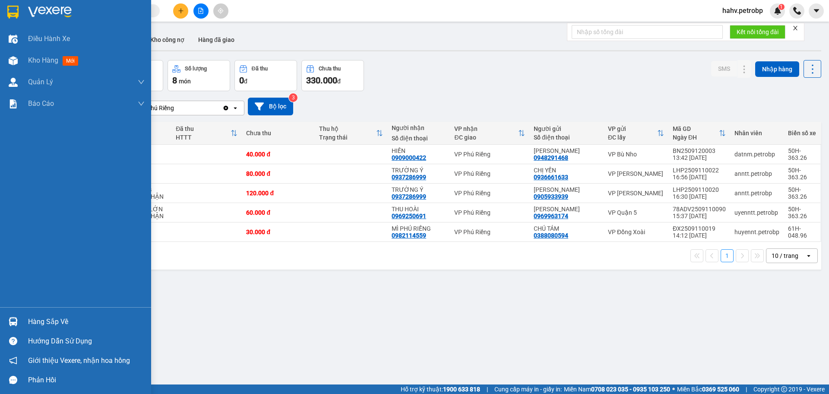
click at [27, 328] on div "Hàng sắp về" at bounding box center [75, 321] width 151 height 19
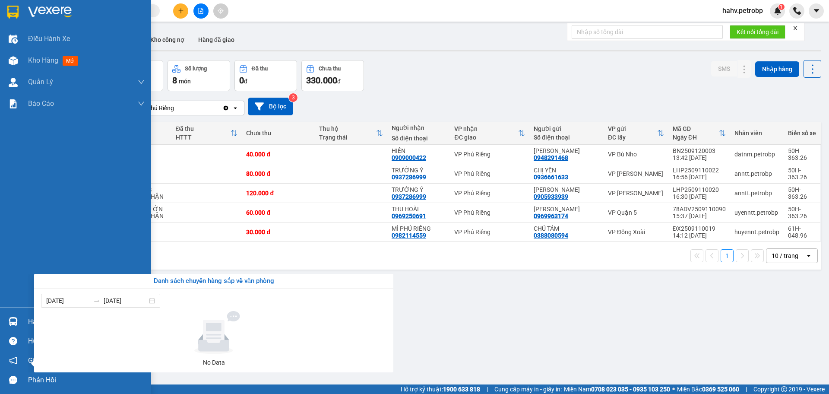
click at [0, 293] on div "Điều hành xe Kho hàng mới Quản [PERSON_NAME] lý chuyến Quản lý giao nhận mới Qu…" at bounding box center [75, 197] width 151 height 394
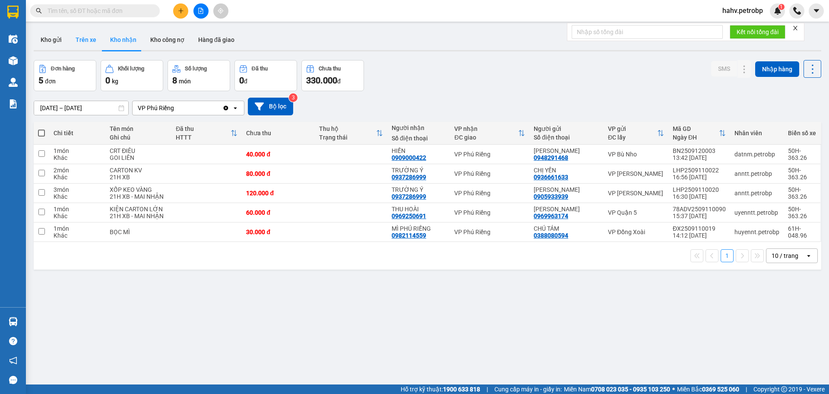
click at [95, 38] on button "Trên xe" at bounding box center [86, 39] width 35 height 21
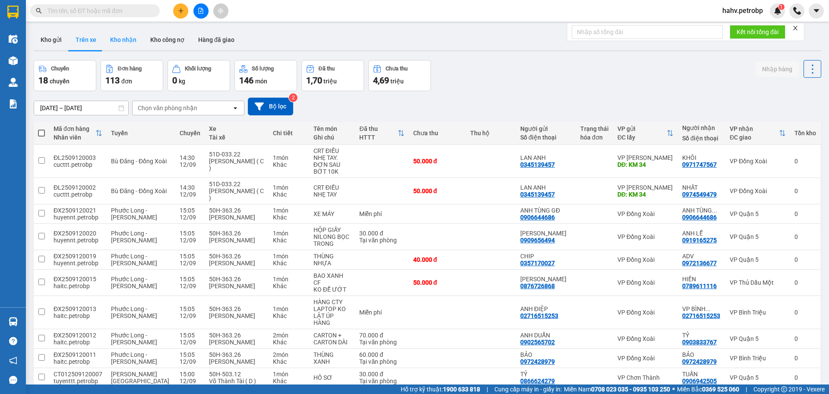
click at [119, 36] on button "Kho nhận" at bounding box center [123, 39] width 40 height 21
type input "[DATE] – [DATE]"
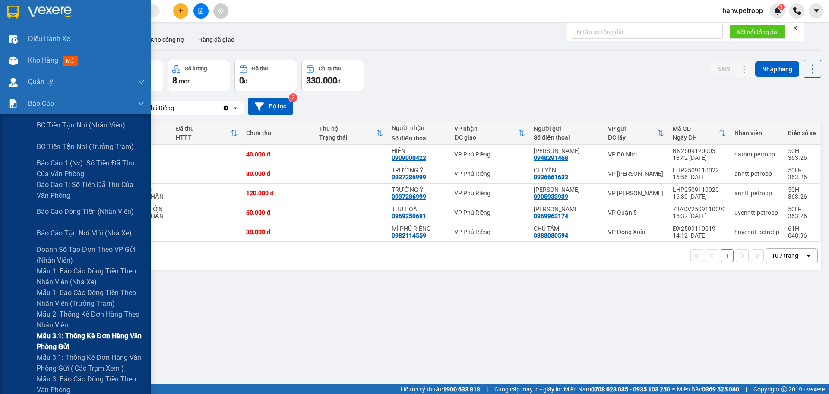
click at [3, 345] on div "Mẫu 3.1: Thống kê đơn hàng văn phòng gửi" at bounding box center [75, 341] width 151 height 22
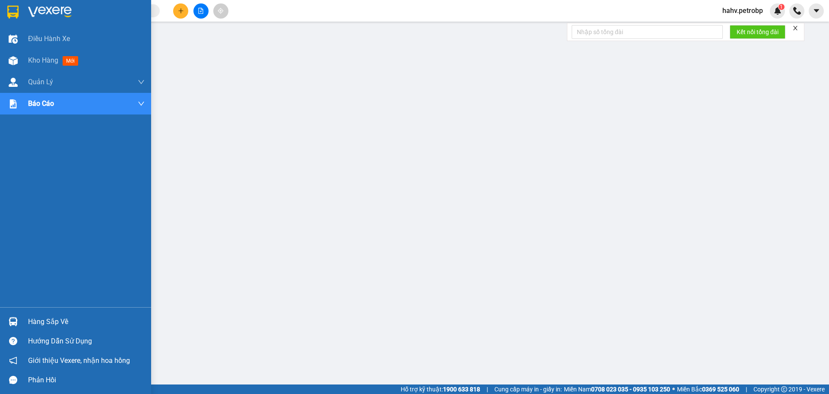
click at [23, 321] on div "Hàng sắp về" at bounding box center [75, 321] width 151 height 19
click at [24, 319] on div "Hàng sắp về" at bounding box center [75, 321] width 151 height 19
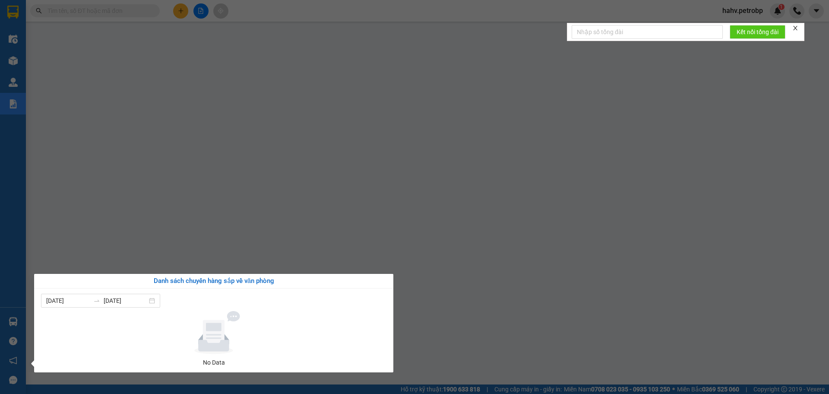
click at [0, 272] on div "Điều hành xe Kho hàng mới Quản [PERSON_NAME] lý chuyến Quản lý giao nhận mới Qu…" at bounding box center [13, 197] width 26 height 394
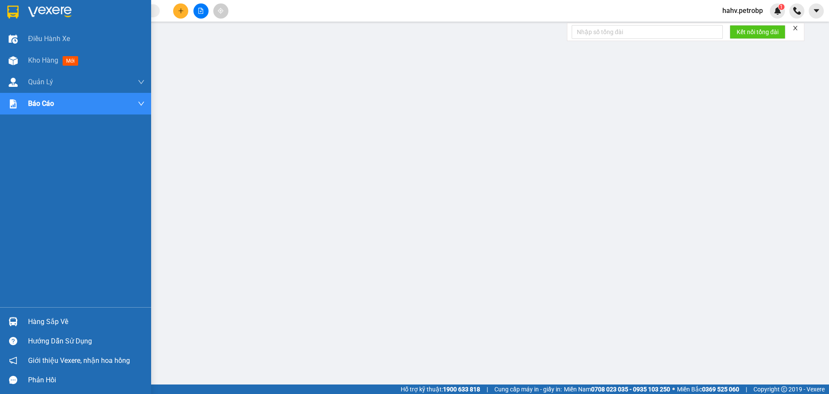
click at [23, 317] on div "Hàng sắp về" at bounding box center [75, 321] width 151 height 19
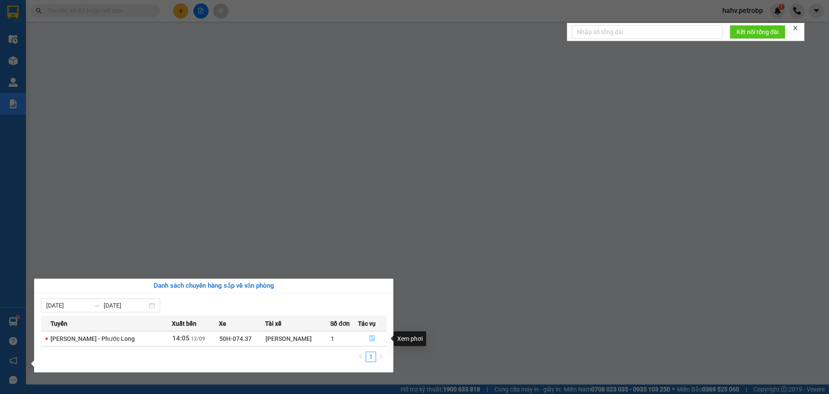
click at [374, 338] on icon "file-done" at bounding box center [372, 338] width 6 height 6
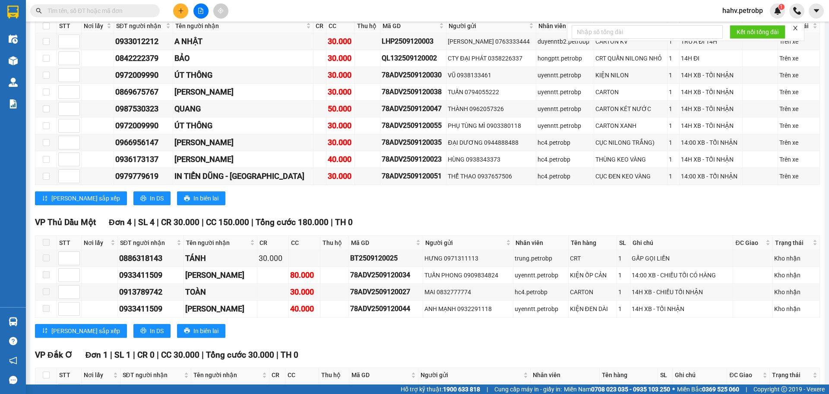
scroll to position [1470, 0]
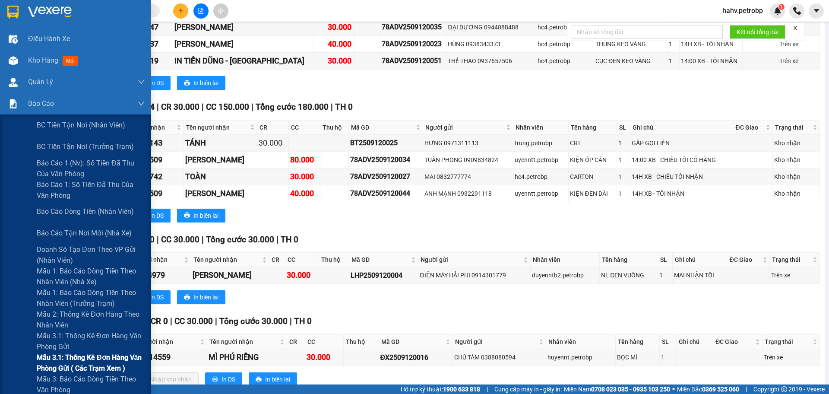
click at [1, 358] on div "Mẫu 3.1: Thống kê đơn hàng văn phòng gửi ( các trạm xem )" at bounding box center [75, 363] width 151 height 22
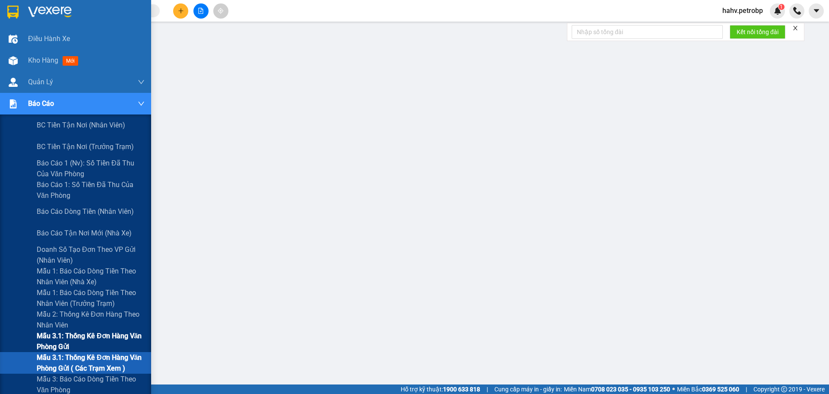
click at [6, 336] on div "Mẫu 3.1: Thống kê đơn hàng văn phòng gửi" at bounding box center [75, 341] width 151 height 22
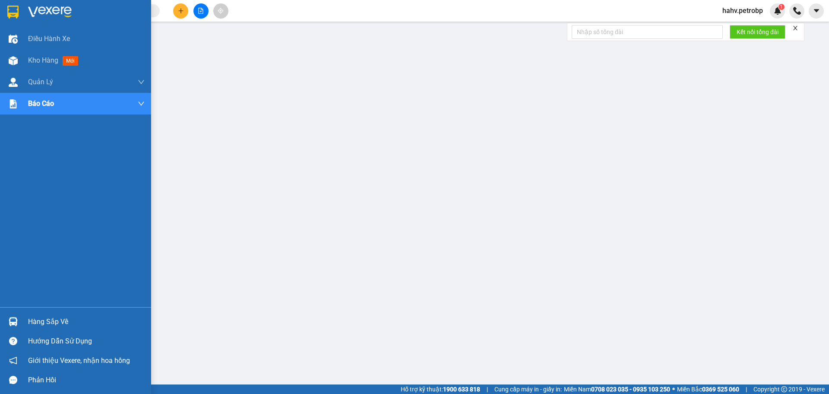
click at [11, 316] on div at bounding box center [13, 321] width 15 height 15
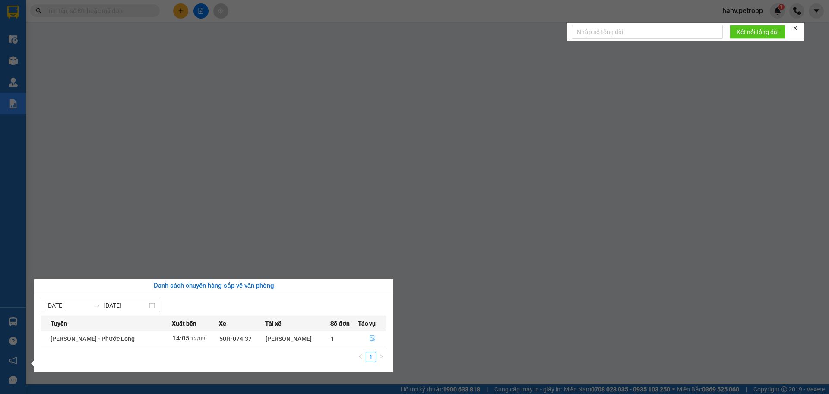
click at [371, 333] on button "button" at bounding box center [372, 339] width 28 height 14
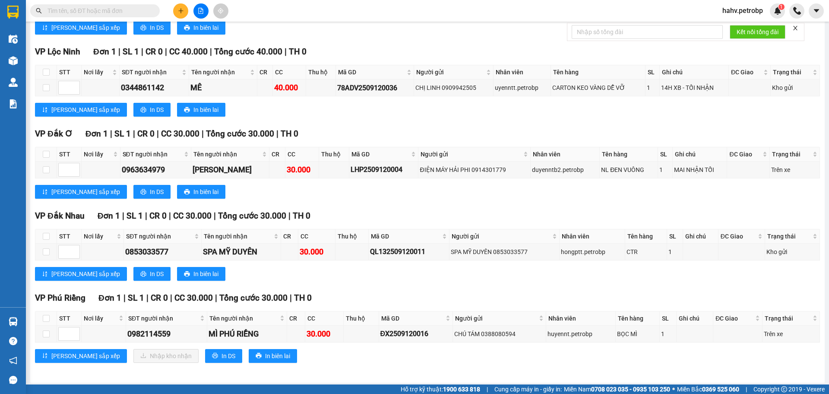
scroll to position [2004, 0]
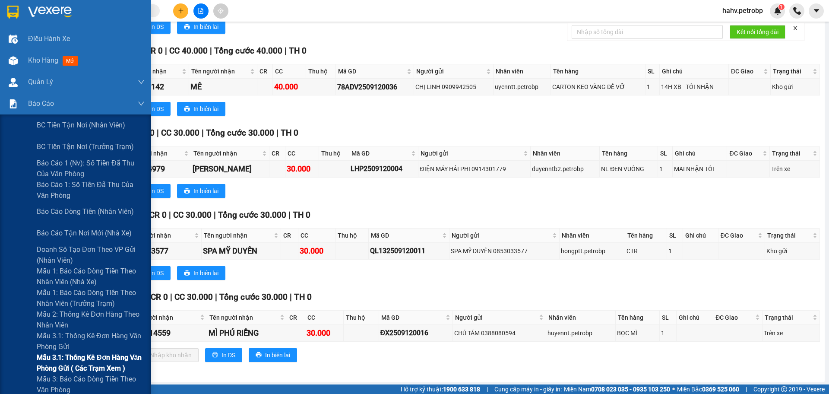
click at [10, 352] on div "Mẫu 3.1: Thống kê đơn hàng văn phòng gửi ( các trạm xem )" at bounding box center [75, 363] width 151 height 22
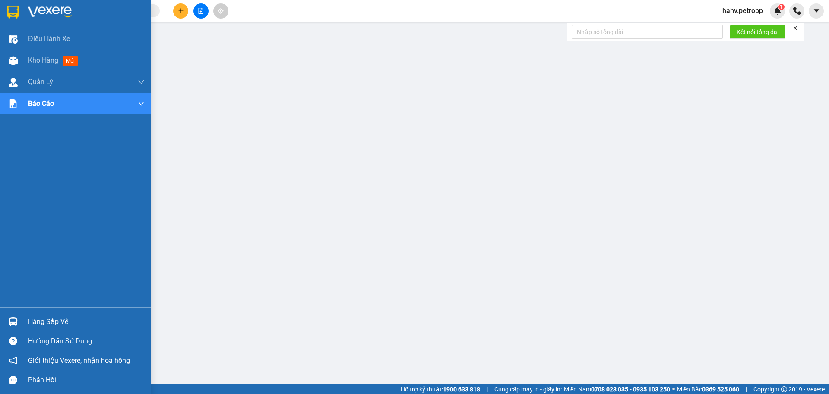
click at [0, 321] on div "Hàng sắp về" at bounding box center [75, 321] width 151 height 19
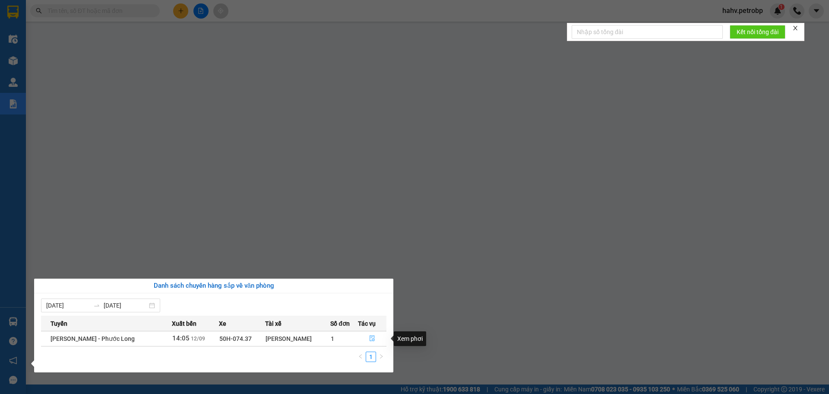
click at [374, 339] on icon "file-done" at bounding box center [372, 338] width 6 height 6
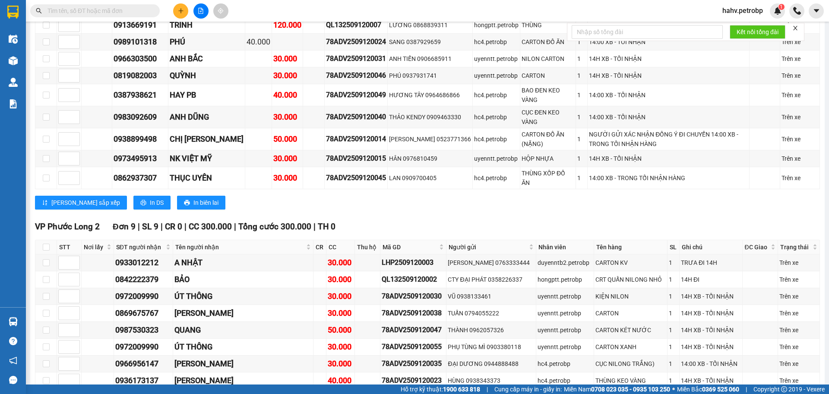
scroll to position [1479, 0]
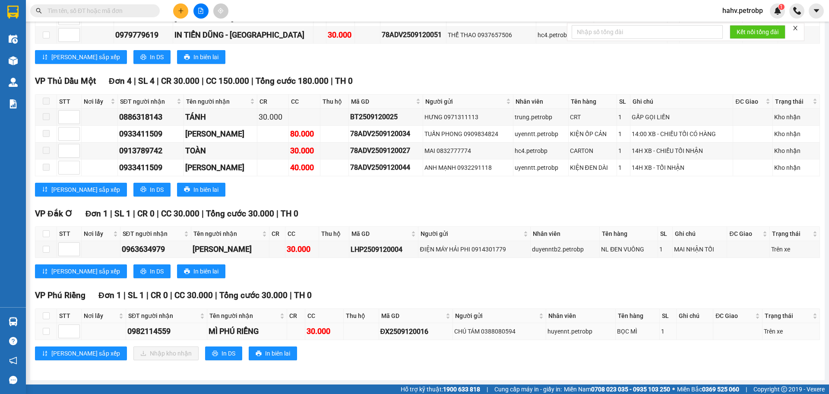
click at [129, 326] on div "0982114559" at bounding box center [166, 331] width 79 height 12
copy div "0982114559"
click at [48, 328] on input "checkbox" at bounding box center [46, 331] width 7 height 7
checkbox input "true"
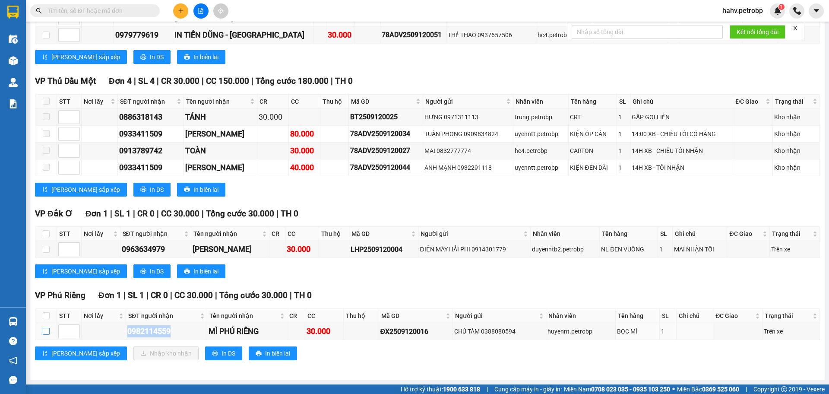
checkbox input "true"
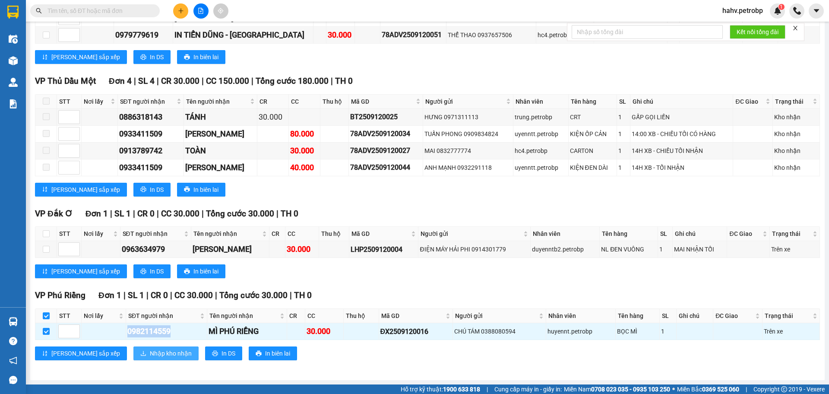
click at [150, 353] on span "Nhập kho nhận" at bounding box center [171, 353] width 42 height 10
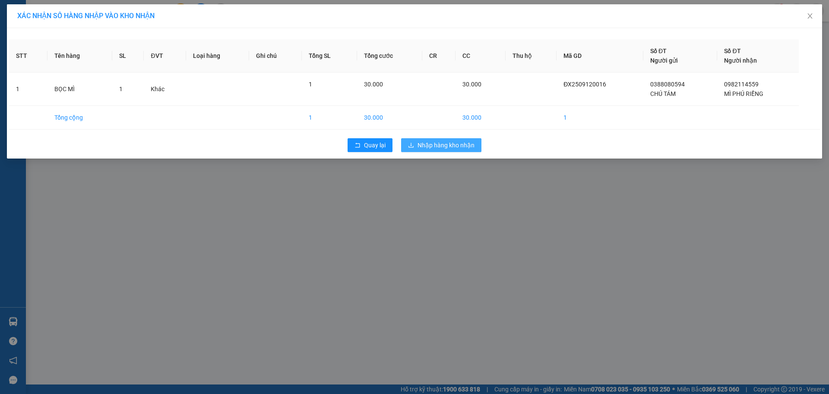
click at [453, 141] on span "Nhập hàng kho nhận" at bounding box center [446, 145] width 57 height 10
